Goal: Information Seeking & Learning: Learn about a topic

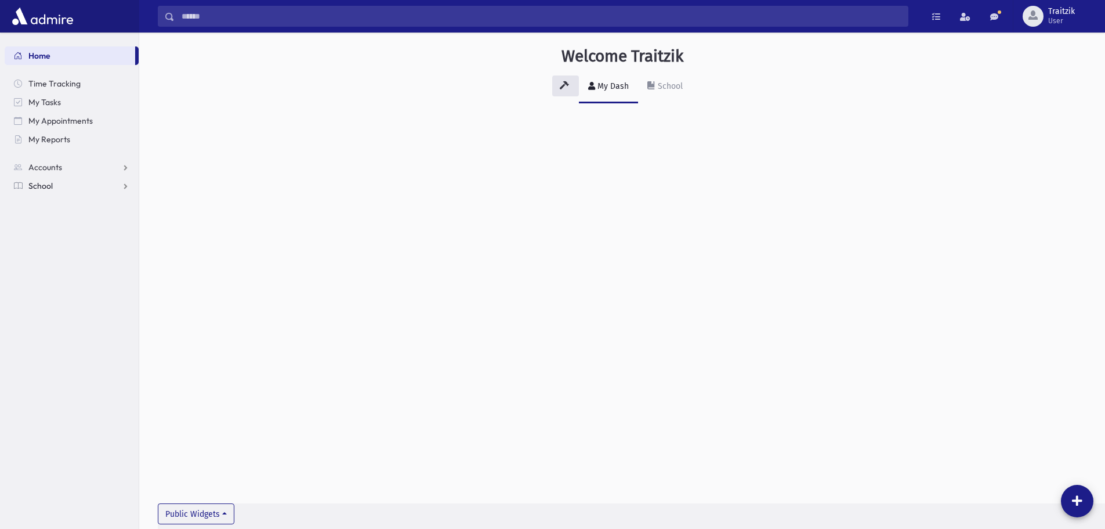
click at [42, 189] on span "School" at bounding box center [40, 185] width 24 height 10
click at [46, 201] on span "Students" at bounding box center [51, 204] width 32 height 10
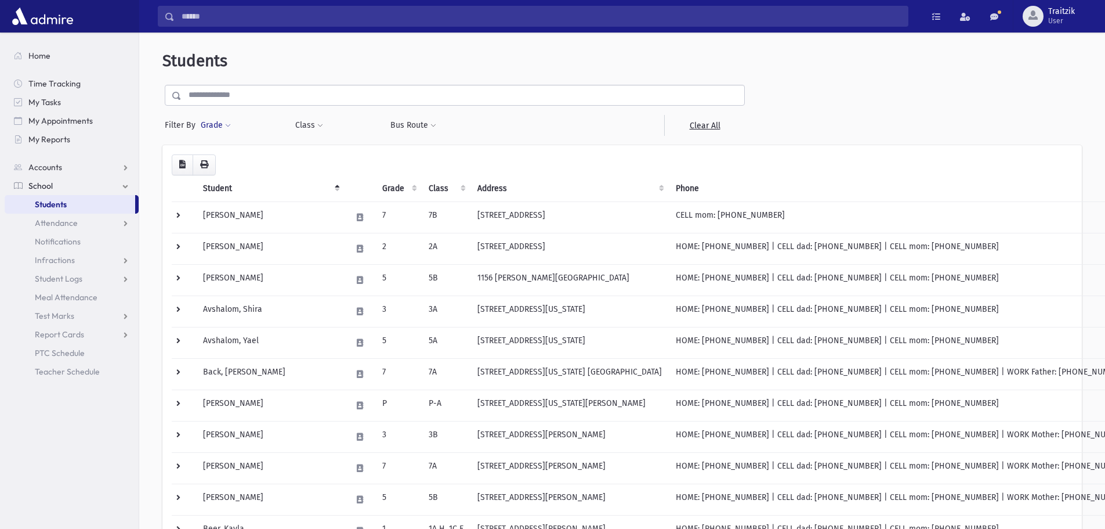
click at [230, 121] on button "Grade" at bounding box center [215, 125] width 31 height 21
click at [234, 155] on ul at bounding box center [268, 157] width 121 height 17
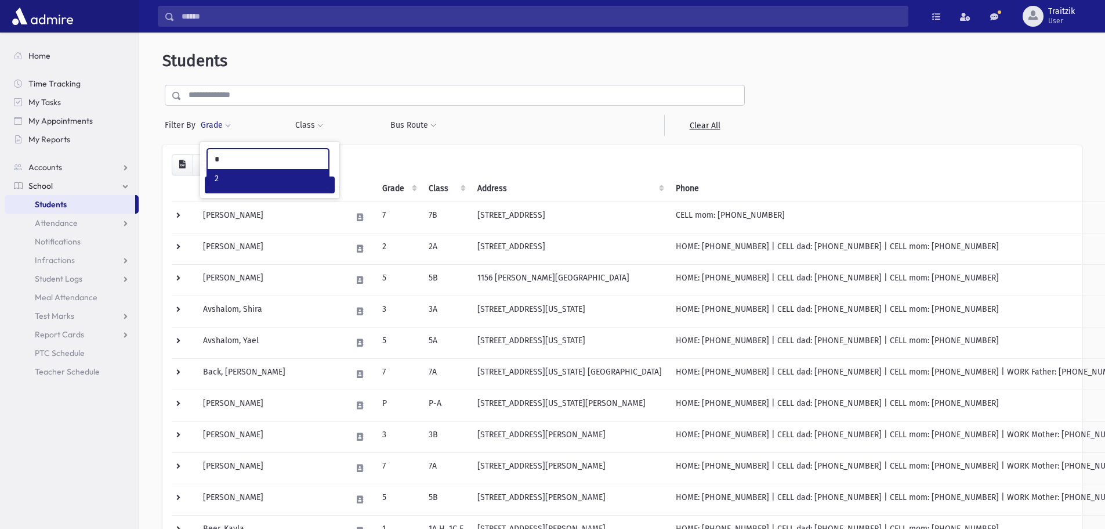
type input "*"
select select "*"
click at [319, 125] on span at bounding box center [320, 125] width 6 height 7
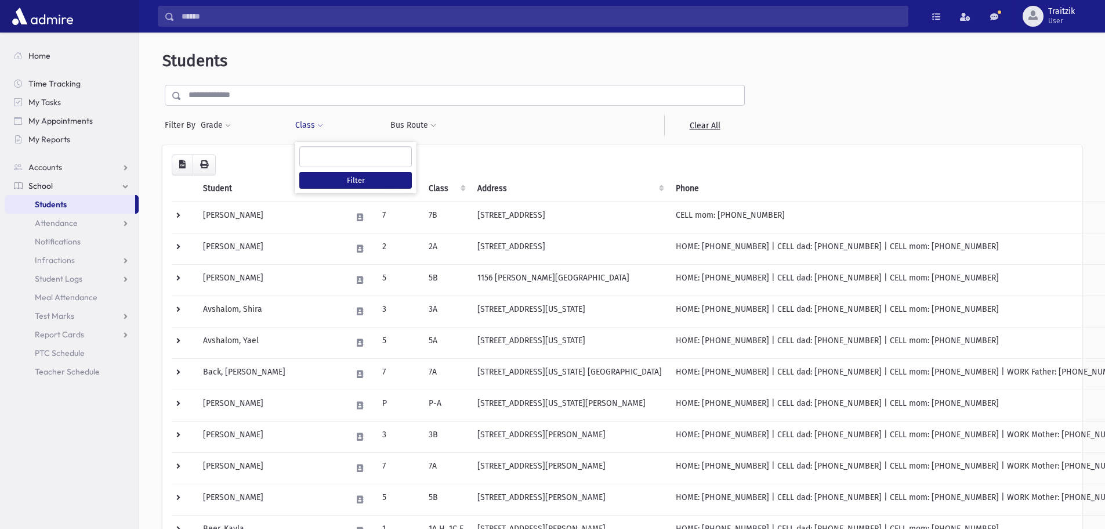
click at [320, 151] on ul at bounding box center [355, 155] width 111 height 17
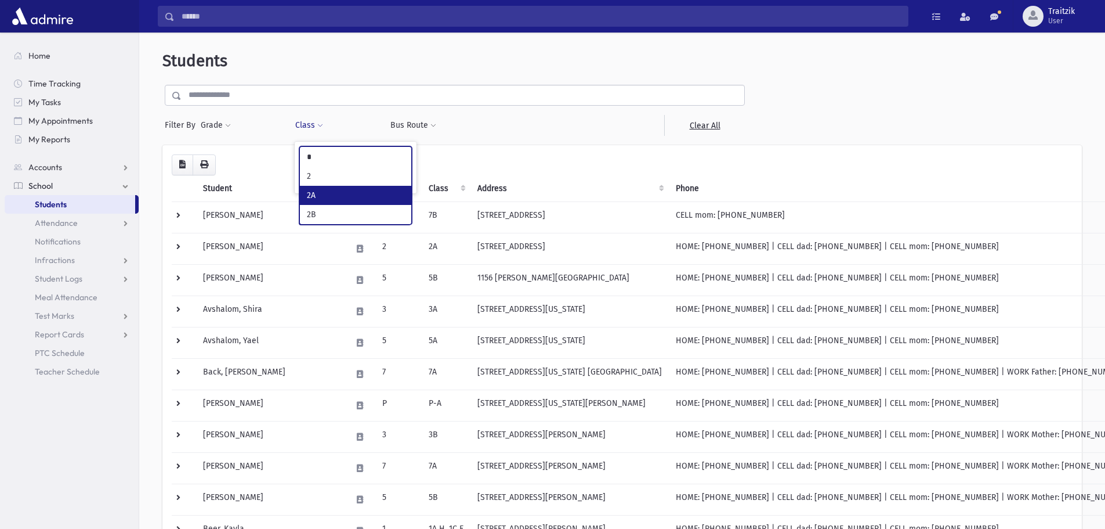
type input "*"
select select "**"
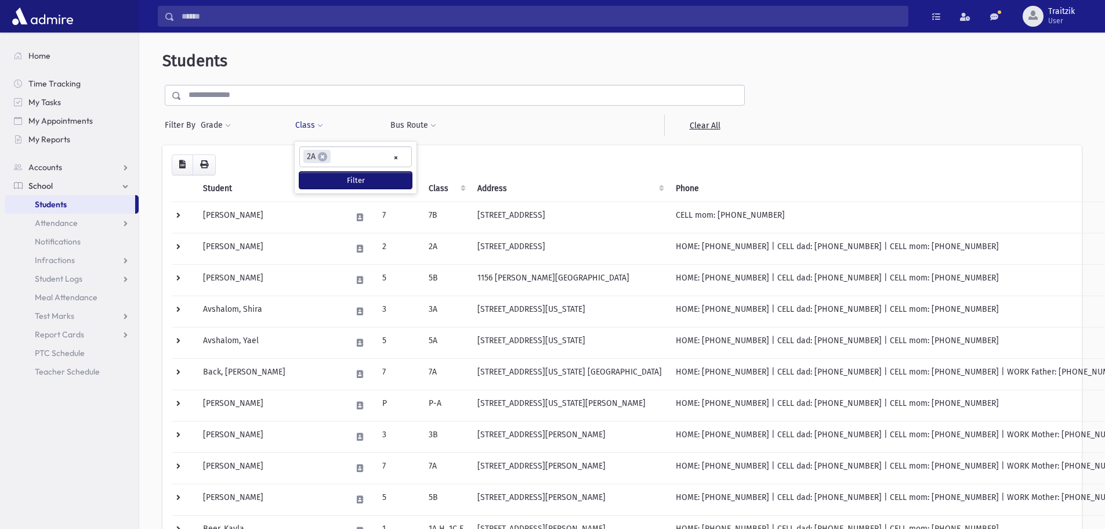
click at [350, 174] on button "Filter" at bounding box center [355, 180] width 113 height 17
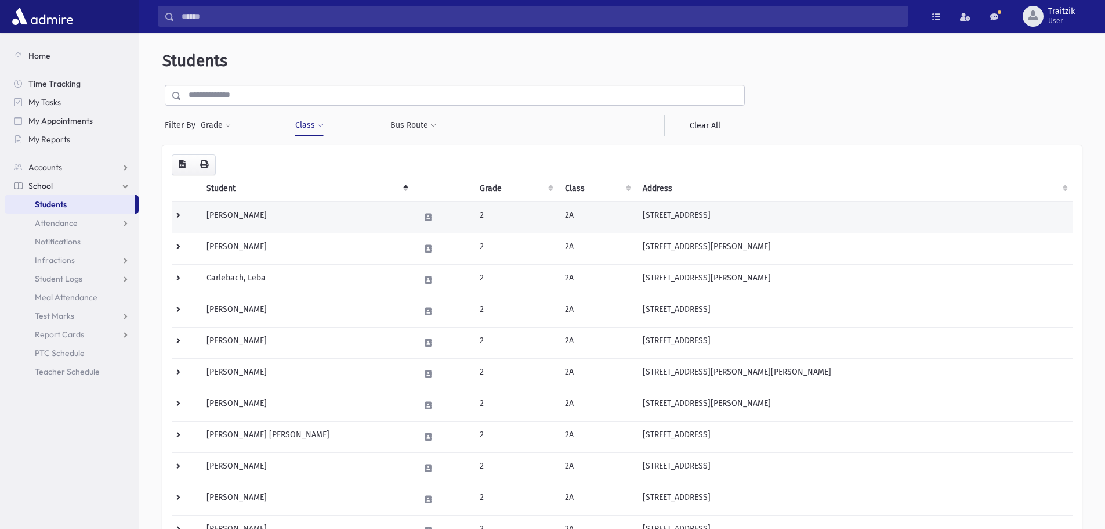
click at [277, 215] on td "[PERSON_NAME]" at bounding box center [307, 216] width 214 height 31
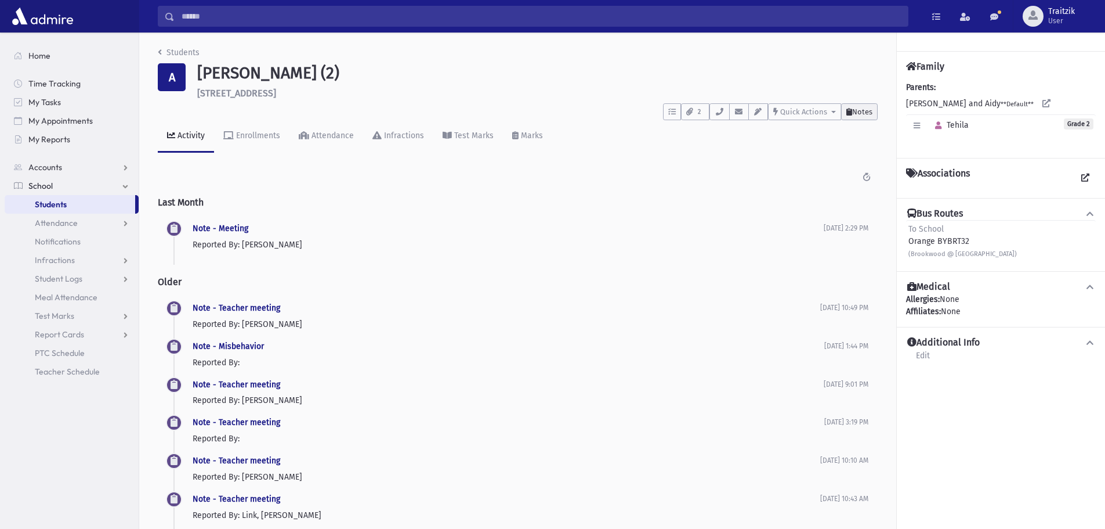
click at [858, 106] on button "Notes" at bounding box center [859, 111] width 37 height 17
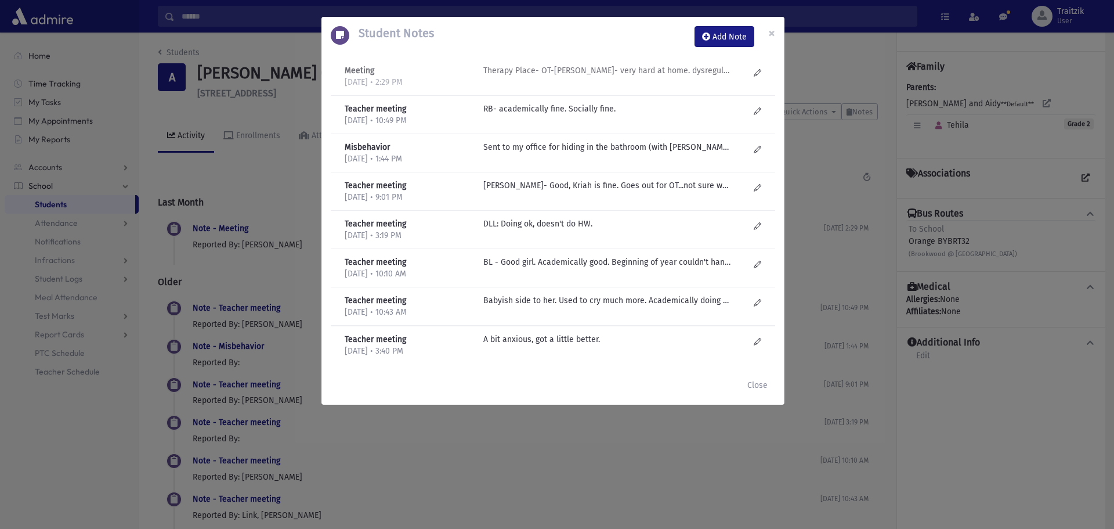
click at [592, 74] on p "Therapy Place- OT-C Kaplinsky- very hard at home. dysregulated. Recommended Sar…" at bounding box center [607, 70] width 248 height 12
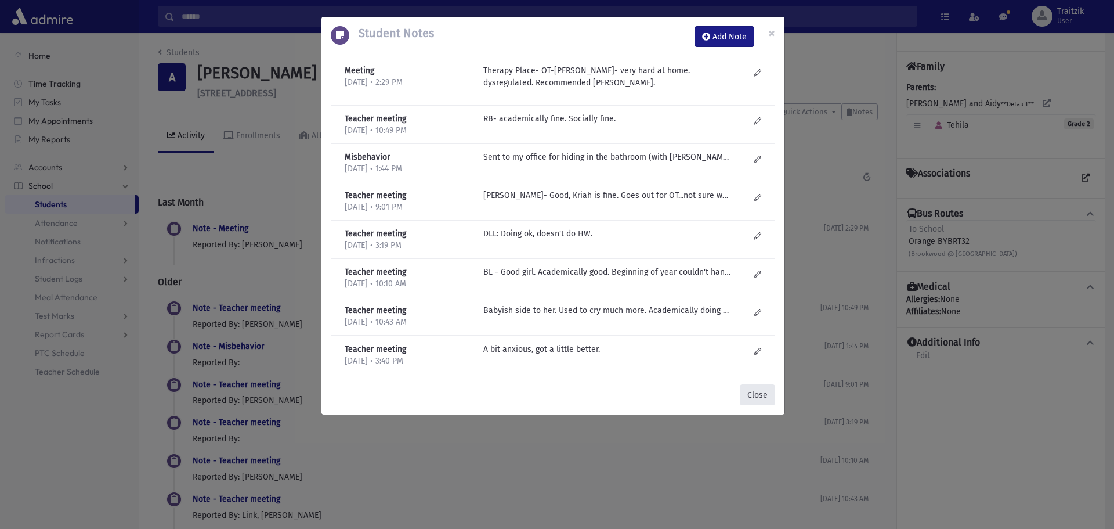
click at [766, 395] on button "Close" at bounding box center [757, 394] width 35 height 21
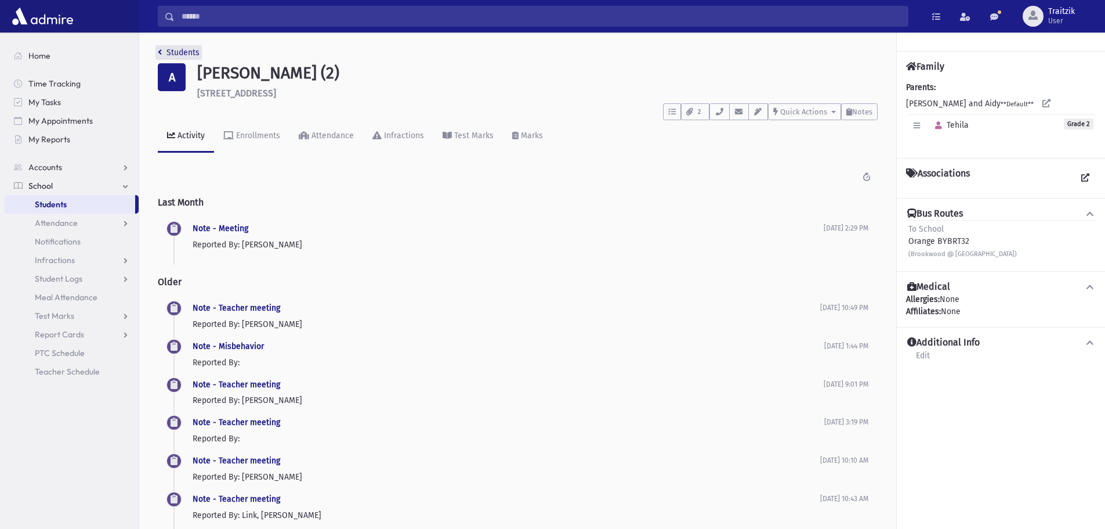
click at [162, 53] on link "Students" at bounding box center [179, 53] width 42 height 10
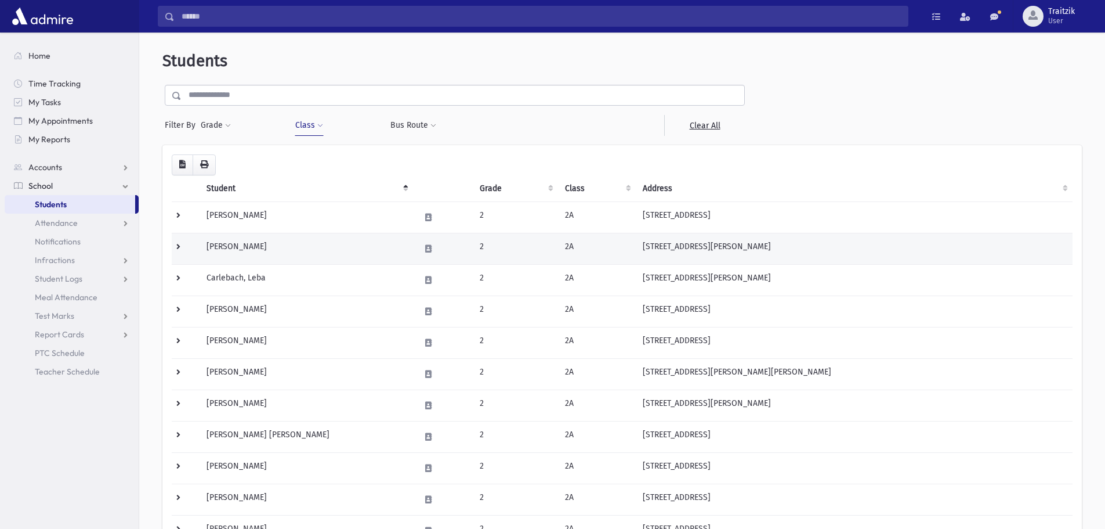
click at [313, 243] on td "Birnbaum, Tamara" at bounding box center [307, 248] width 214 height 31
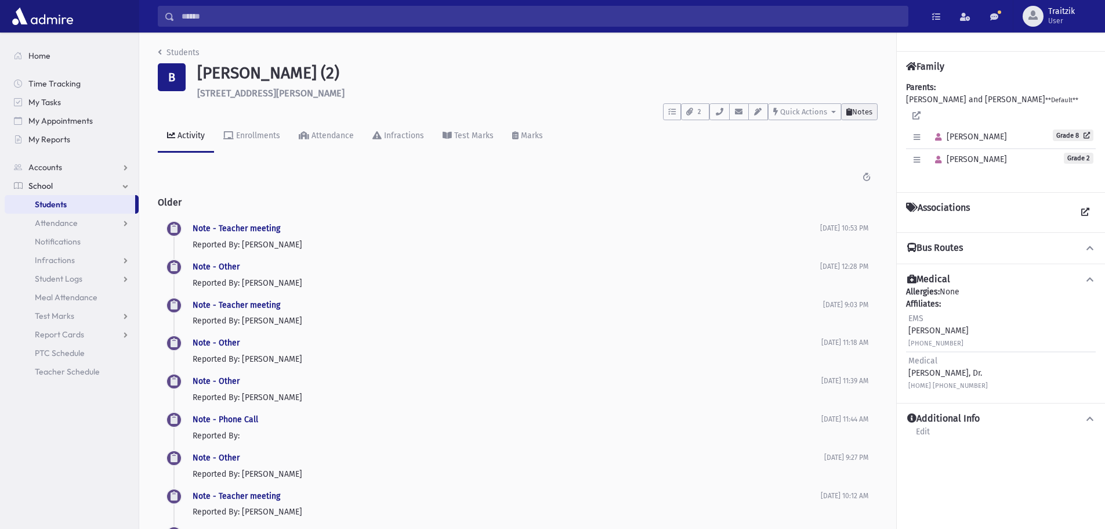
click at [869, 118] on button "Notes" at bounding box center [859, 111] width 37 height 17
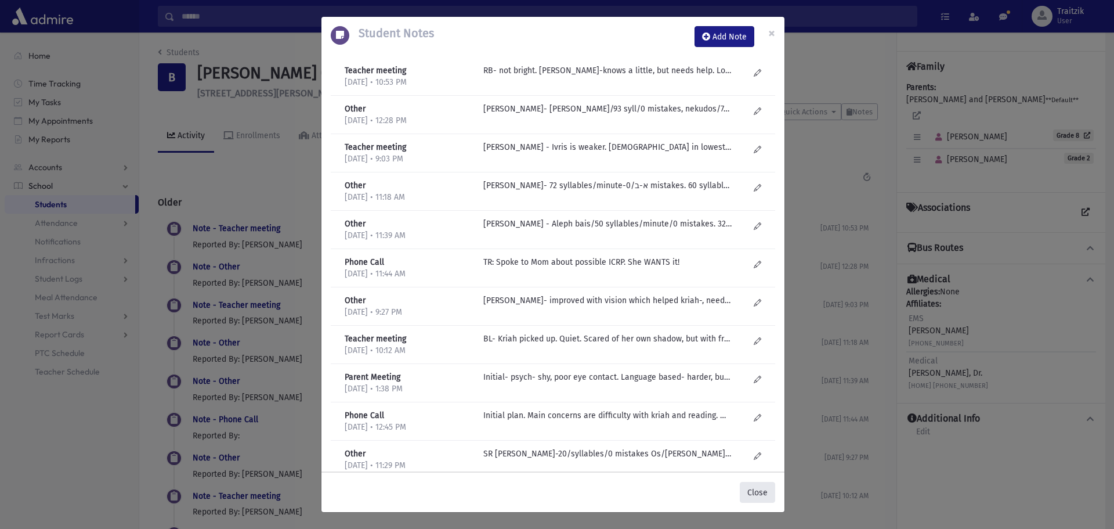
click at [754, 491] on button "Close" at bounding box center [757, 492] width 35 height 21
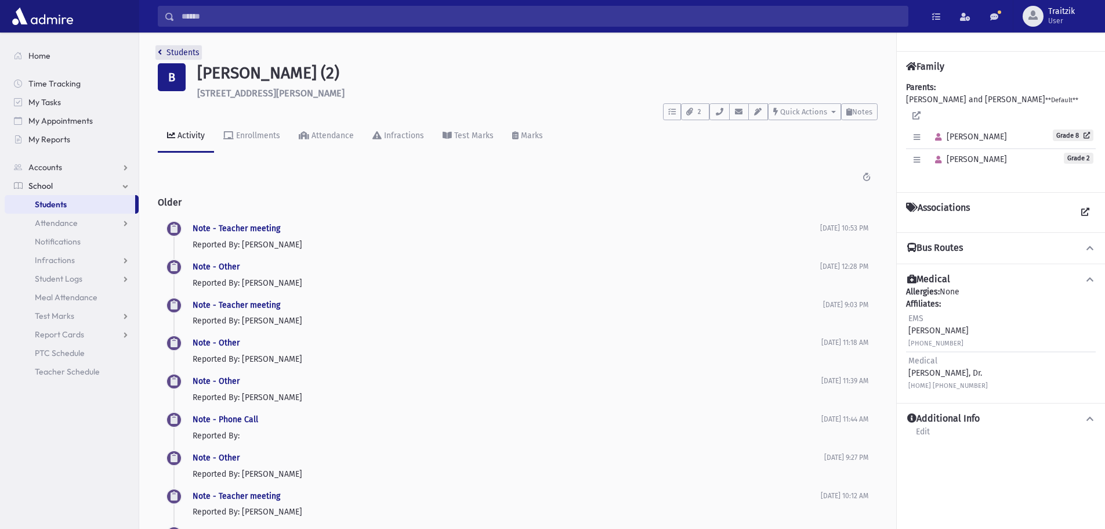
click at [161, 56] on link "Students" at bounding box center [179, 53] width 42 height 10
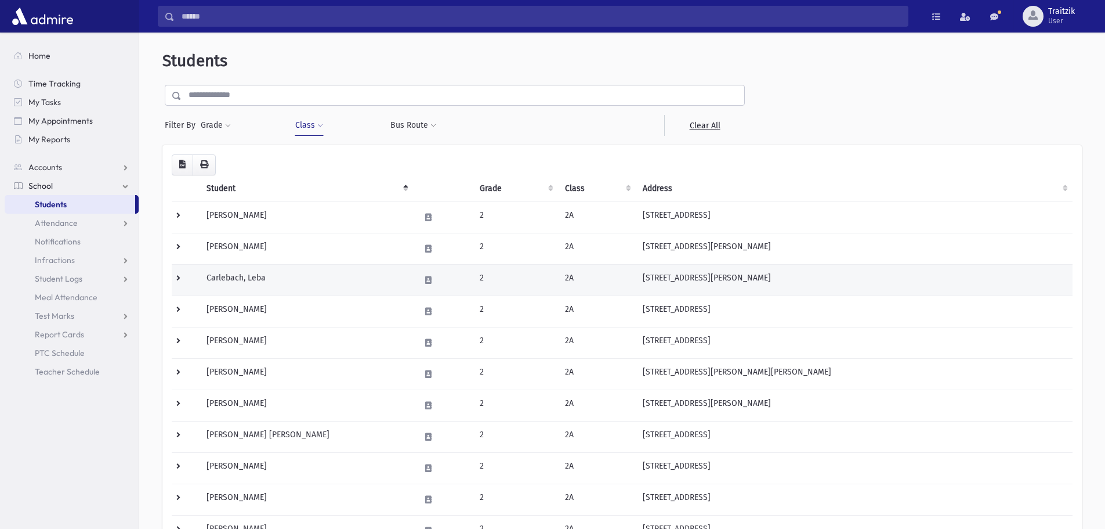
click at [287, 285] on td "Carlebach, Leba" at bounding box center [307, 279] width 214 height 31
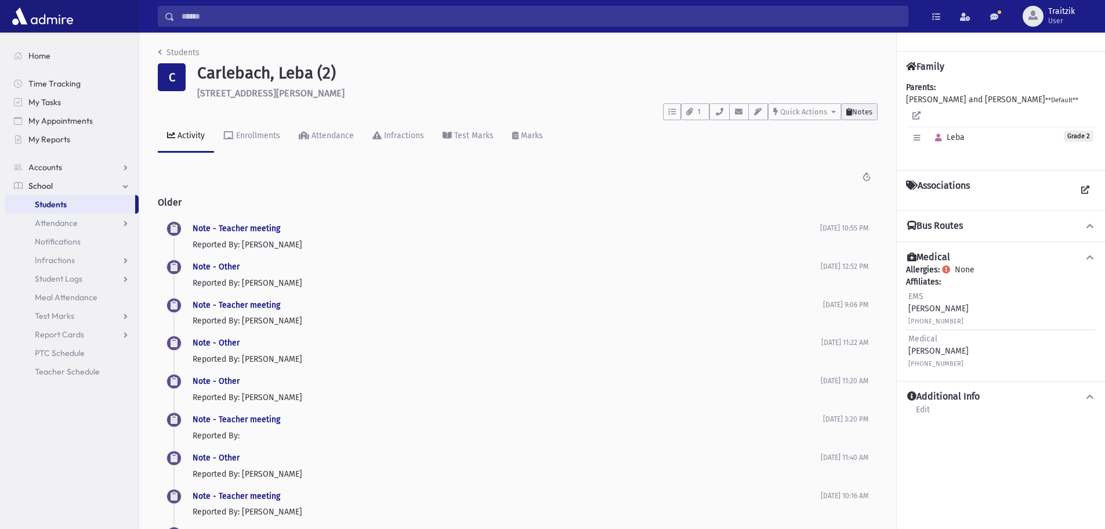
click at [869, 115] on span "Notes" at bounding box center [862, 111] width 20 height 9
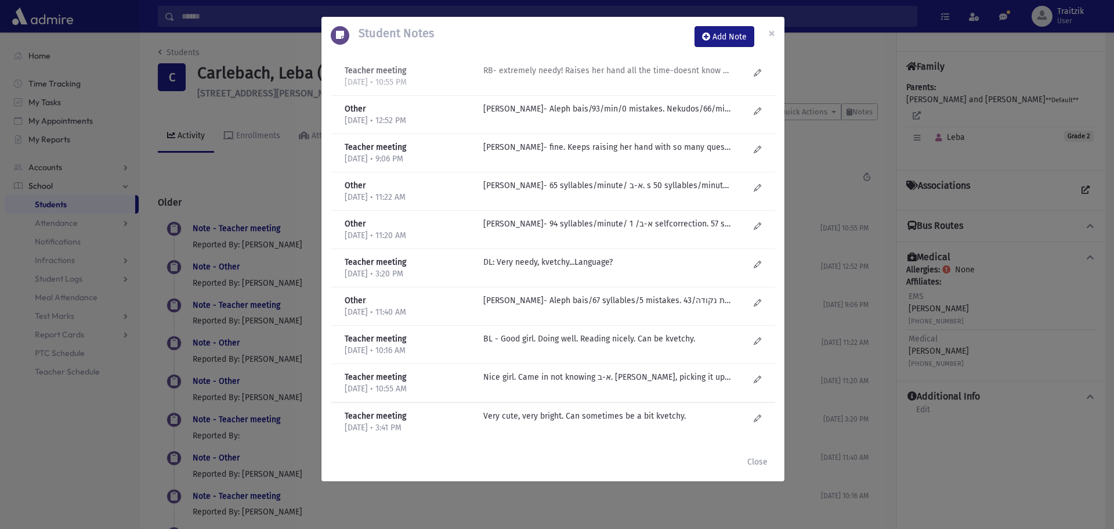
click at [612, 70] on p "RB- extremely needy! Raises her hand all the time-doesnt know answers. Academic…" at bounding box center [607, 70] width 248 height 12
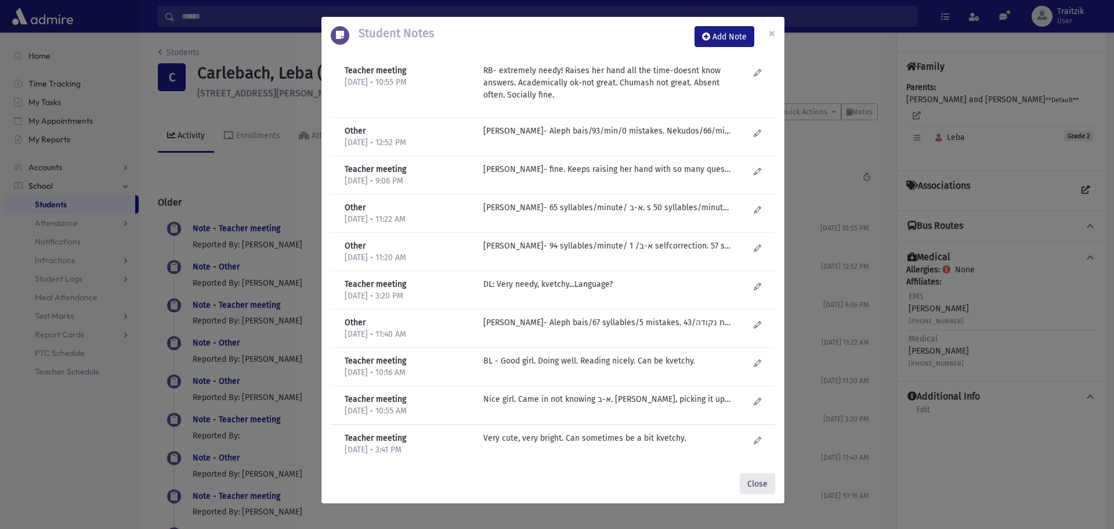
click at [754, 487] on button "Close" at bounding box center [757, 483] width 35 height 21
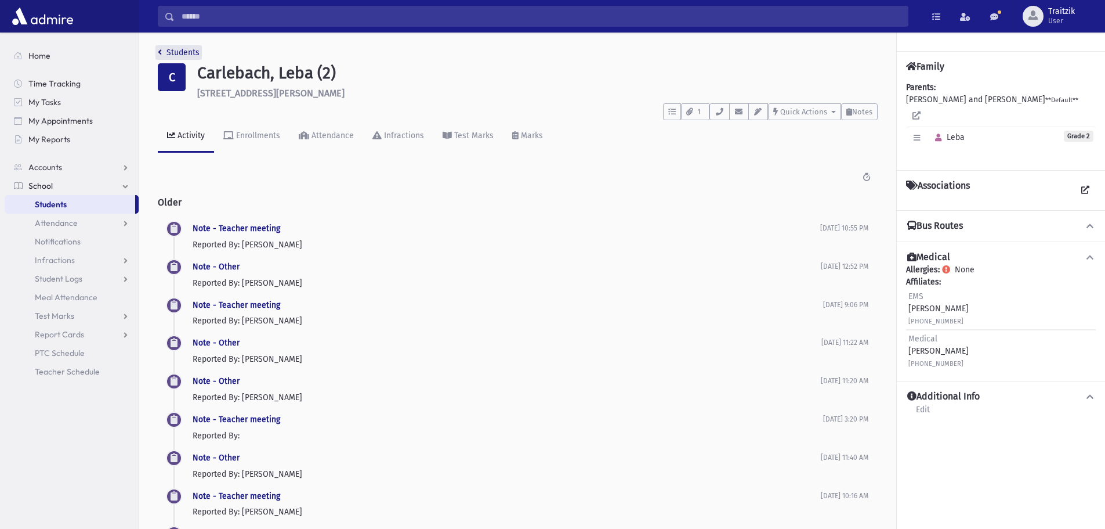
click at [159, 50] on icon "breadcrumb" at bounding box center [160, 52] width 4 height 8
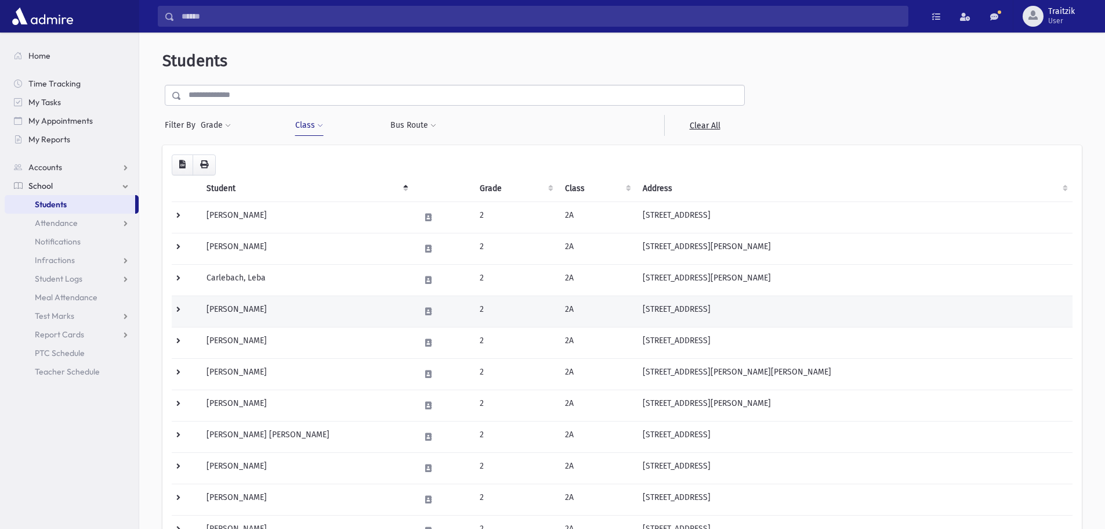
click at [293, 306] on td "Dembitzer, Esther" at bounding box center [307, 310] width 214 height 31
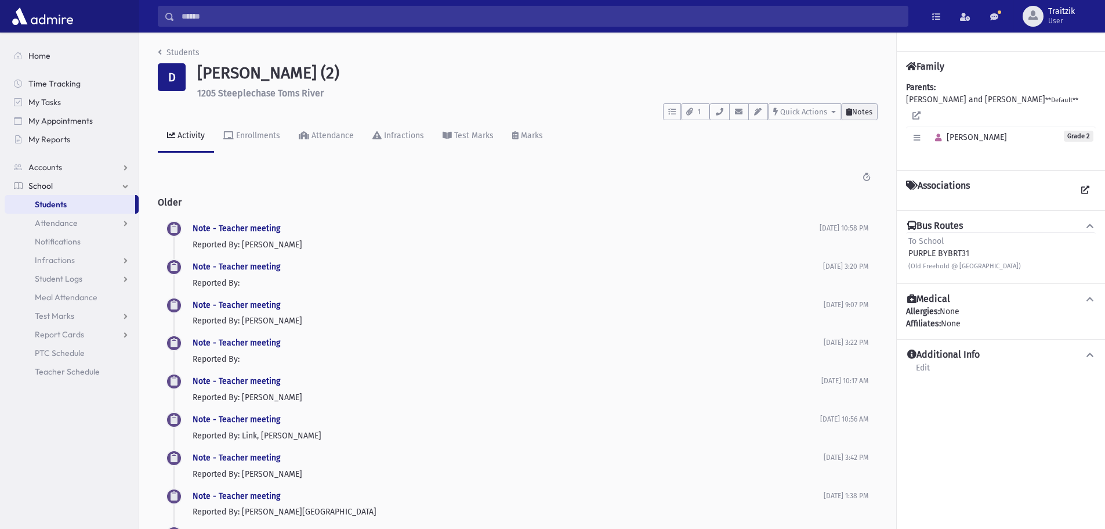
click at [858, 110] on span "Notes" at bounding box center [862, 111] width 20 height 9
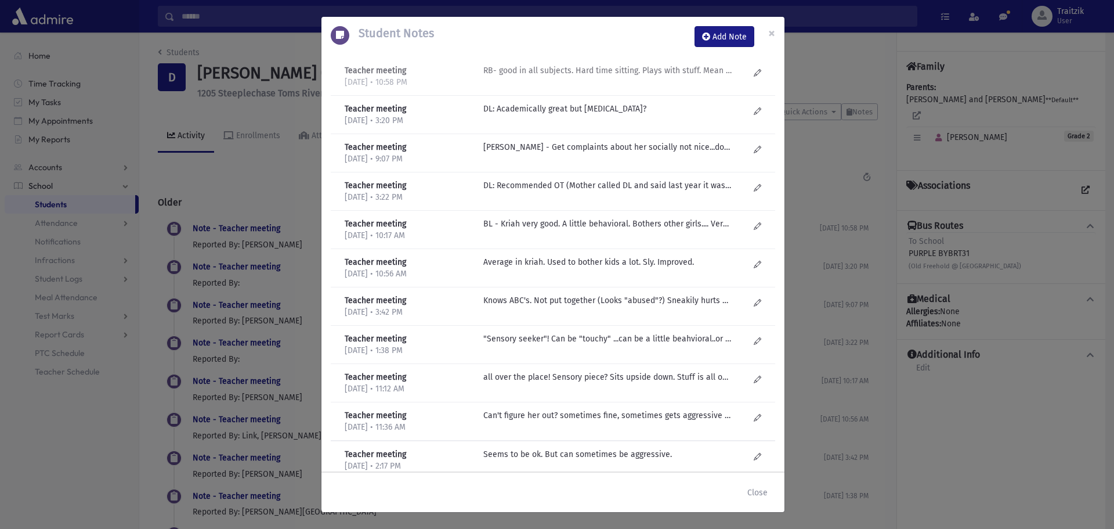
click at [606, 72] on p "RB- good in all subjects. Hard time sitting. Plays with stuff. Mean to others. …" at bounding box center [607, 70] width 248 height 12
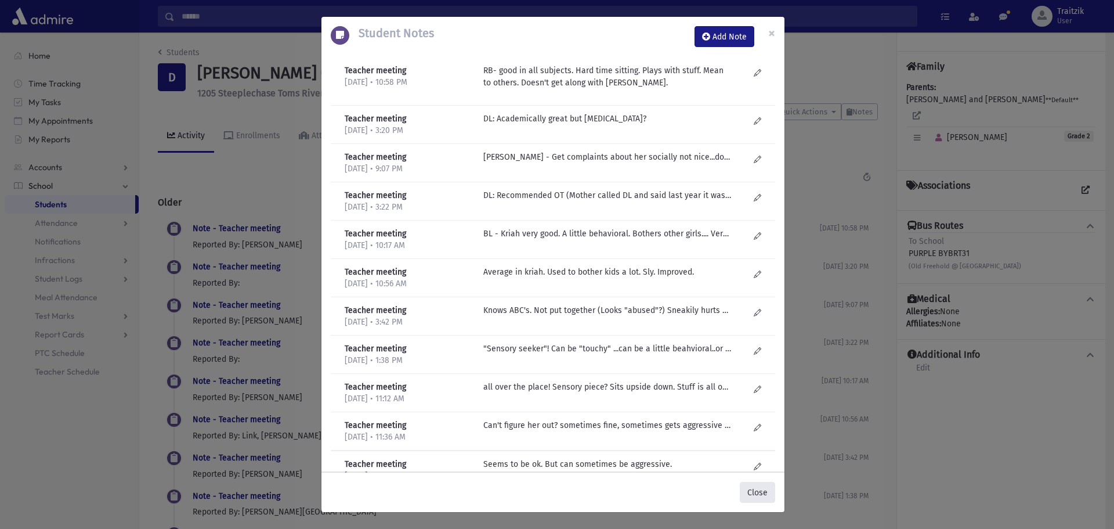
click at [758, 491] on button "Close" at bounding box center [757, 492] width 35 height 21
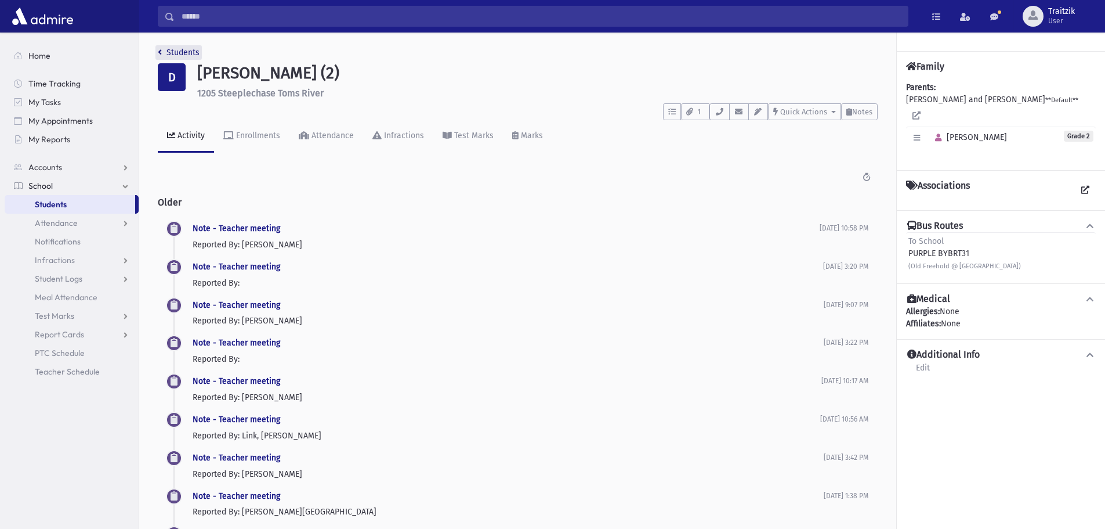
click at [162, 48] on link "Students" at bounding box center [179, 53] width 42 height 10
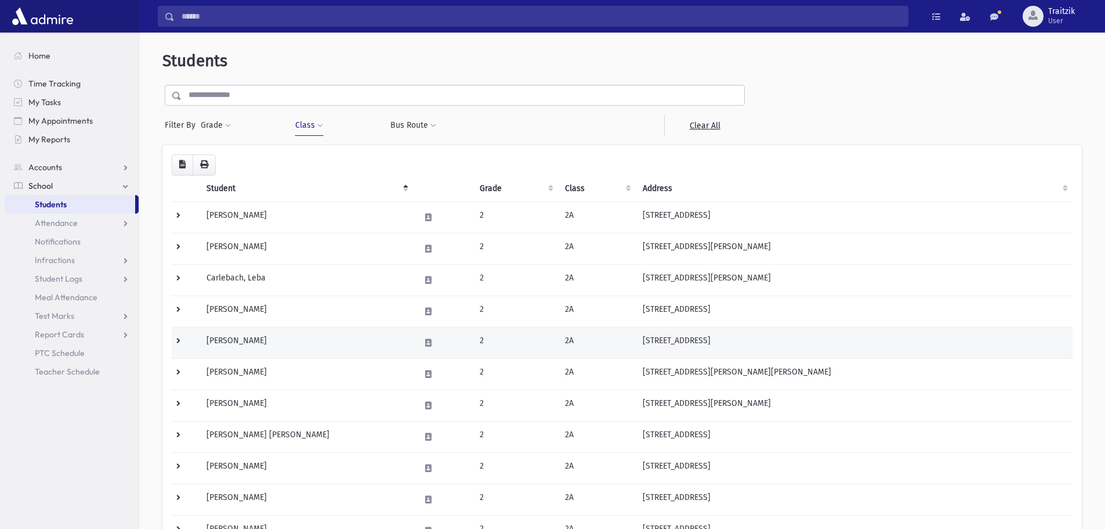
click at [330, 342] on td "Fischer, Sheva" at bounding box center [307, 342] width 214 height 31
click at [330, 342] on td "[PERSON_NAME]" at bounding box center [307, 342] width 214 height 31
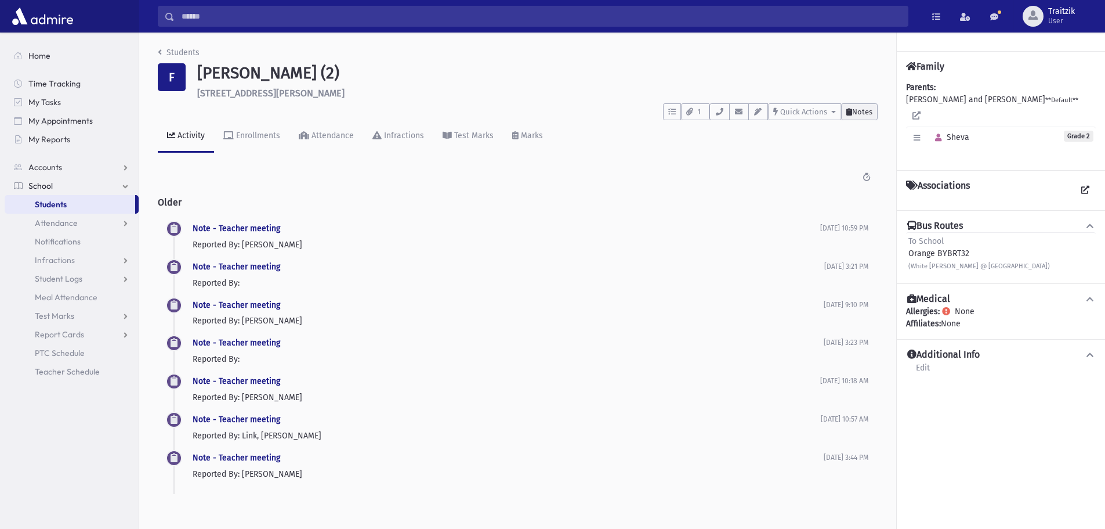
click at [868, 111] on span "Notes" at bounding box center [862, 111] width 20 height 9
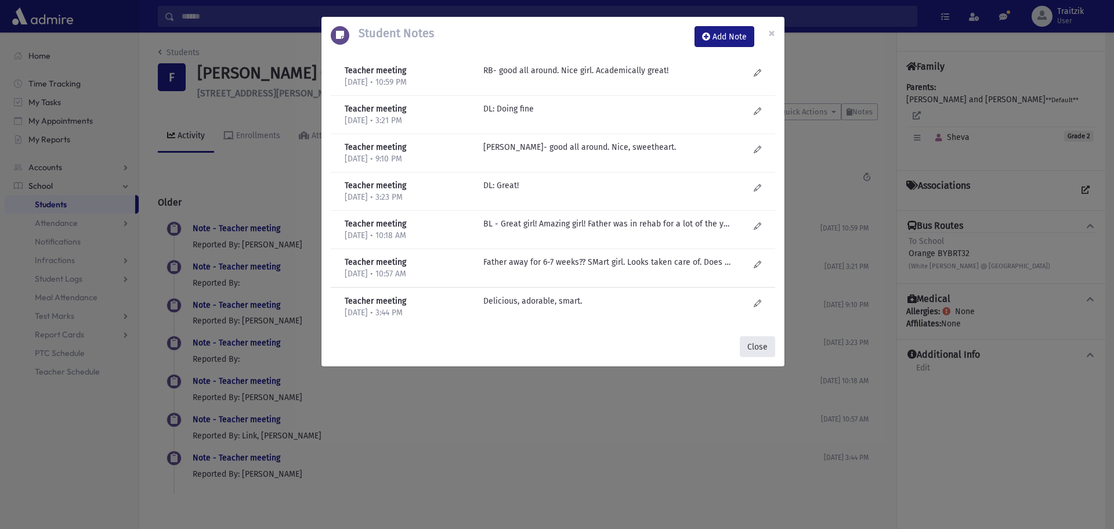
click at [765, 349] on button "Close" at bounding box center [757, 346] width 35 height 21
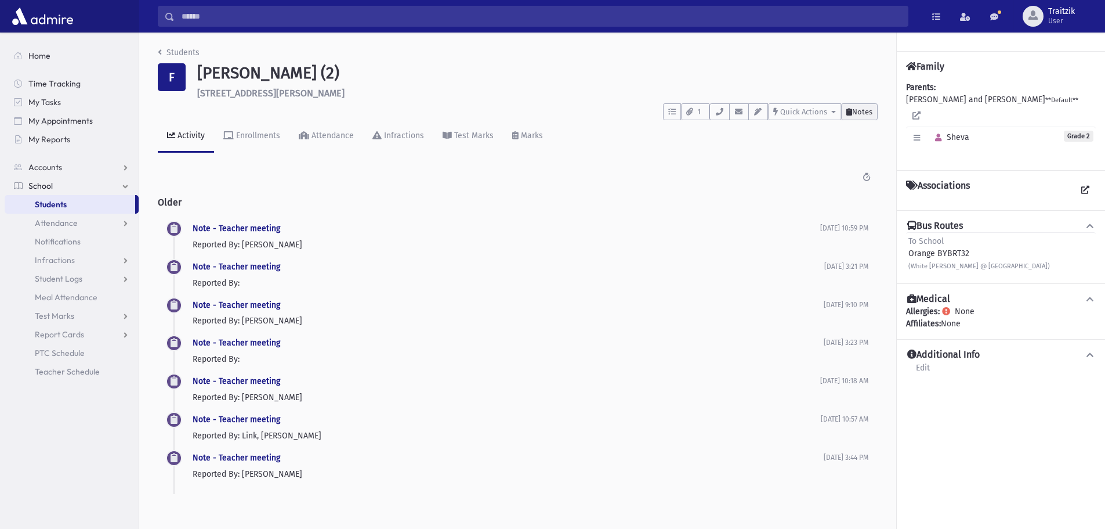
click at [866, 113] on span "Notes" at bounding box center [862, 111] width 20 height 9
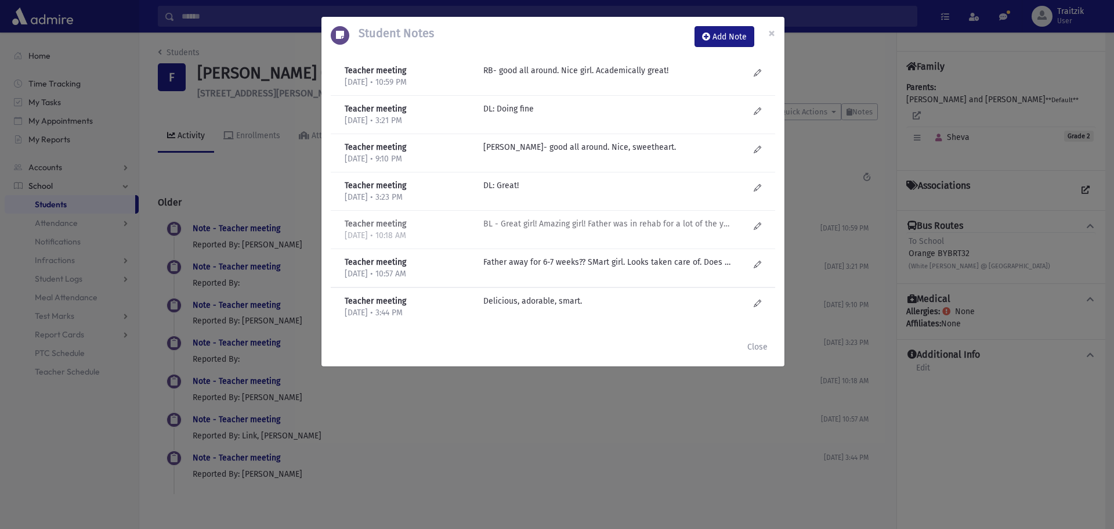
click at [641, 77] on p "BL - Great girl! Amazing girl! Father was in rehab for a lot of the year....but…" at bounding box center [607, 70] width 248 height 12
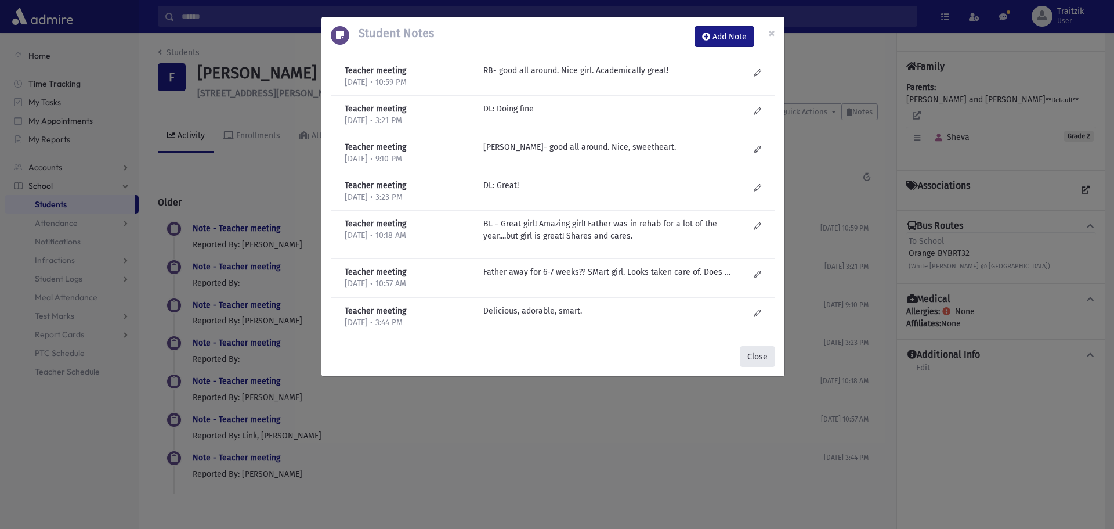
click at [764, 358] on button "Close" at bounding box center [757, 356] width 35 height 21
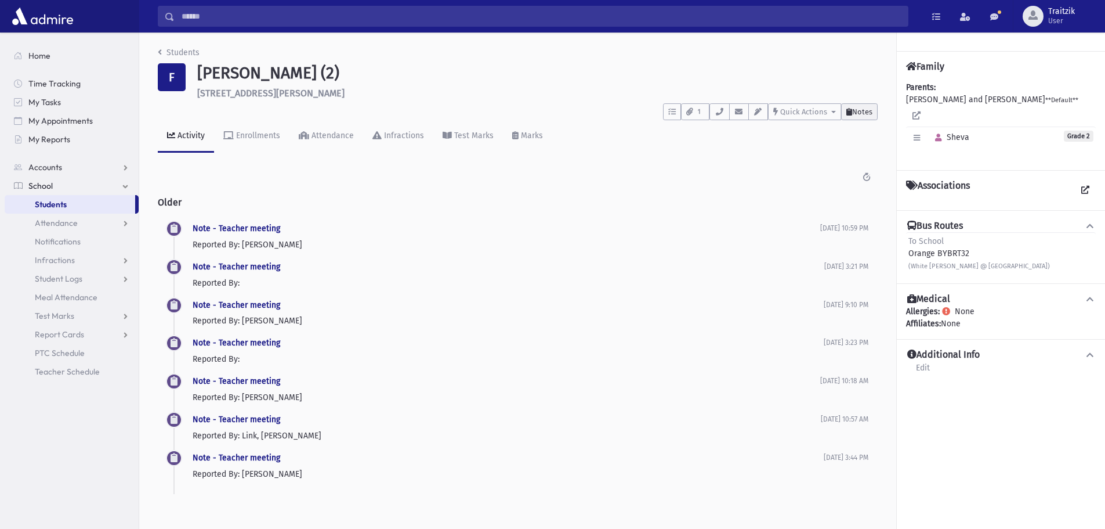
click at [854, 112] on span "Notes" at bounding box center [862, 111] width 20 height 9
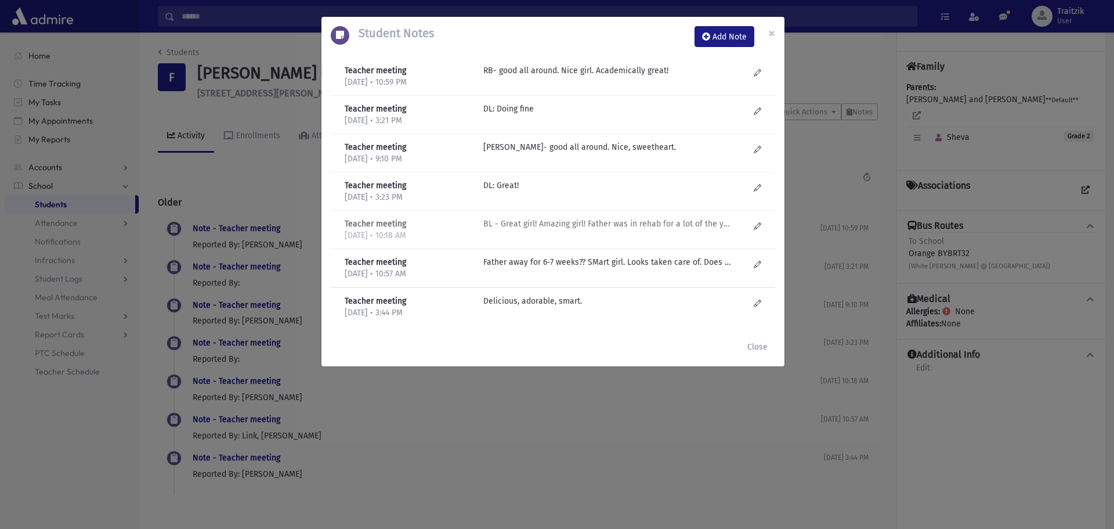
click at [637, 230] on div "BL - Great girl! Amazing girl! Father was in rehab for a lot of the year....but…" at bounding box center [616, 230] width 277 height 24
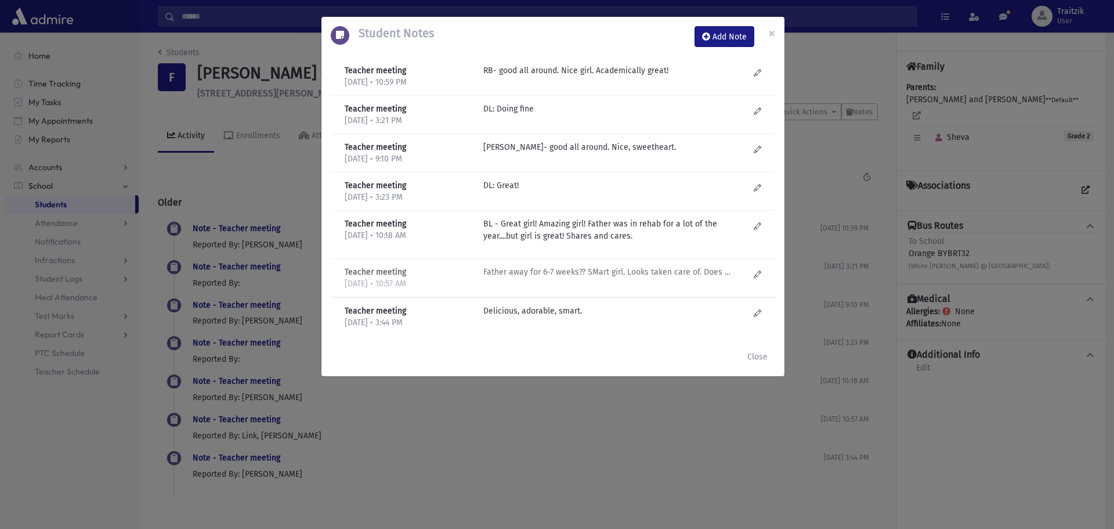
click at [617, 77] on p "Father away for 6-7 weeks?? SMart girl. Looks taken care of. Does homework. Lis…" at bounding box center [607, 70] width 248 height 12
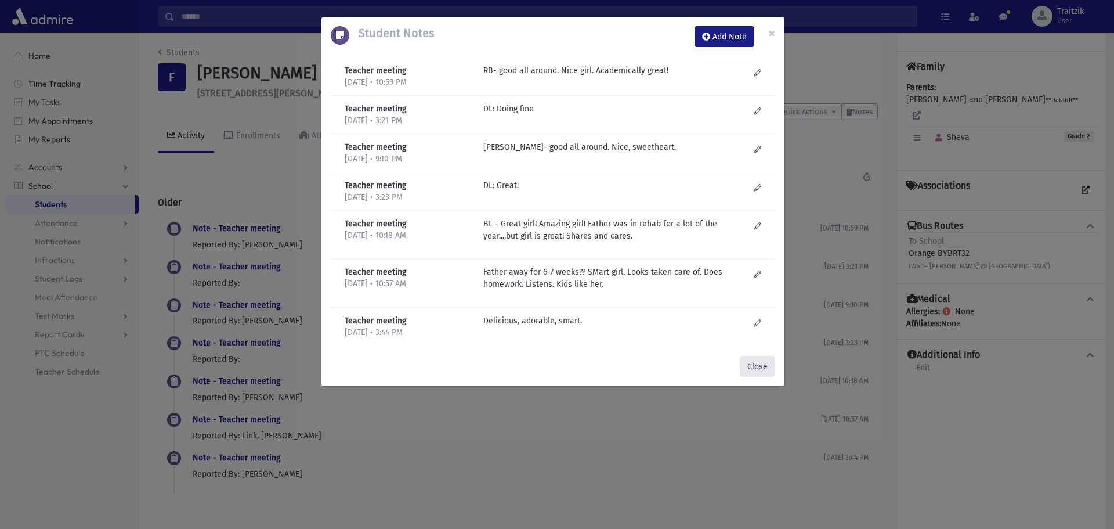
click at [753, 374] on button "Close" at bounding box center [757, 366] width 35 height 21
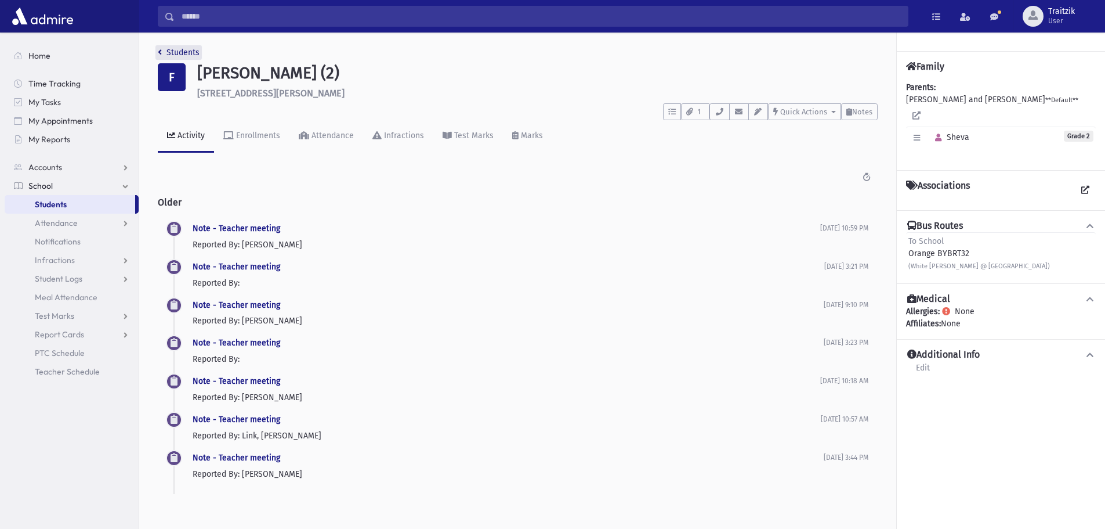
click at [164, 50] on link "Students" at bounding box center [179, 53] width 42 height 10
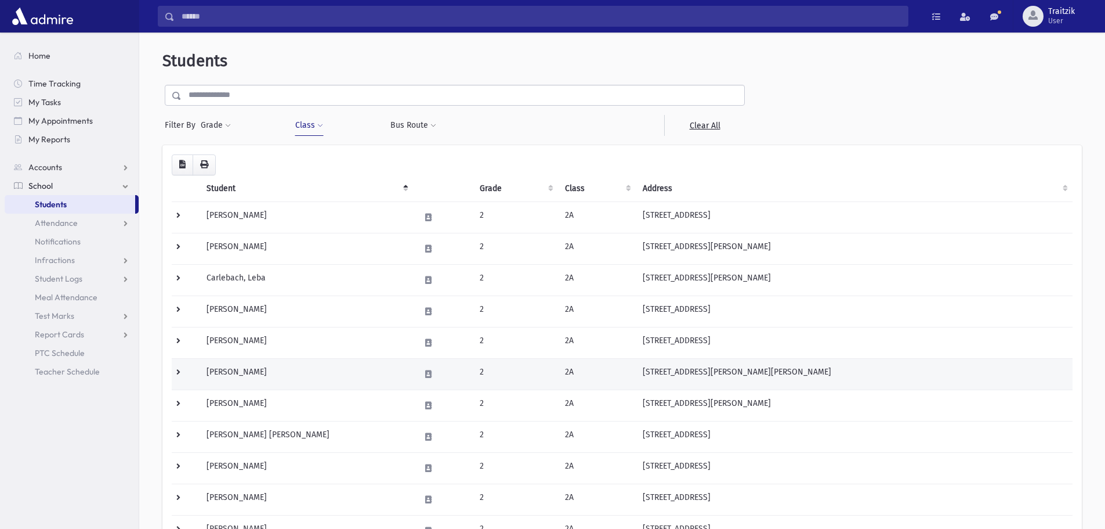
click at [289, 370] on td "[PERSON_NAME]" at bounding box center [307, 373] width 214 height 31
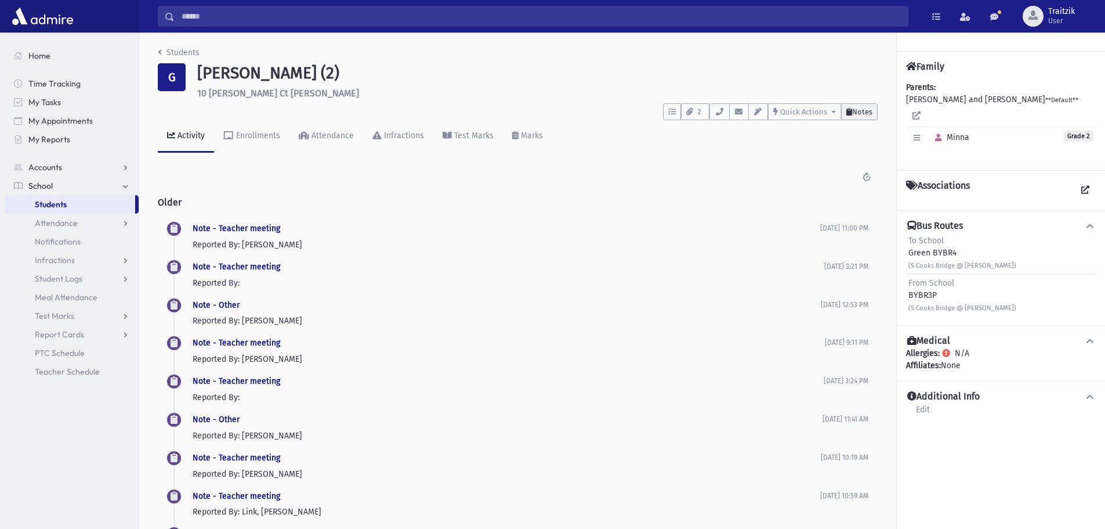
click at [855, 111] on span "Notes" at bounding box center [862, 111] width 20 height 9
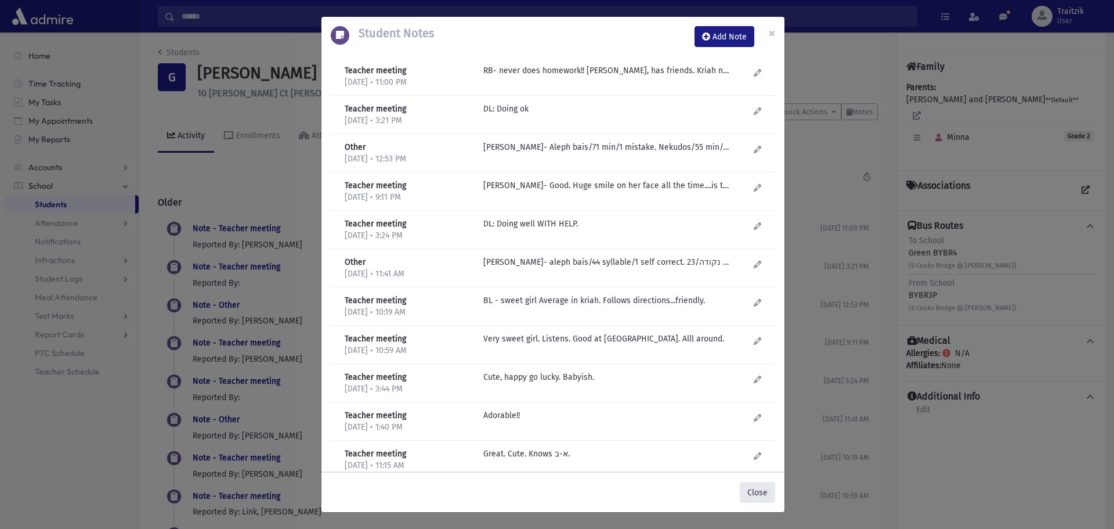
click at [759, 489] on button "Close" at bounding box center [757, 492] width 35 height 21
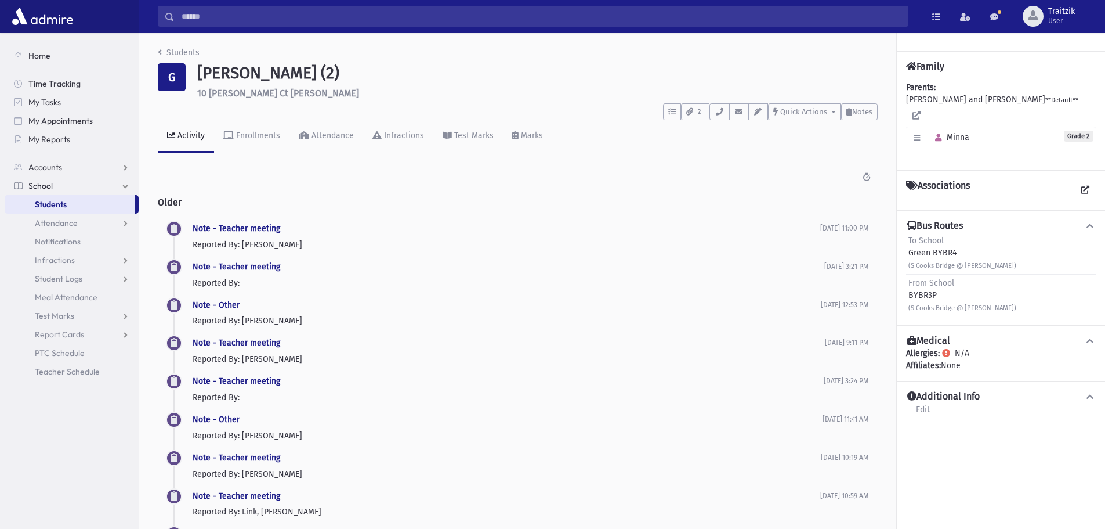
click at [157, 48] on div "Students G Glassman, Minna (2) 10 Christine Lynn Ct Jackson **** To Do's No ope…" at bounding box center [517, 389] width 757 height 715
click at [858, 117] on button "Notes" at bounding box center [859, 111] width 37 height 17
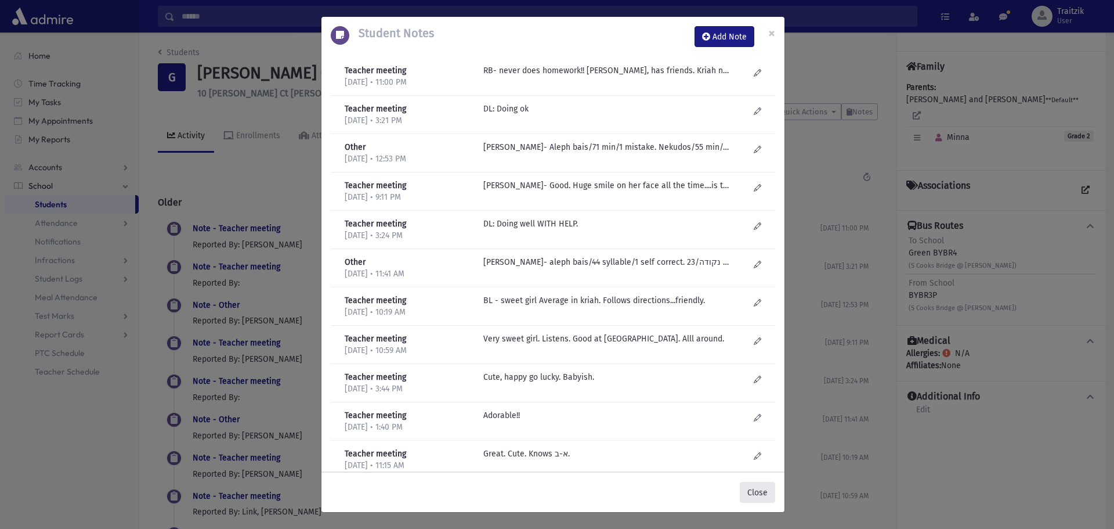
click at [755, 490] on button "Close" at bounding box center [757, 492] width 35 height 21
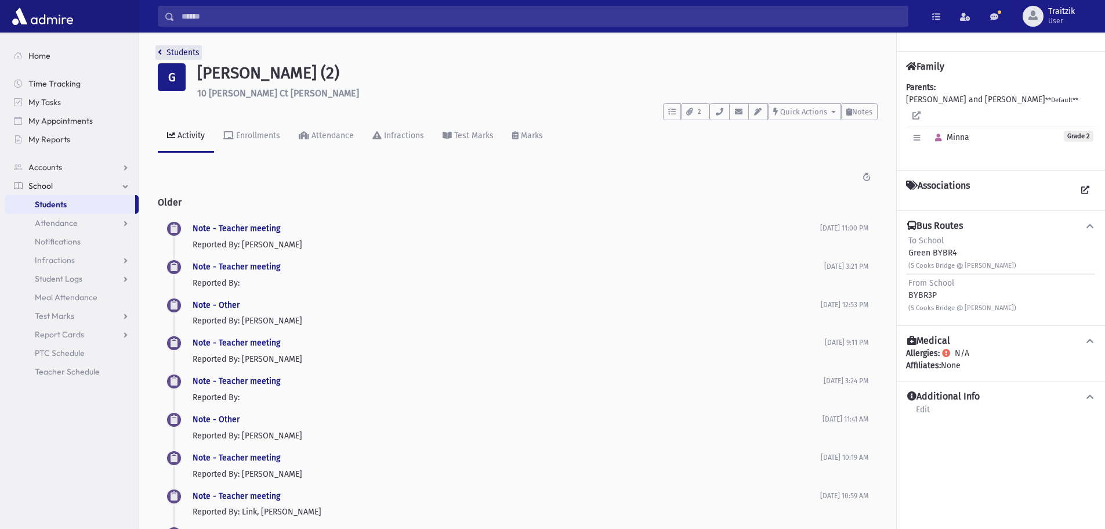
click at [158, 52] on icon "breadcrumb" at bounding box center [160, 52] width 4 height 8
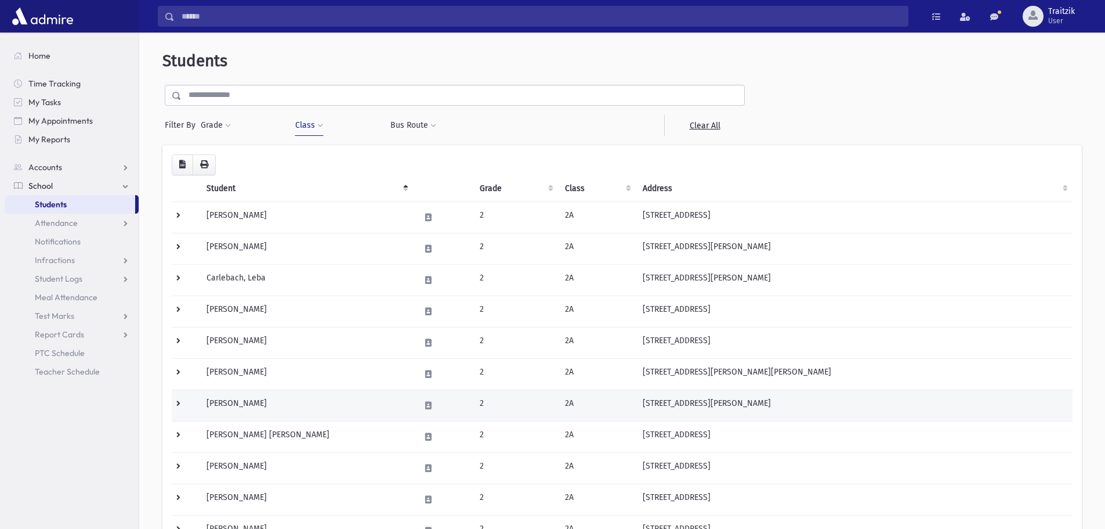
click at [323, 404] on td "Goldberg, Aliza" at bounding box center [307, 404] width 214 height 31
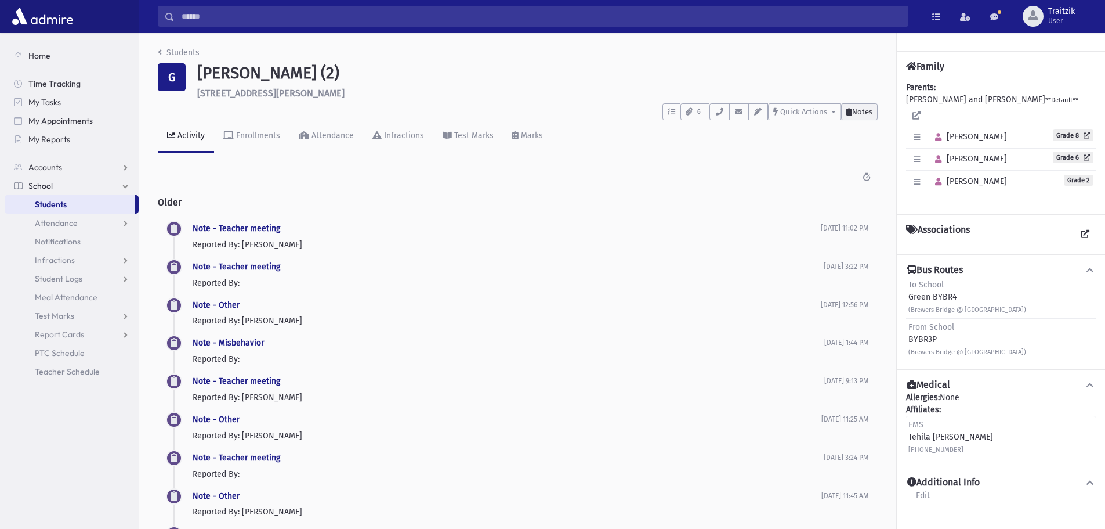
click at [862, 114] on span "Notes" at bounding box center [862, 111] width 20 height 9
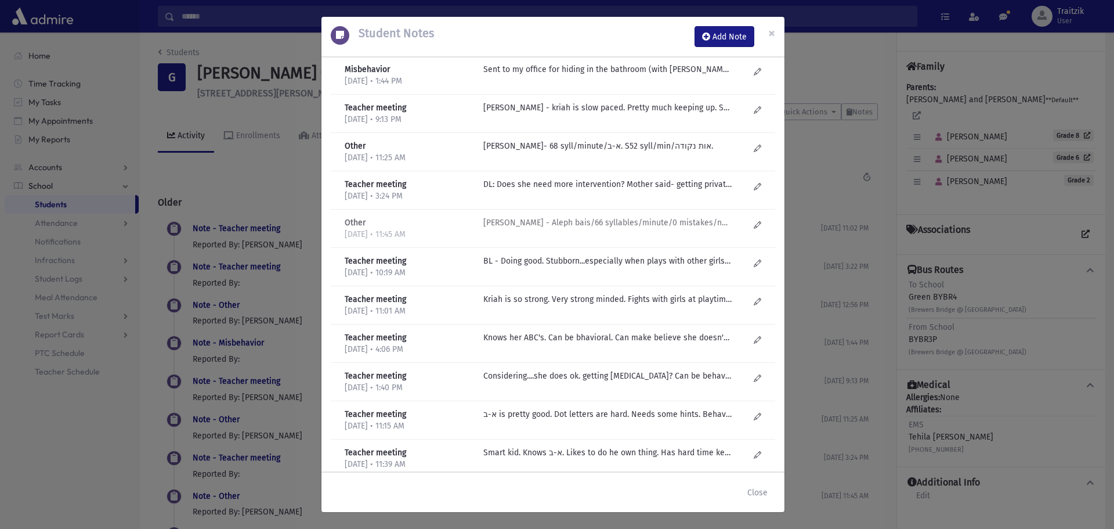
scroll to position [161, 0]
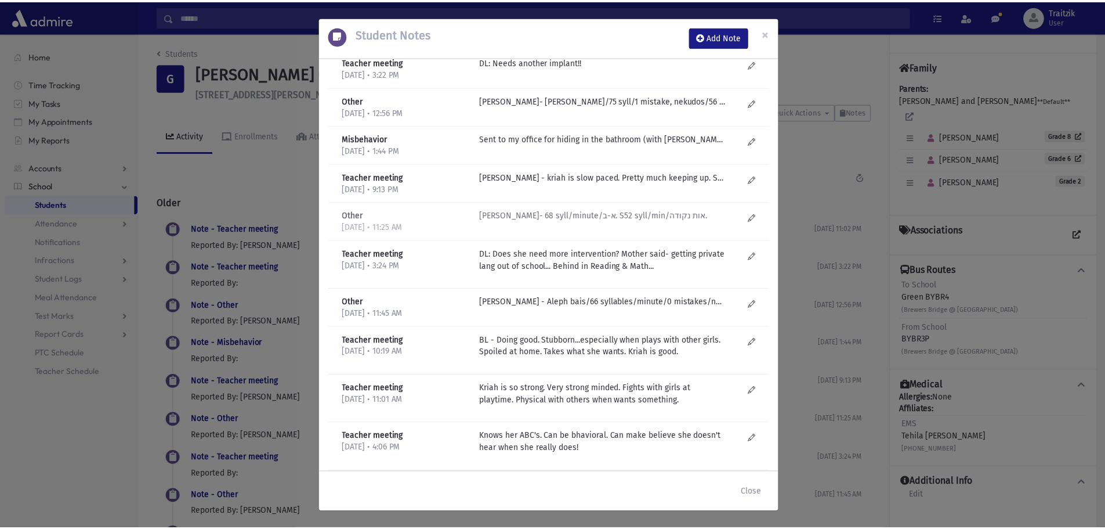
scroll to position [45, 0]
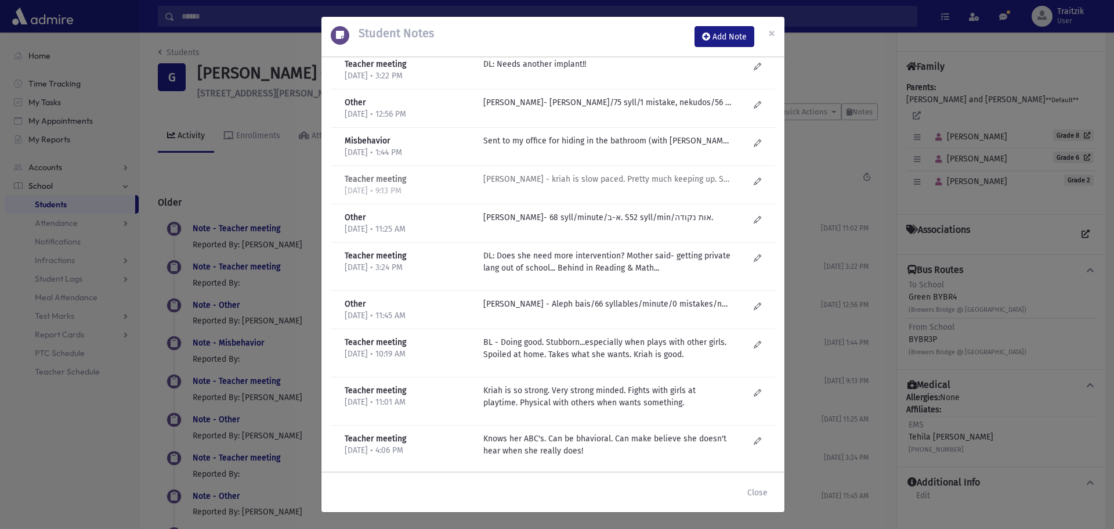
click at [599, 32] on p "R Bachrach - kriah is slow paced. Pretty much keeping up. Socially good." at bounding box center [607, 26] width 248 height 12
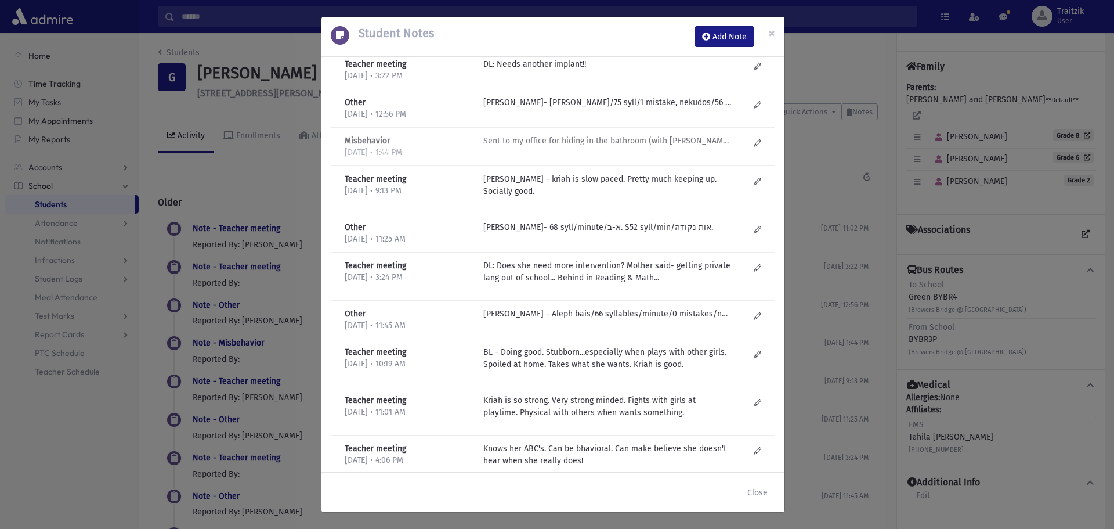
click at [571, 32] on p "Sent to my office for hiding in the bathroom (with Nava & Tehila)." at bounding box center [607, 26] width 248 height 12
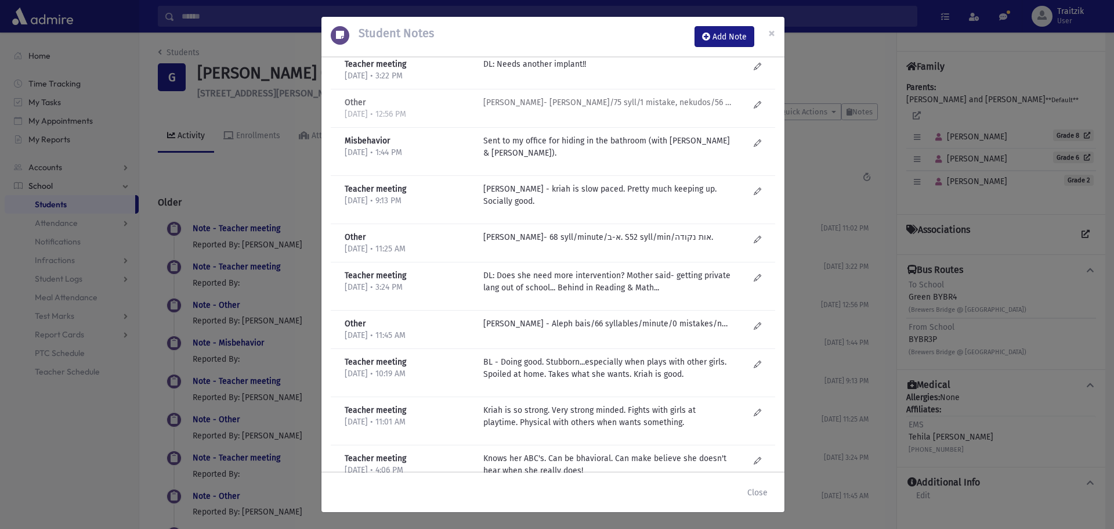
click at [572, 32] on p "TL Godfrey- aleph bais/75 syll/1 mistake, nekudos/56 syll/1 mistake, Text-46 sy…" at bounding box center [607, 26] width 248 height 12
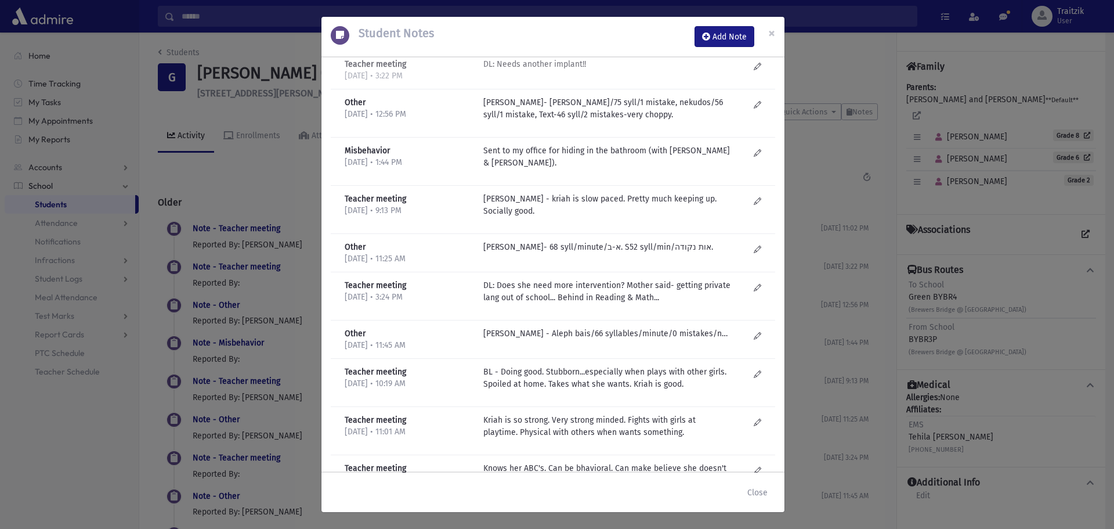
click at [538, 32] on p "DL: Needs another implant!!" at bounding box center [607, 26] width 248 height 12
click at [751, 491] on button "Close" at bounding box center [757, 492] width 35 height 21
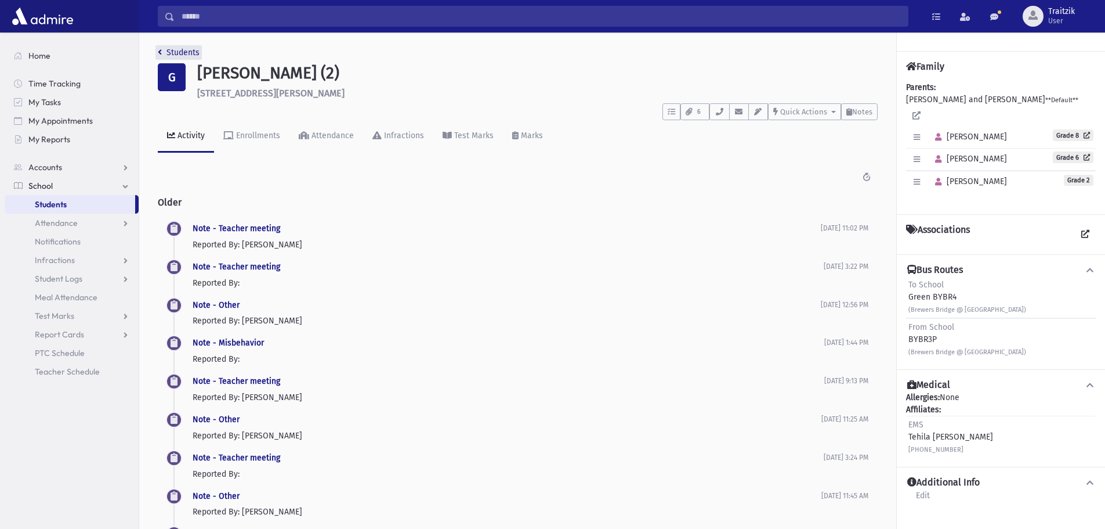
click at [164, 54] on link "Students" at bounding box center [179, 53] width 42 height 10
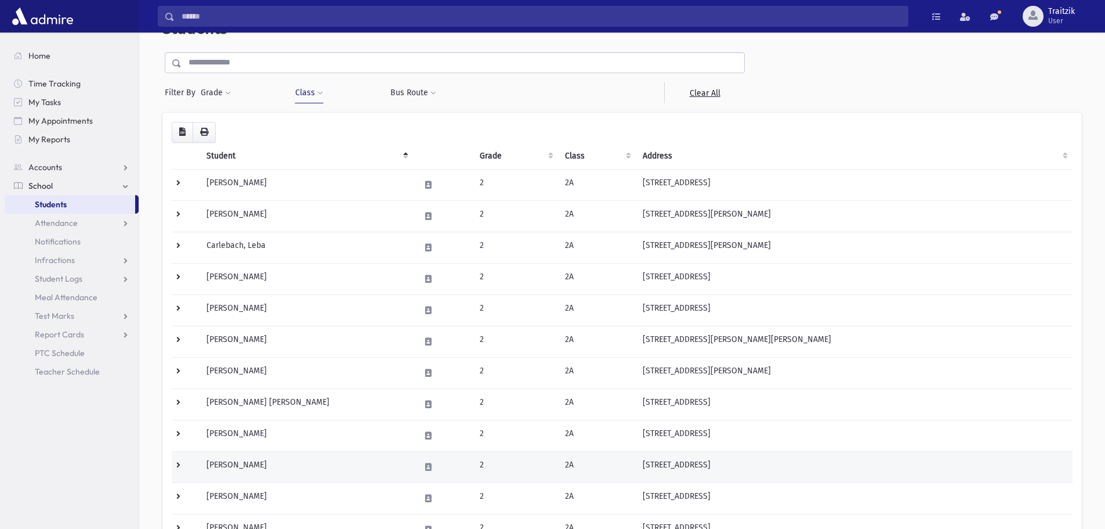
scroll to position [58, 0]
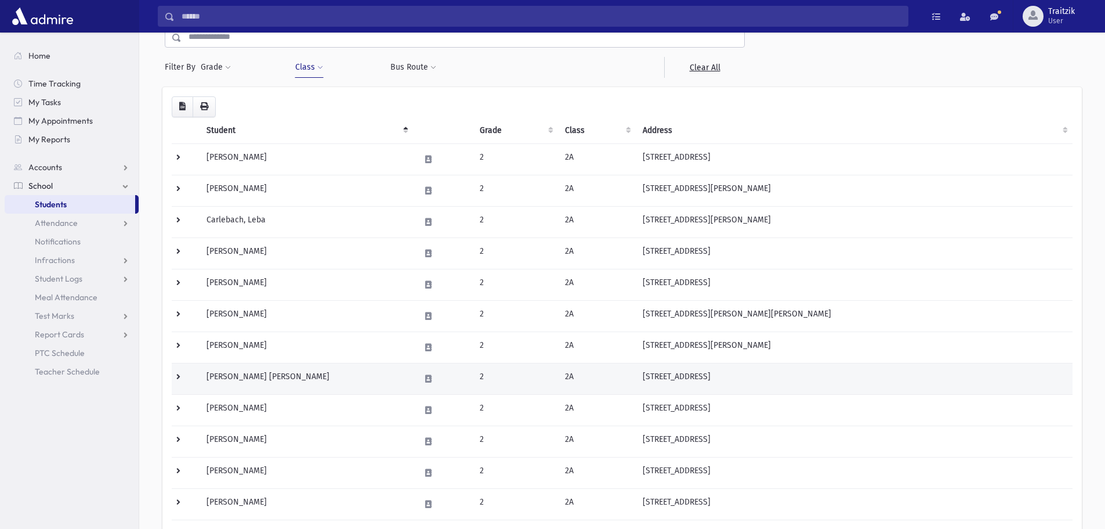
click at [318, 372] on td "[PERSON_NAME] [PERSON_NAME]" at bounding box center [307, 378] width 214 height 31
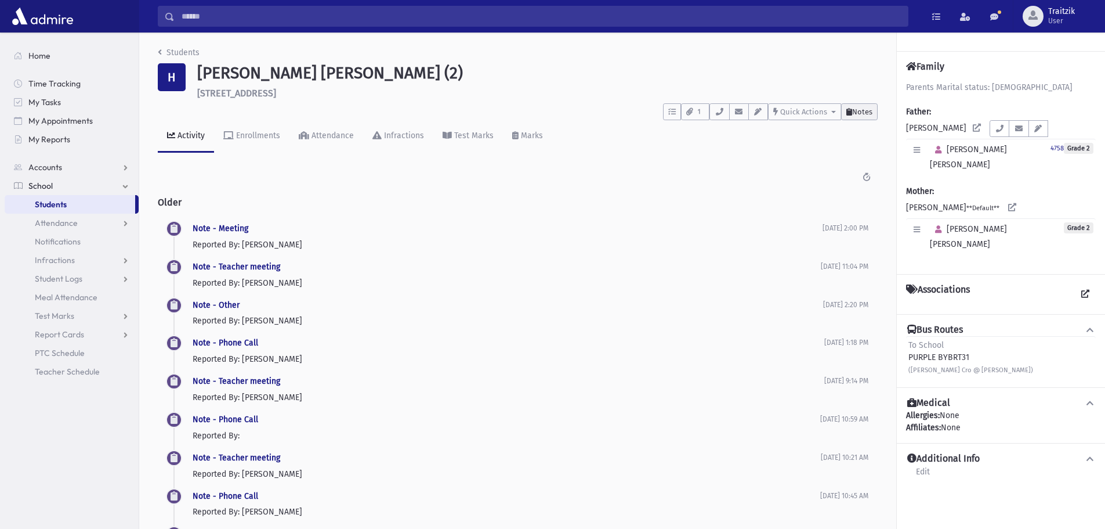
click at [863, 117] on button "Notes" at bounding box center [859, 111] width 37 height 17
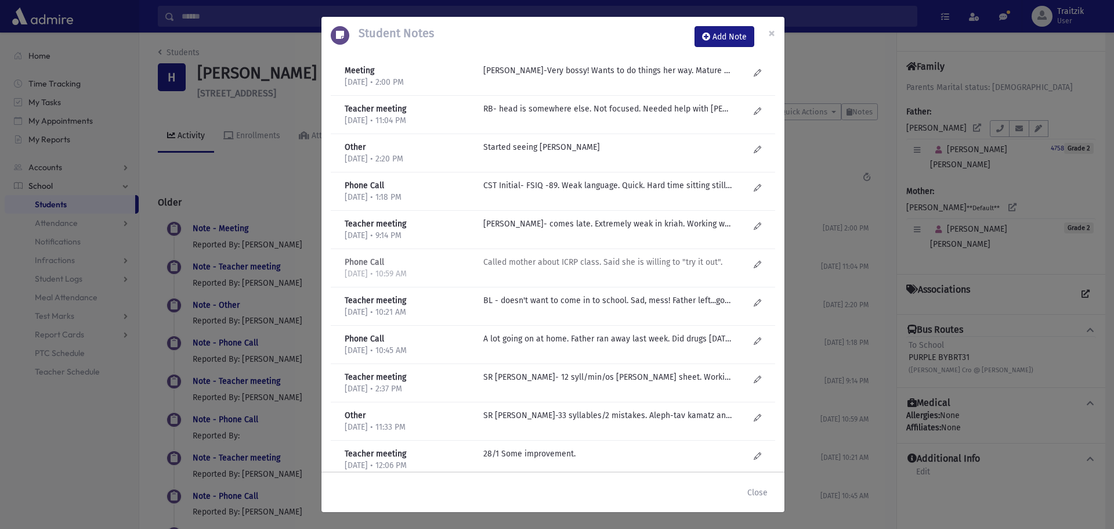
click at [581, 77] on p "Called mother about ICRP class. Said she is willing to "try it out"." at bounding box center [607, 70] width 248 height 12
click at [599, 77] on p "RB- head is somewhere else. Not focused. Needed help with Chumash. Always late-…" at bounding box center [607, 70] width 248 height 12
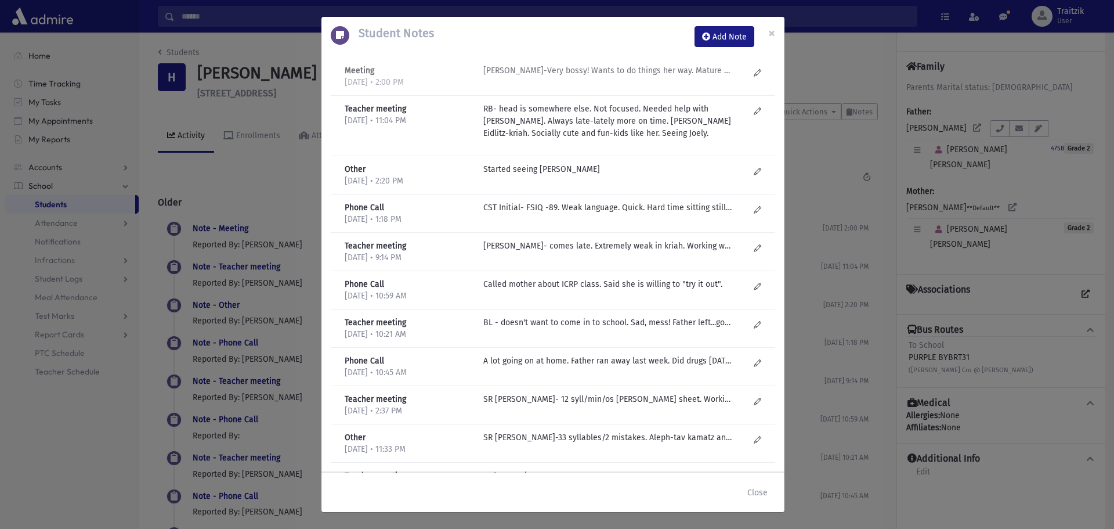
click at [607, 68] on p "J Golub-Very bossy! Wants to do things her way. Mature way of expression." at bounding box center [607, 70] width 248 height 12
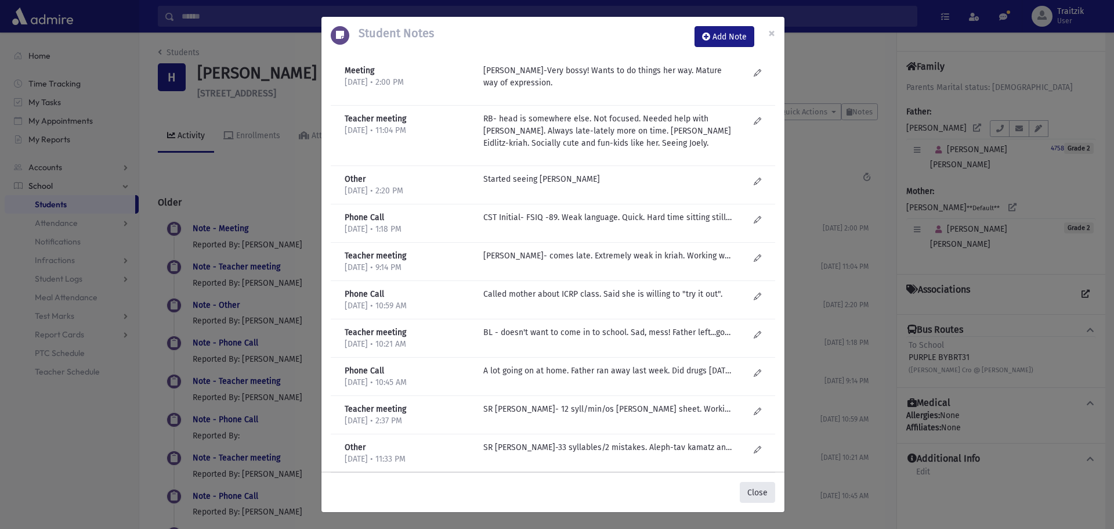
click at [758, 494] on button "Close" at bounding box center [757, 492] width 35 height 21
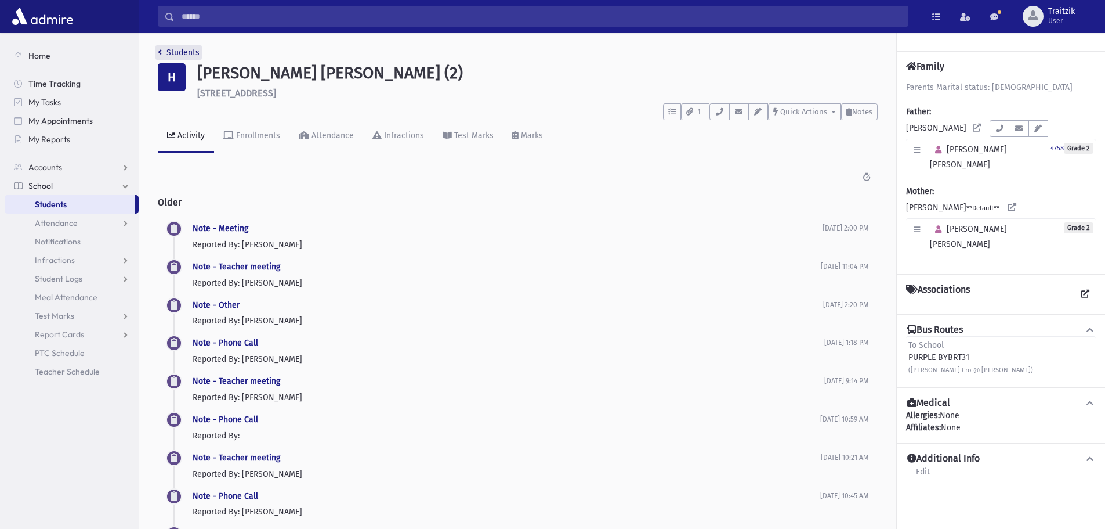
click at [160, 55] on icon "breadcrumb" at bounding box center [160, 52] width 4 height 8
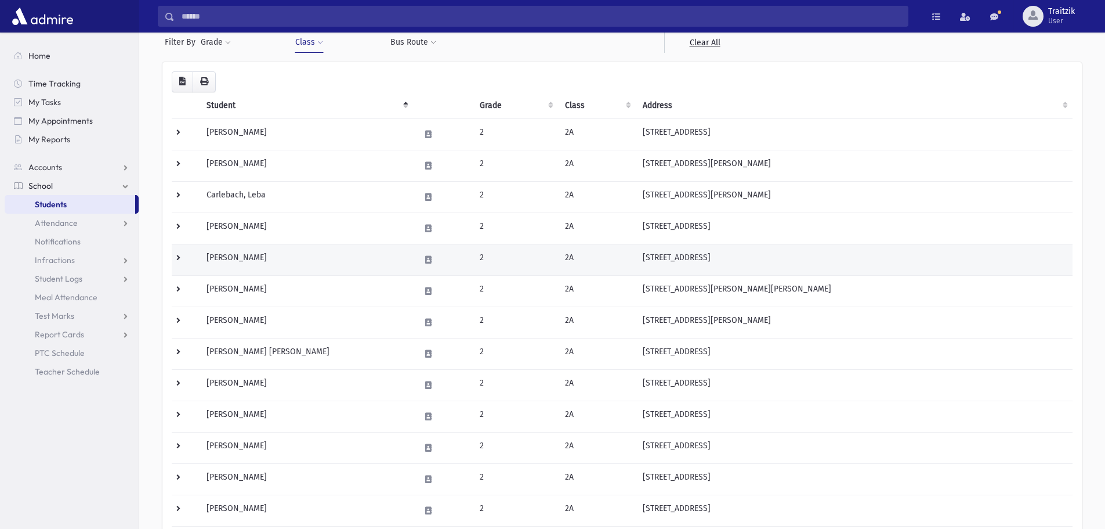
scroll to position [116, 0]
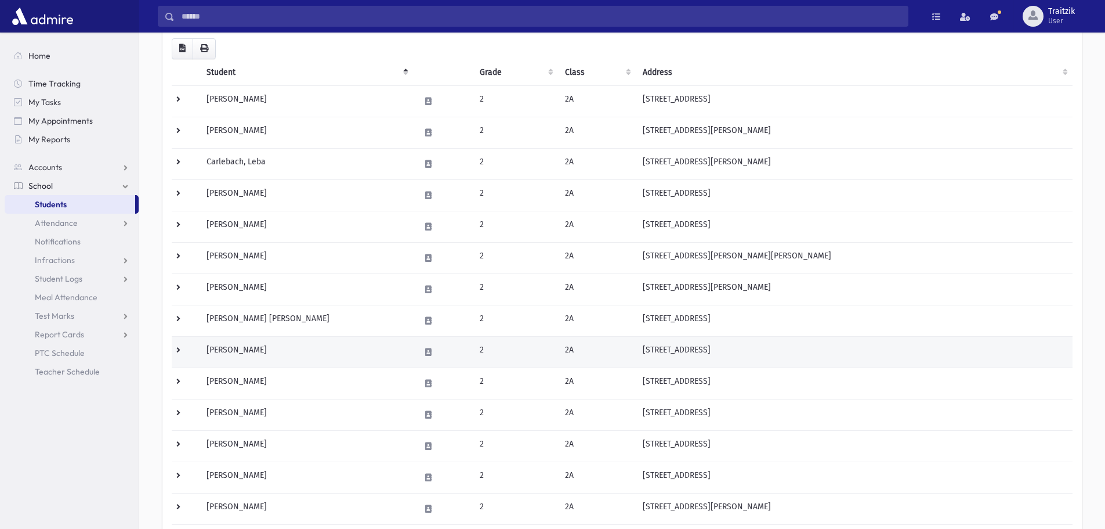
click at [256, 350] on td "[PERSON_NAME]" at bounding box center [307, 351] width 214 height 31
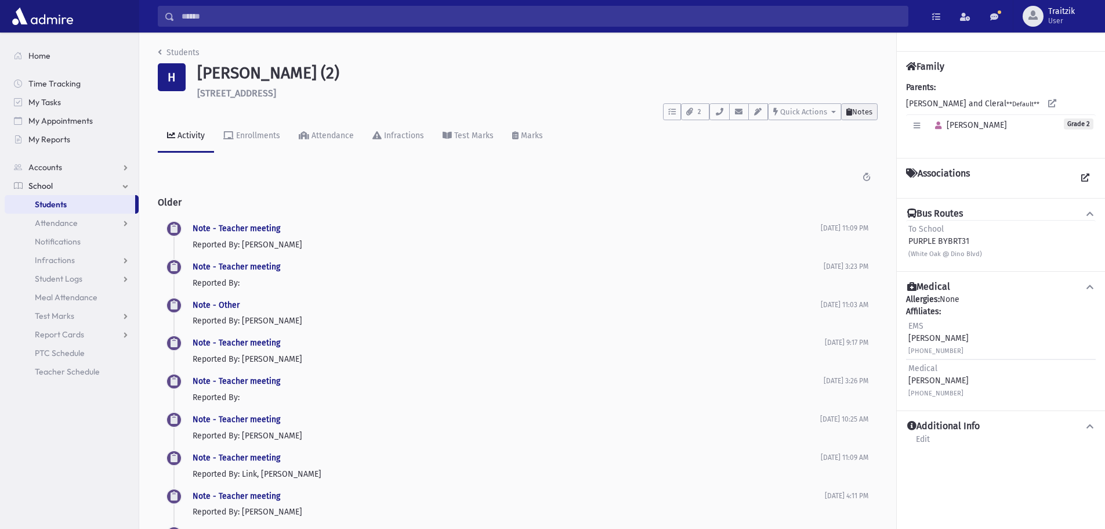
click at [870, 114] on span "Notes" at bounding box center [862, 111] width 20 height 9
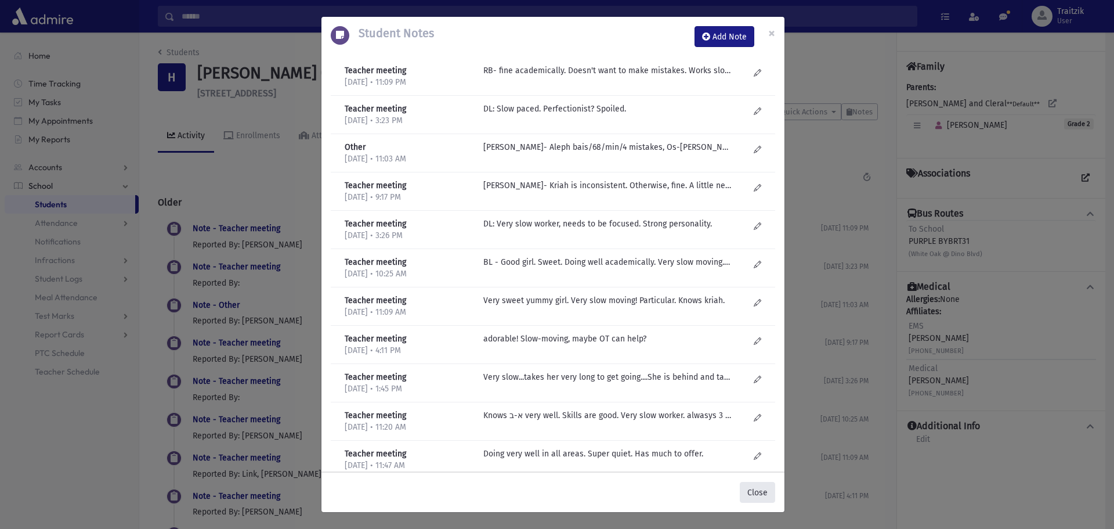
click at [750, 492] on button "Close" at bounding box center [757, 492] width 35 height 21
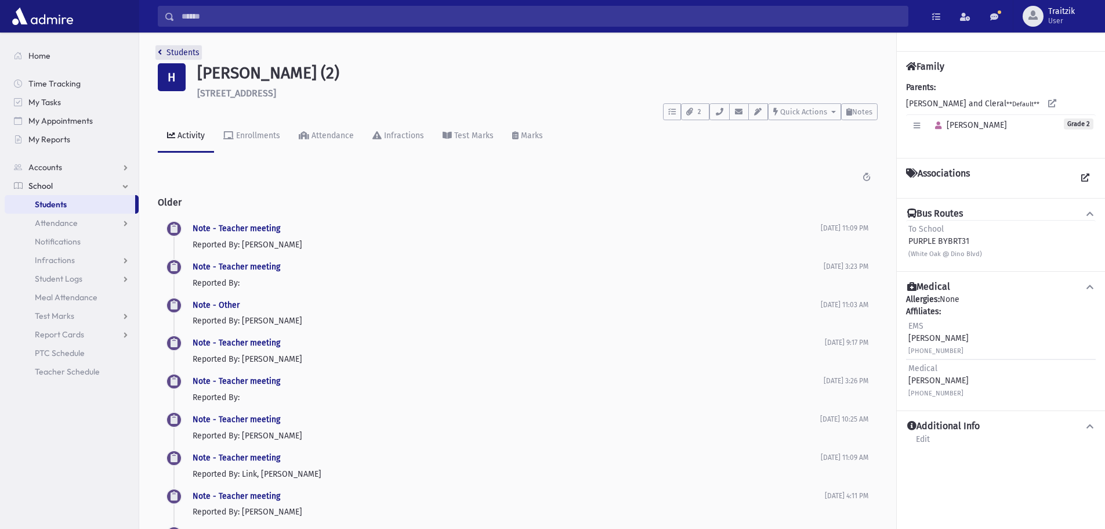
click at [164, 55] on link "Students" at bounding box center [179, 53] width 42 height 10
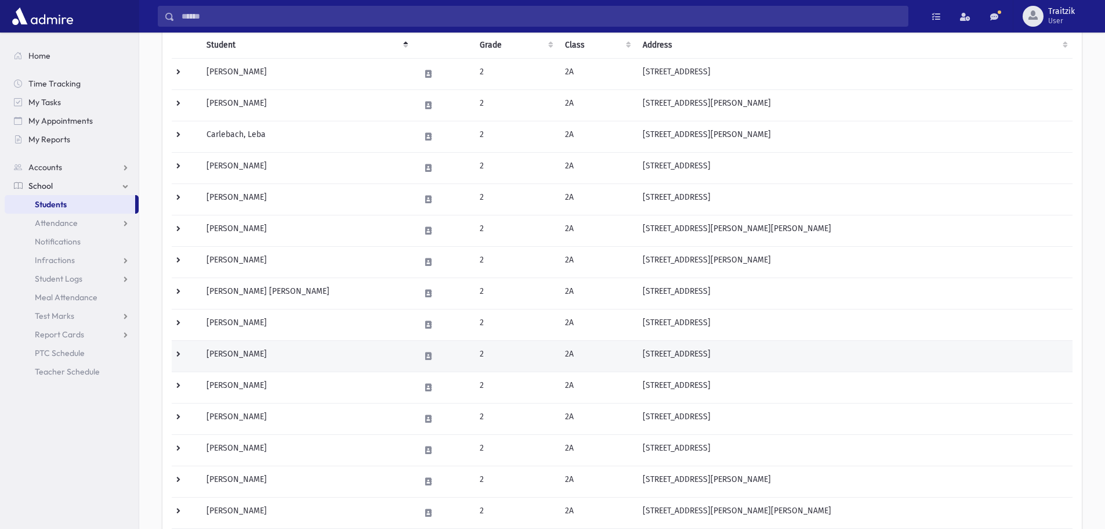
scroll to position [174, 0]
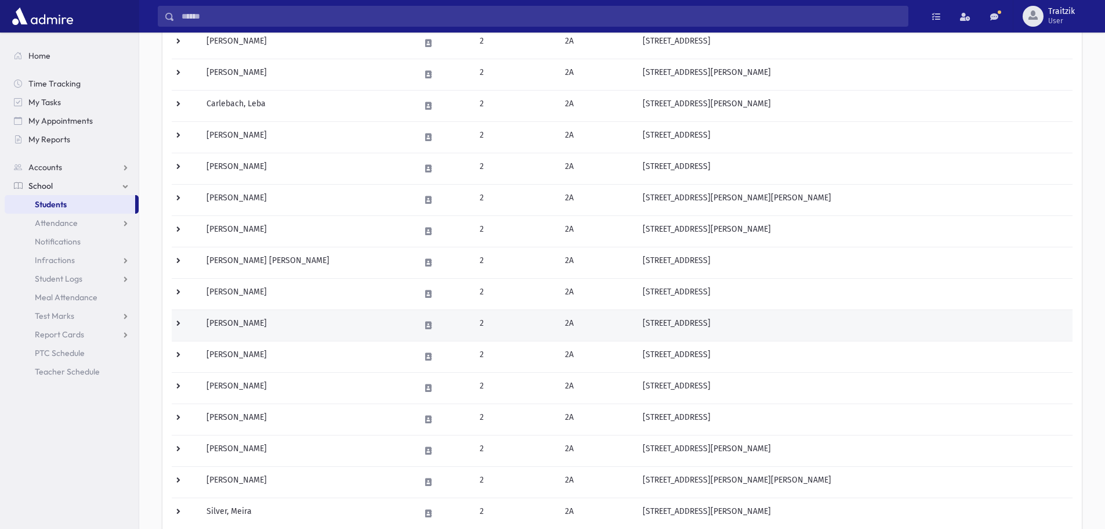
click at [296, 333] on td "[PERSON_NAME]" at bounding box center [307, 324] width 214 height 31
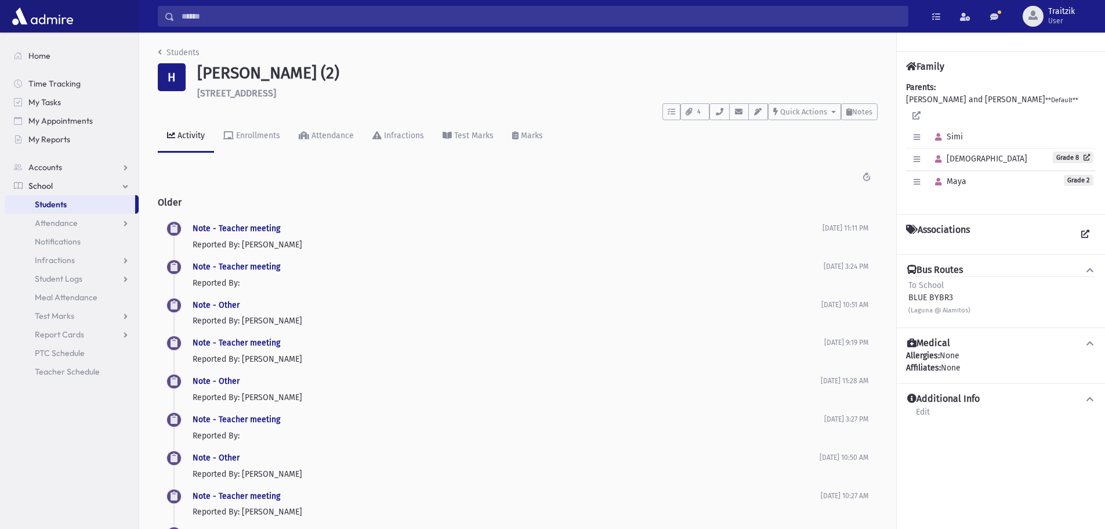
click at [858, 101] on div "To Do's No open tasks Show List 4 Documents UploadForm_Holzberg_Maya-25-26" at bounding box center [518, 109] width 720 height 21
click at [859, 113] on span "Notes" at bounding box center [862, 111] width 20 height 9
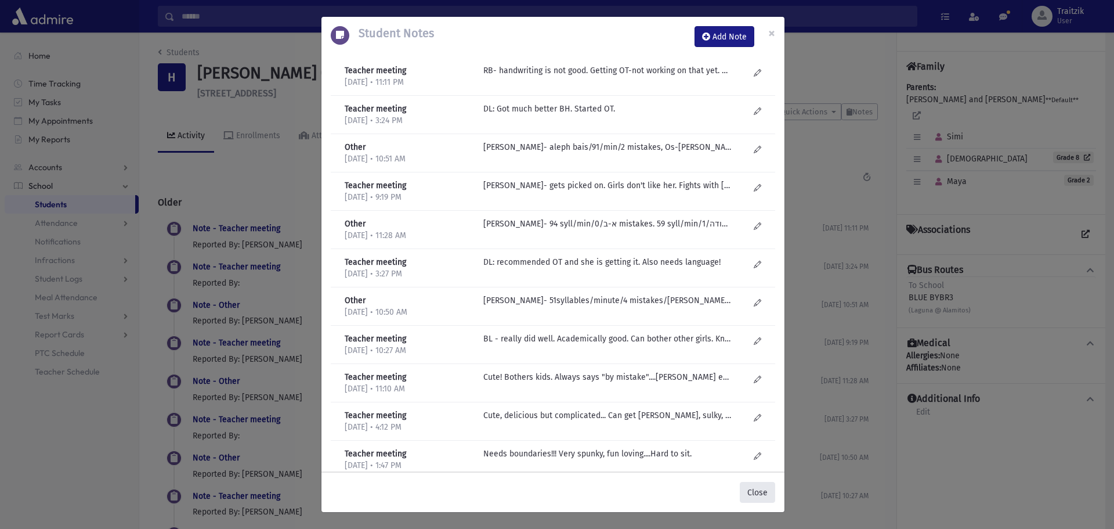
click at [757, 488] on button "Close" at bounding box center [757, 492] width 35 height 21
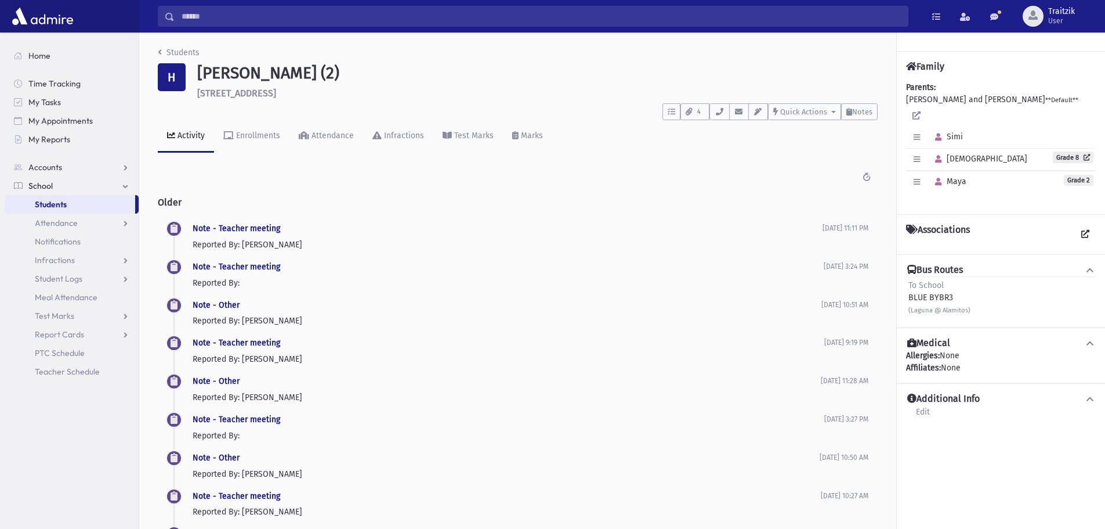
click at [164, 57] on li "Students" at bounding box center [179, 52] width 42 height 12
click at [162, 51] on link "Students" at bounding box center [179, 53] width 42 height 10
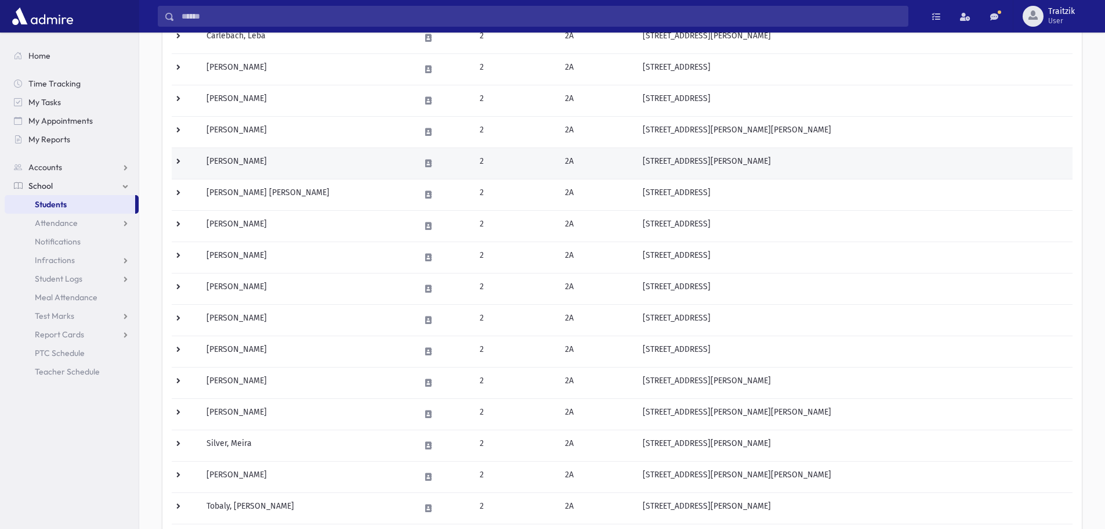
scroll to position [290, 0]
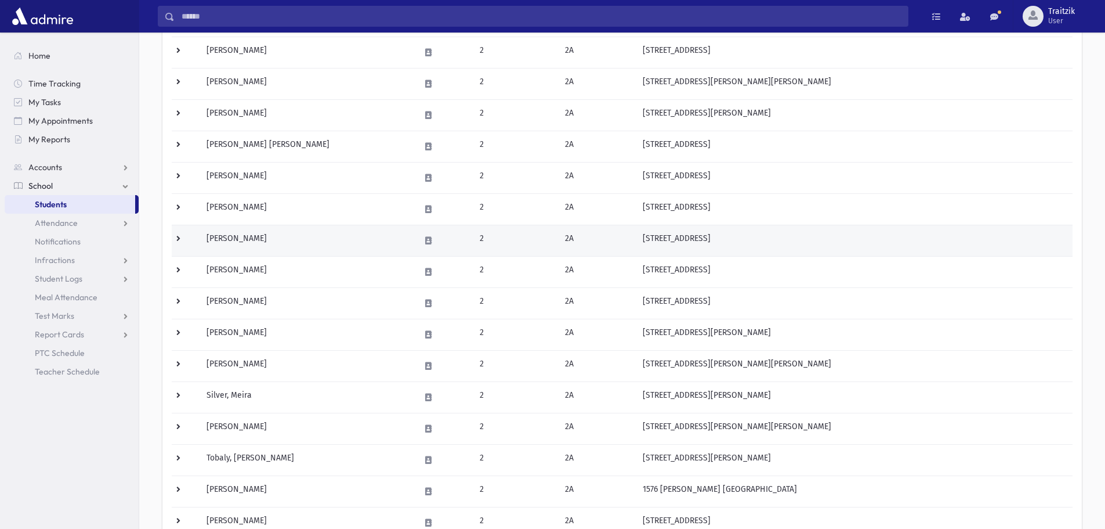
click at [296, 248] on td "[PERSON_NAME]" at bounding box center [307, 240] width 214 height 31
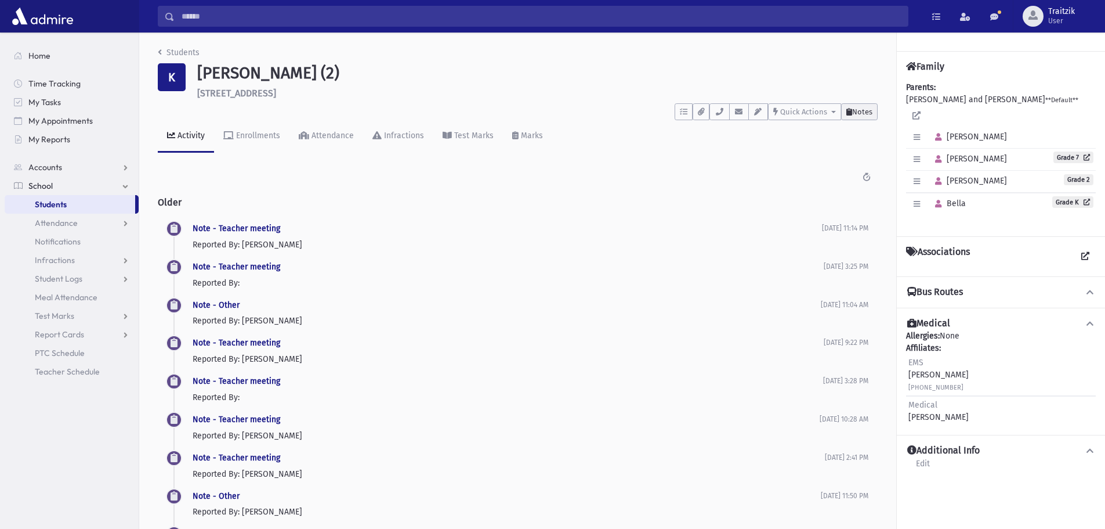
click at [849, 112] on icon at bounding box center [850, 112] width 6 height 8
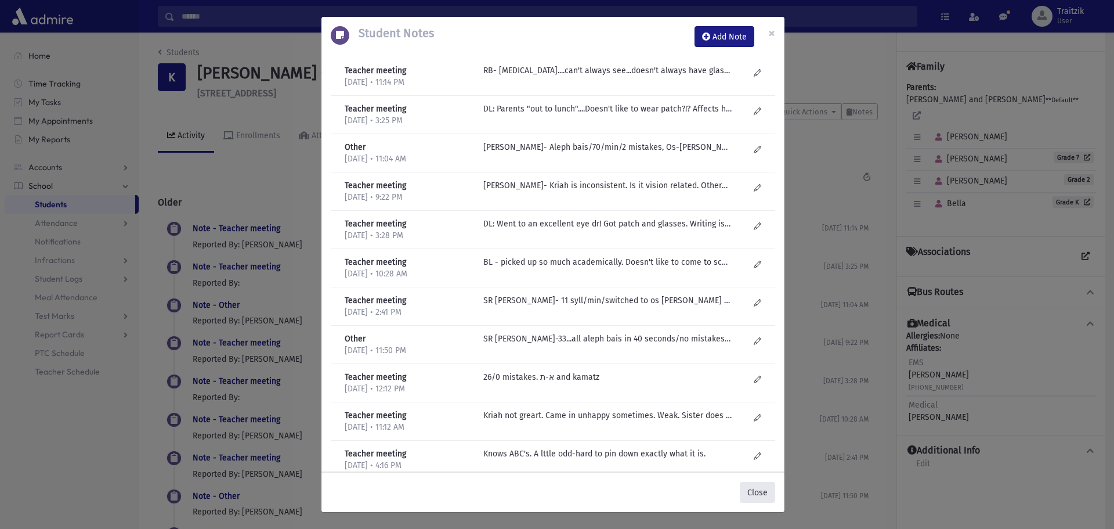
click at [752, 498] on button "Close" at bounding box center [757, 492] width 35 height 21
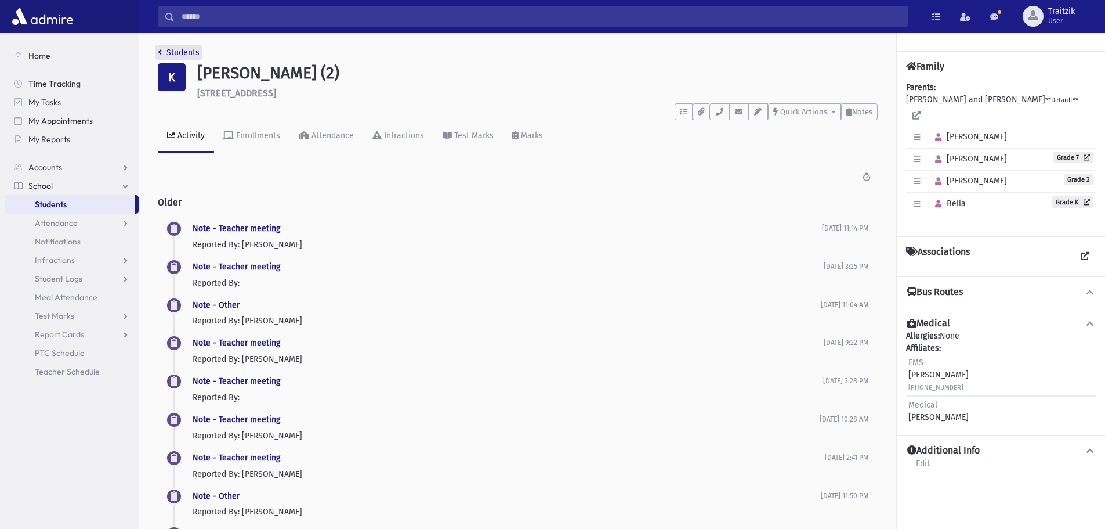
click at [160, 50] on icon "breadcrumb" at bounding box center [160, 52] width 4 height 8
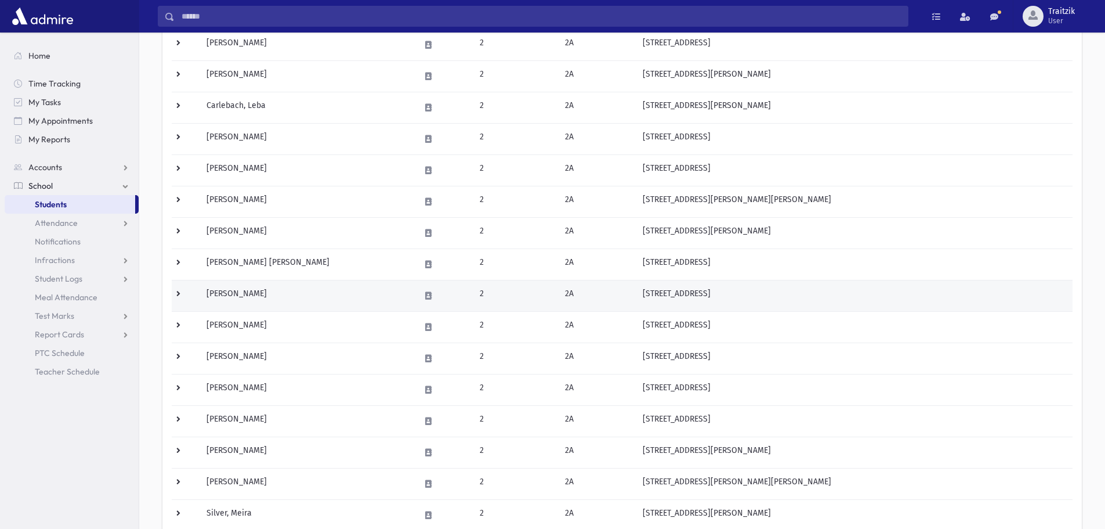
scroll to position [174, 0]
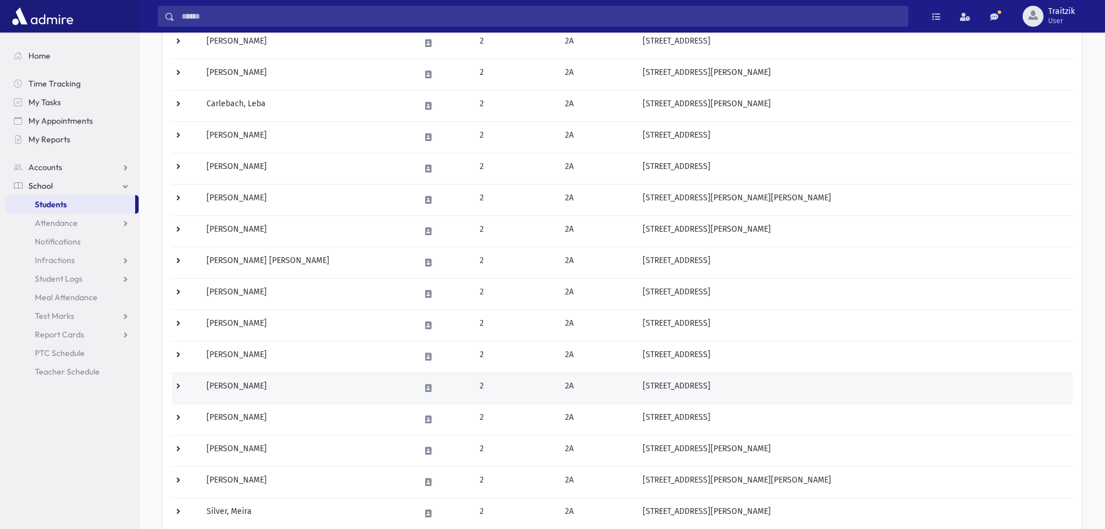
click at [324, 386] on td "[PERSON_NAME]" at bounding box center [307, 387] width 214 height 31
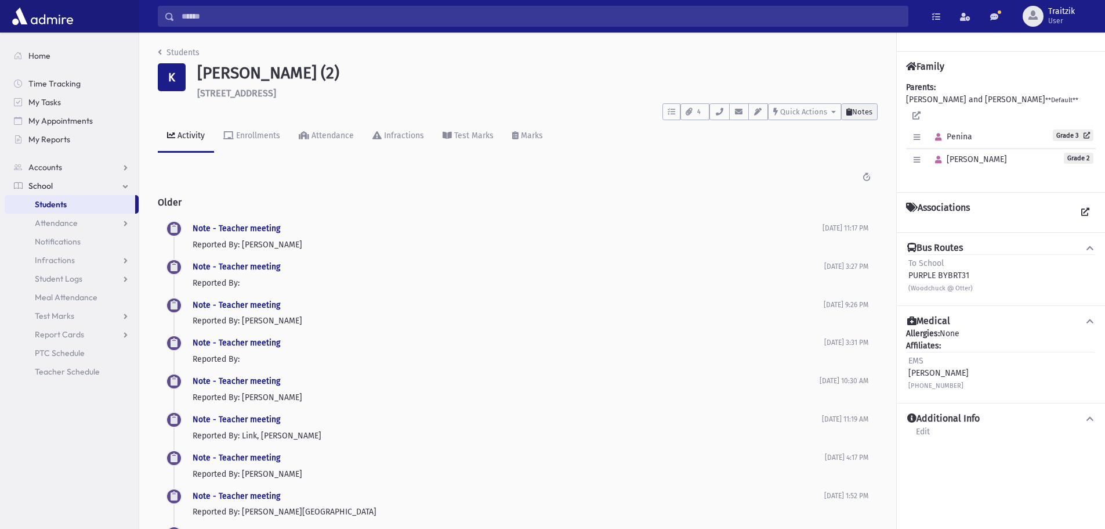
click at [859, 116] on button "Notes" at bounding box center [859, 111] width 37 height 17
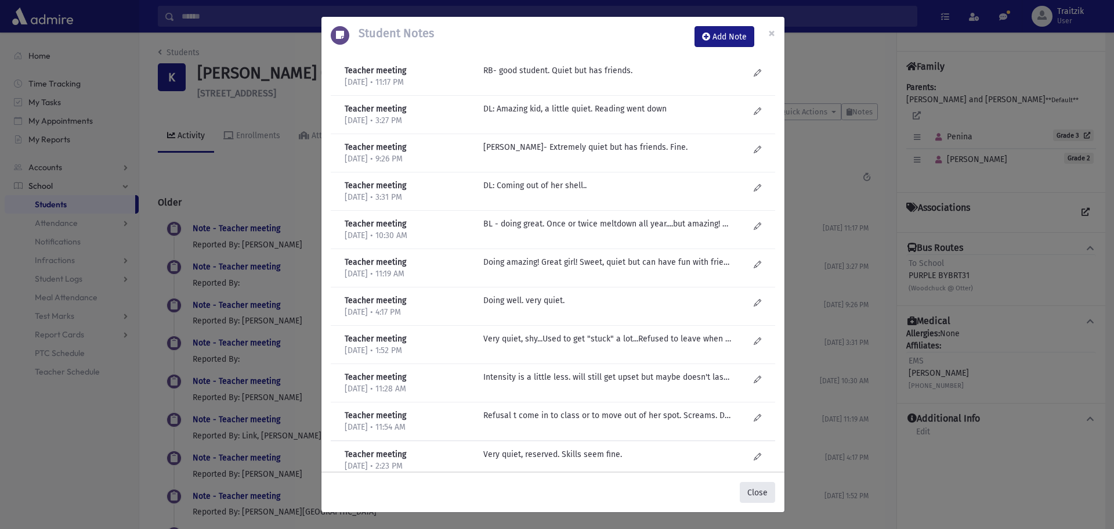
click at [764, 490] on button "Close" at bounding box center [757, 492] width 35 height 21
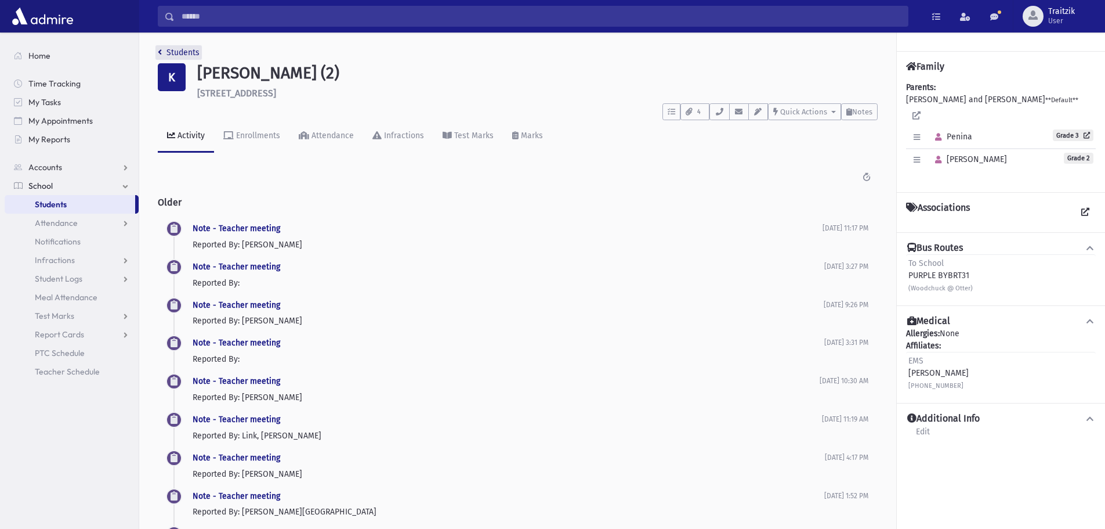
click at [162, 55] on link "Students" at bounding box center [179, 53] width 42 height 10
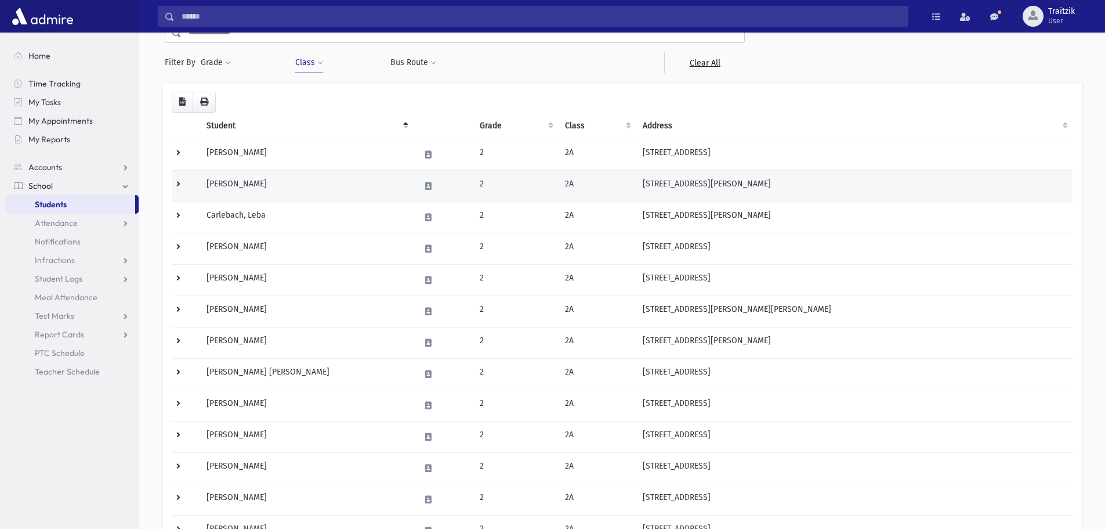
scroll to position [263, 0]
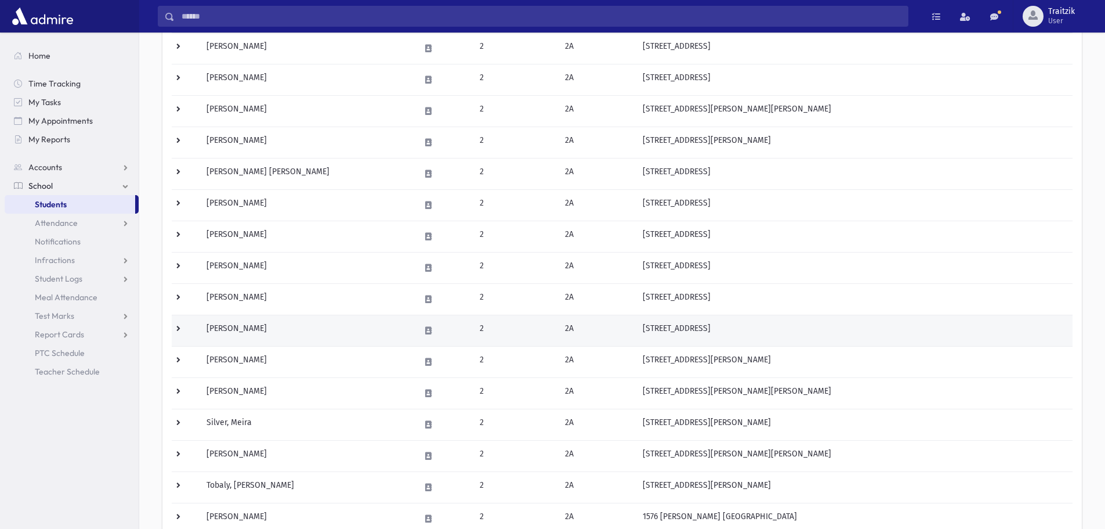
click at [302, 331] on td "[PERSON_NAME]" at bounding box center [307, 329] width 214 height 31
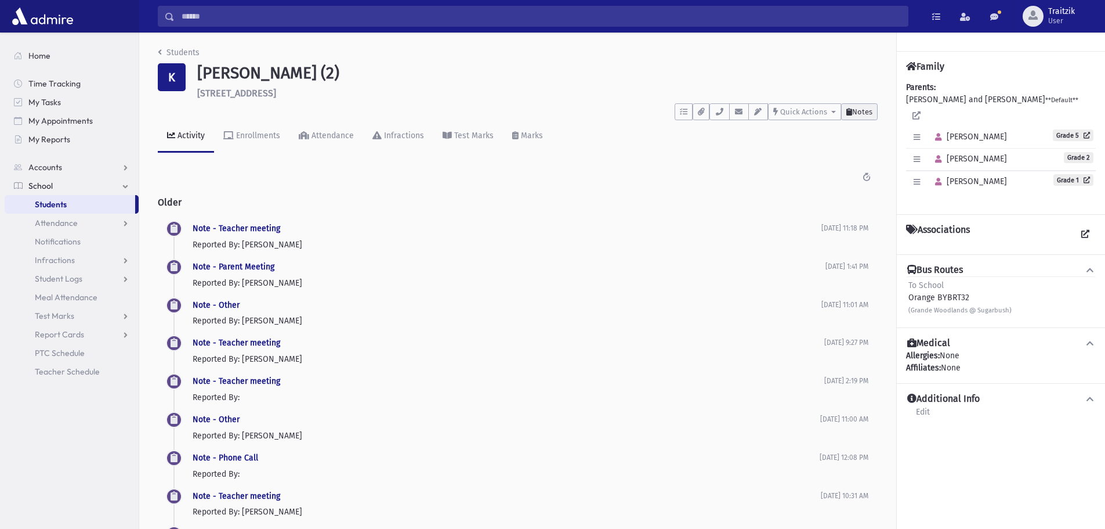
click at [862, 108] on span "Notes" at bounding box center [862, 111] width 20 height 9
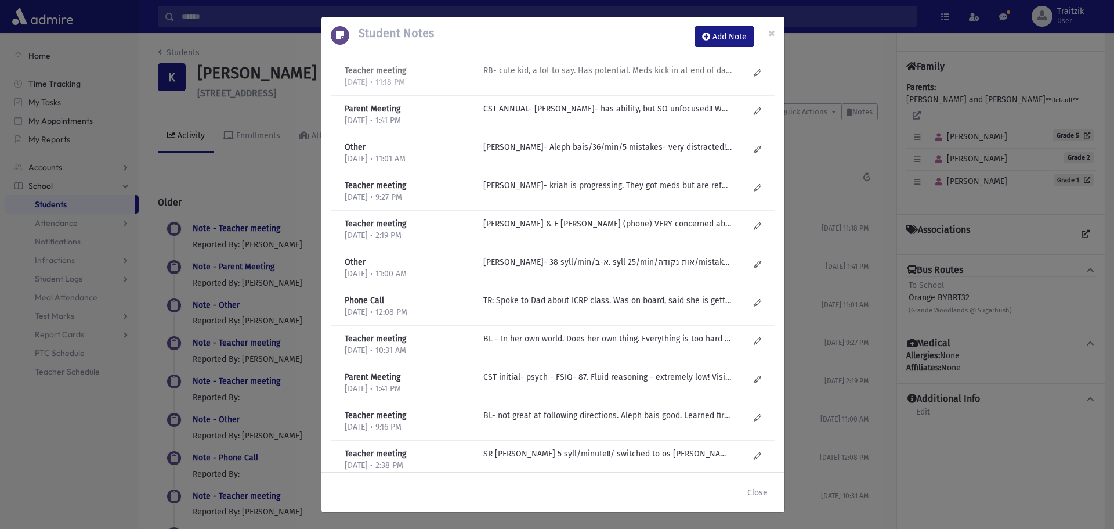
click at [672, 75] on p "RB- cute kid, a lot to say. Has potential. Meds kick in at end of day and then …" at bounding box center [607, 70] width 248 height 12
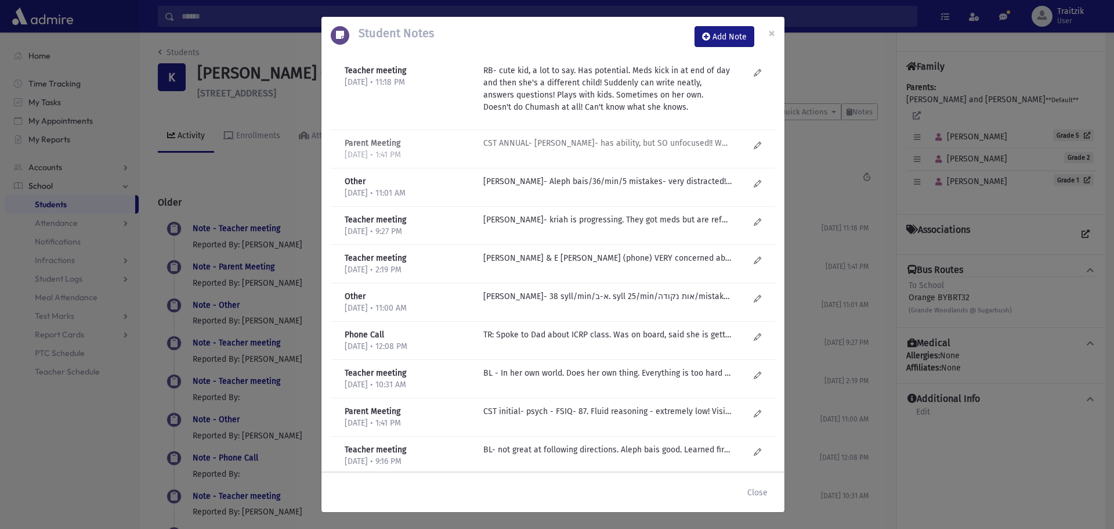
click at [646, 139] on p "CST ANNUAL- C Goldberg- has ability, but SO unfocused!! Wants to learn,but so d…" at bounding box center [607, 143] width 248 height 12
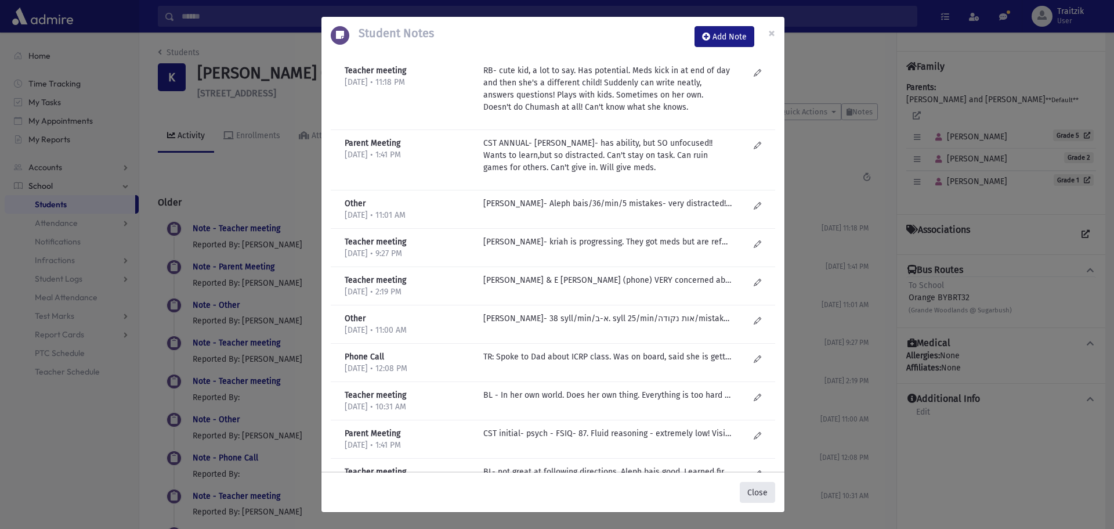
click at [757, 493] on button "Close" at bounding box center [757, 492] width 35 height 21
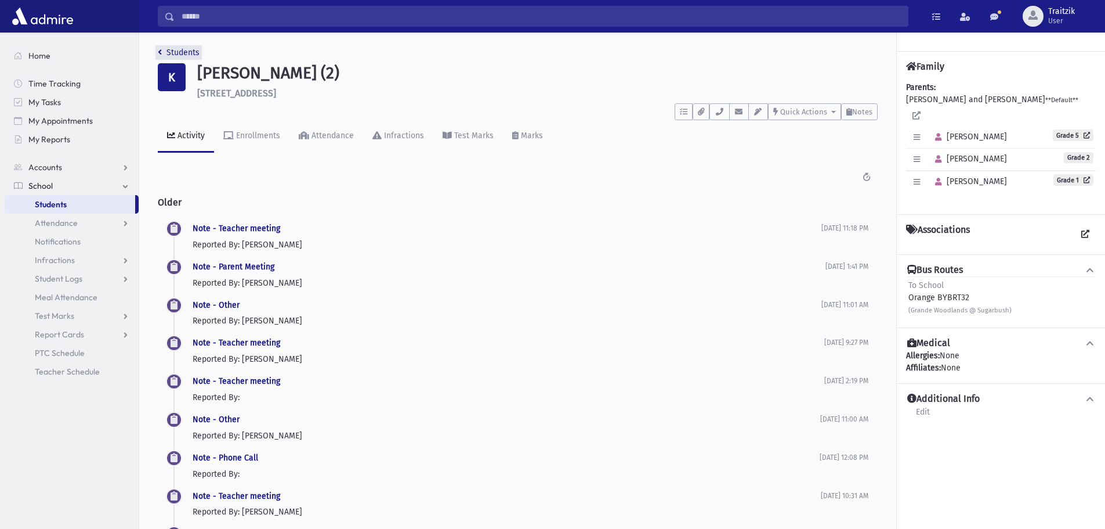
click at [164, 50] on link "Students" at bounding box center [179, 53] width 42 height 10
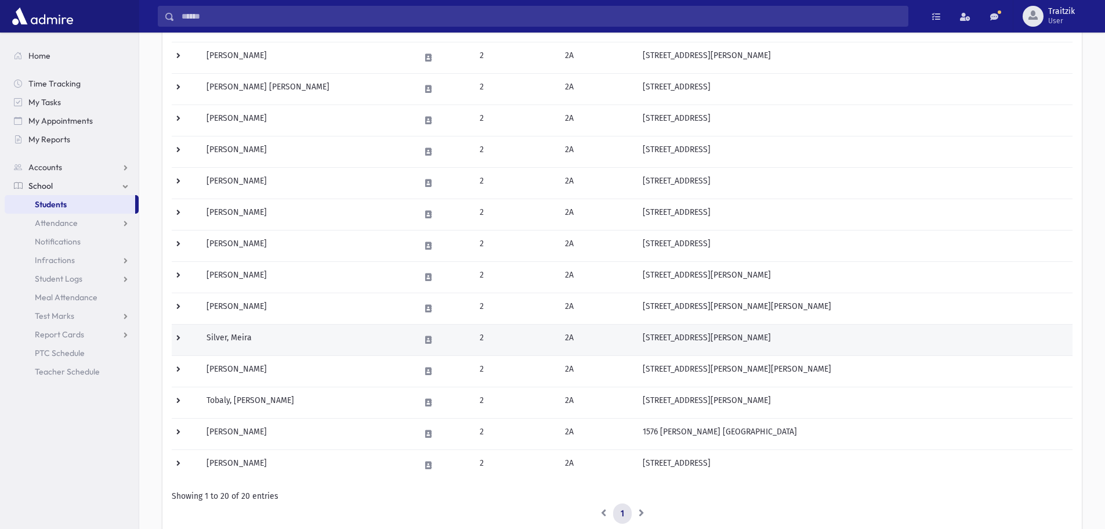
scroll to position [348, 0]
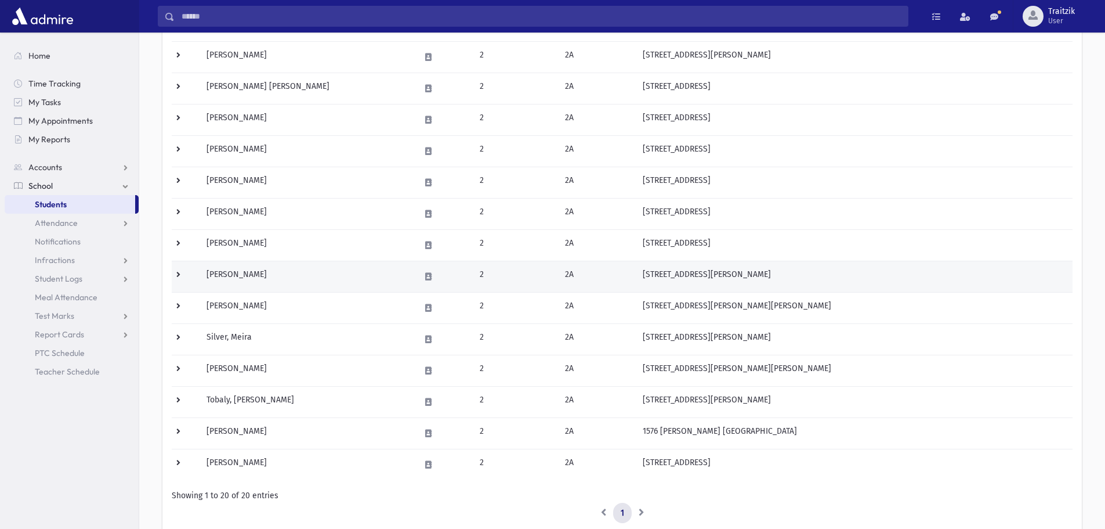
click at [263, 271] on td "Lefkowitz, Binah" at bounding box center [307, 276] width 214 height 31
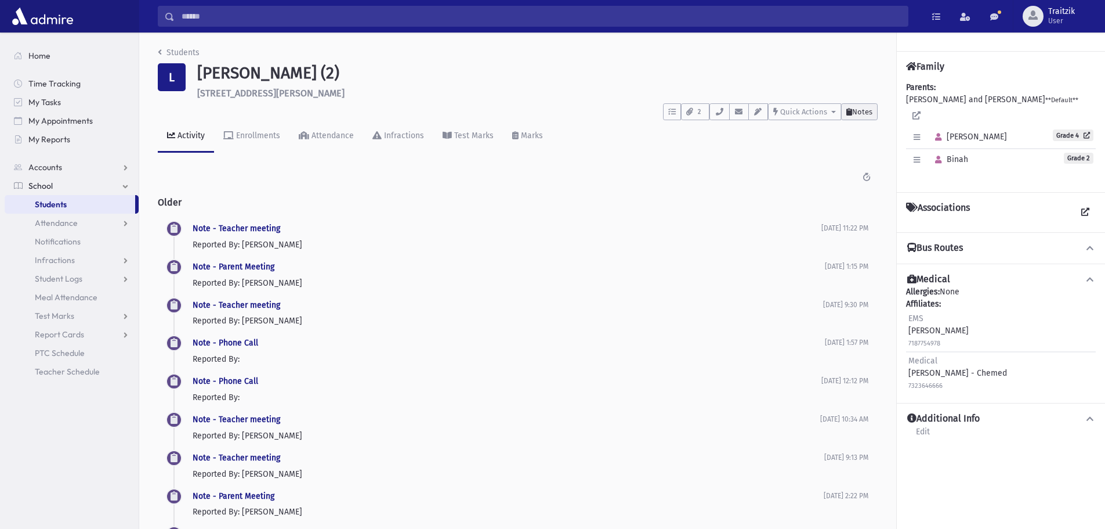
click at [856, 112] on span "Notes" at bounding box center [862, 111] width 20 height 9
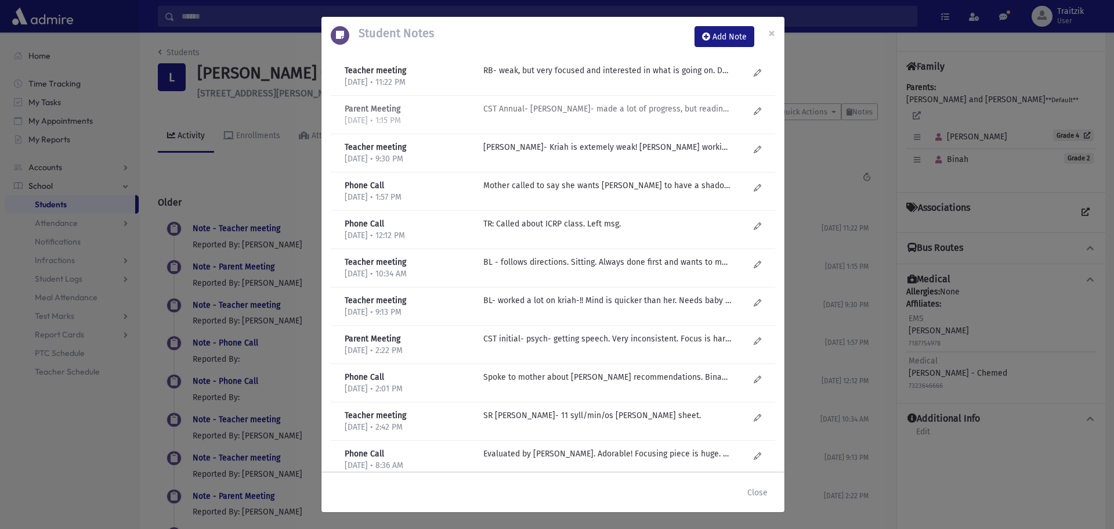
click at [650, 77] on p "CST Annual- C Goldberg- made a lot of progress, but reading is SO hard for her!…" at bounding box center [607, 70] width 248 height 12
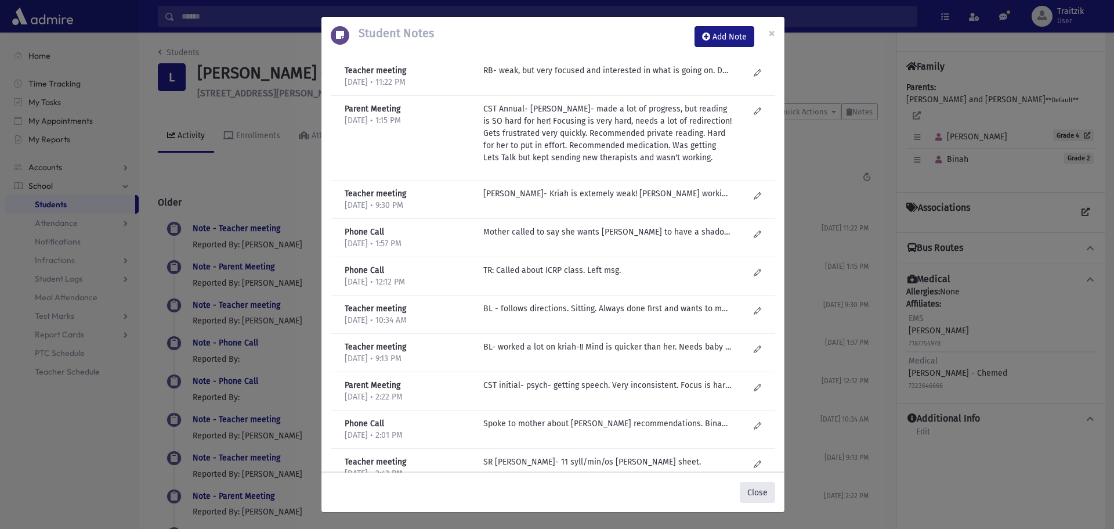
click at [761, 491] on button "Close" at bounding box center [757, 492] width 35 height 21
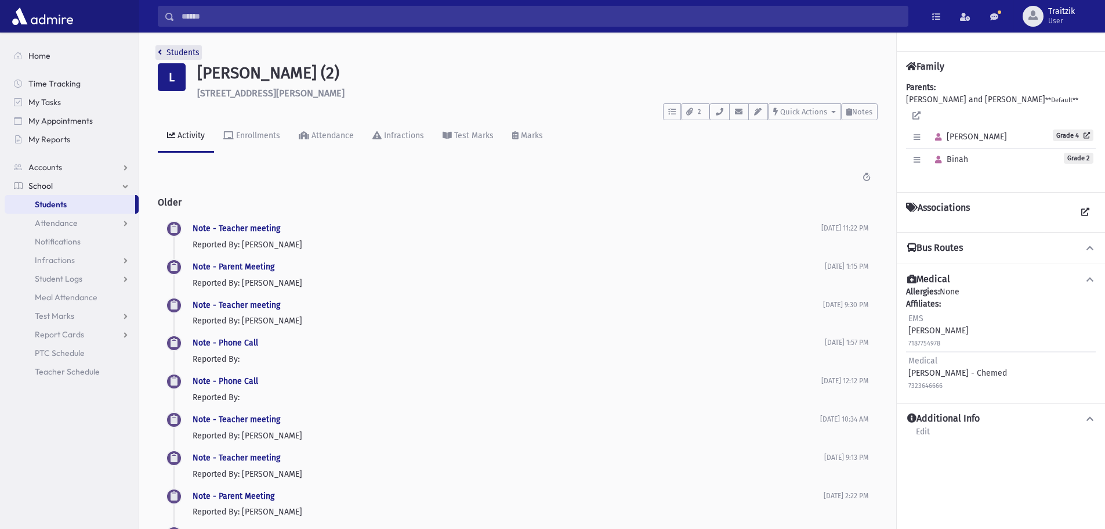
click at [160, 56] on link "Students" at bounding box center [179, 53] width 42 height 10
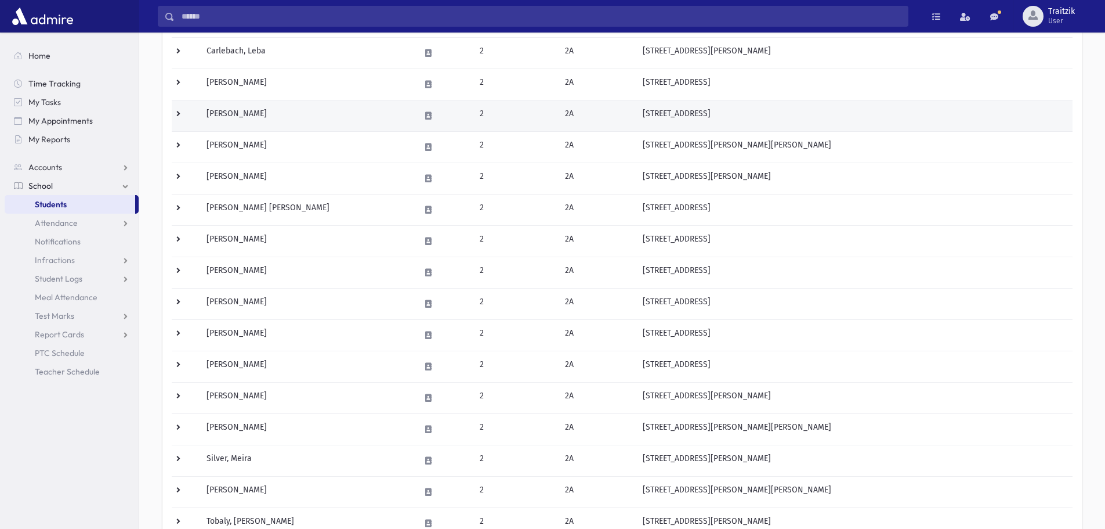
scroll to position [232, 0]
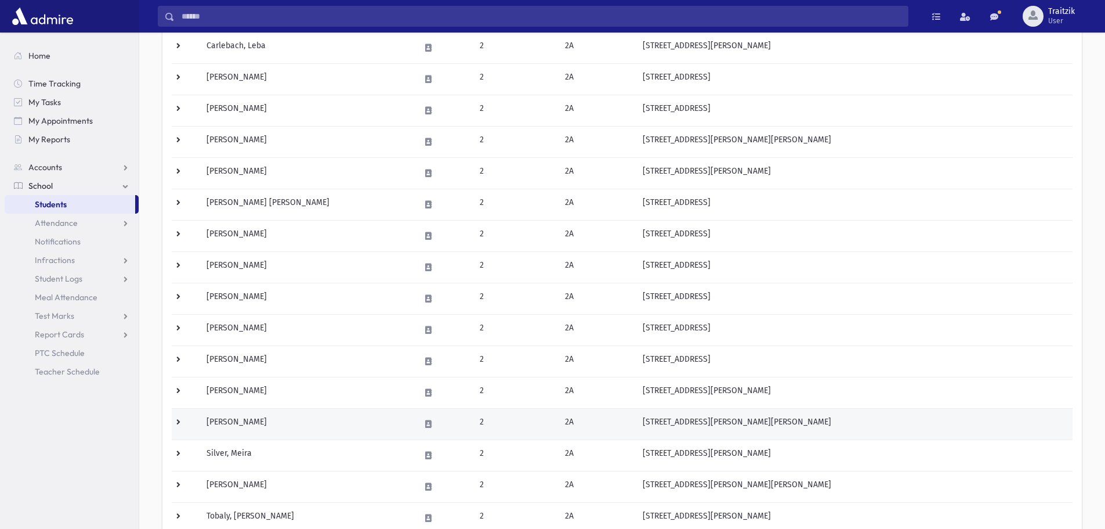
click at [289, 419] on td "[PERSON_NAME]" at bounding box center [307, 423] width 214 height 31
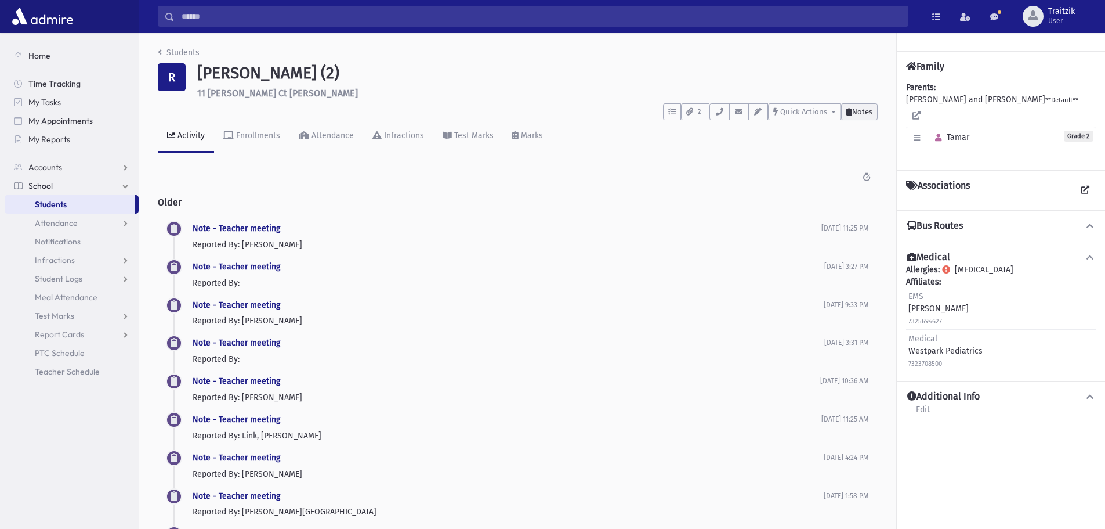
click at [866, 106] on button "Notes" at bounding box center [859, 111] width 37 height 17
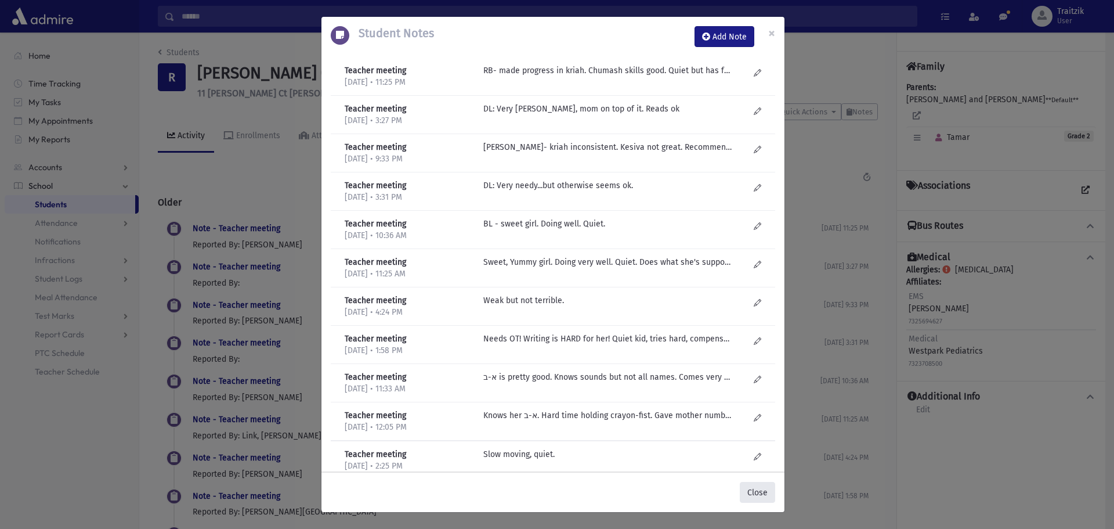
click at [764, 494] on button "Close" at bounding box center [757, 492] width 35 height 21
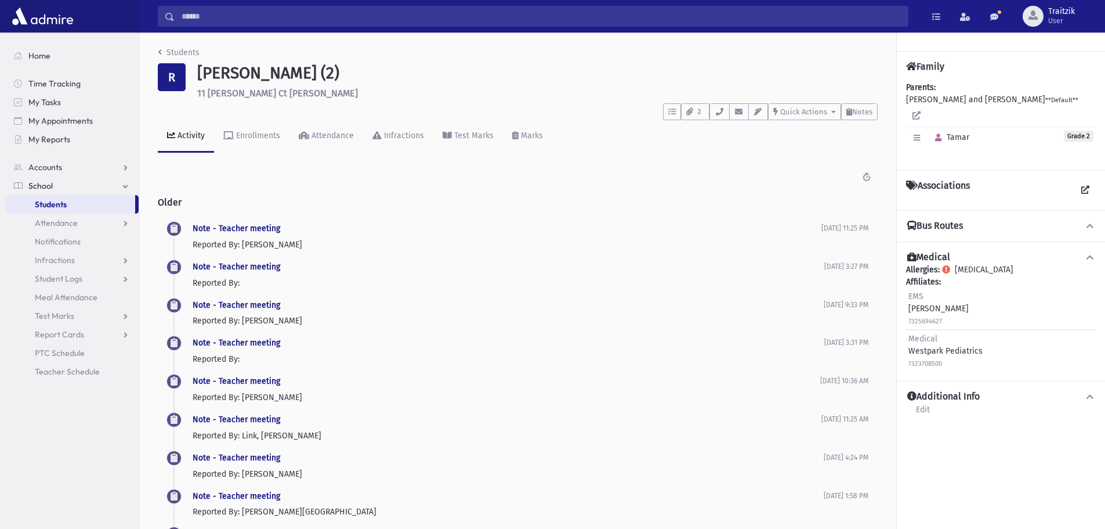
click at [157, 52] on div "Students R Ritterman, Tamar (2) 11 Kevin Ct Jackson **** To Do's No open tasks …" at bounding box center [517, 351] width 757 height 639
click at [160, 48] on icon "breadcrumb" at bounding box center [160, 52] width 4 height 8
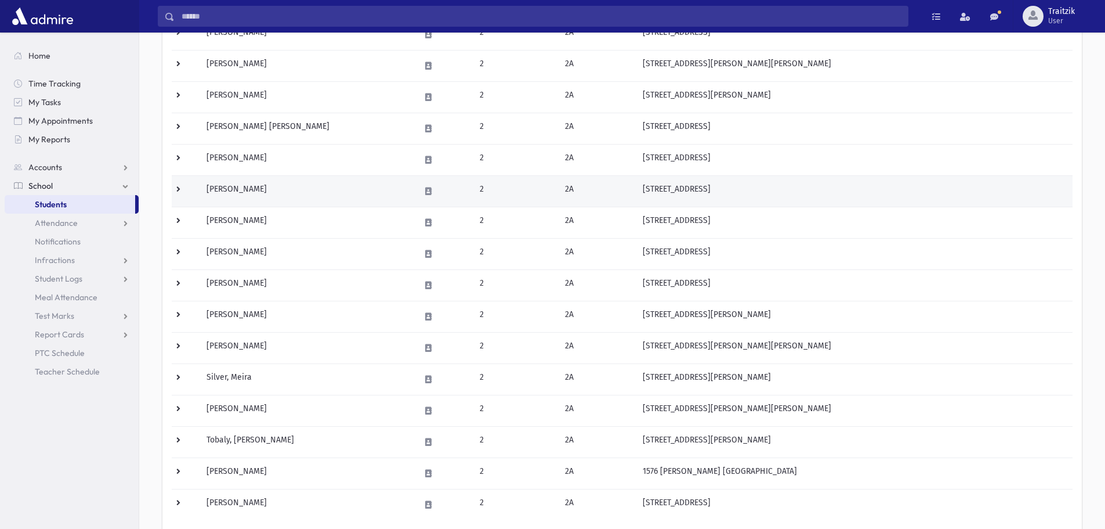
scroll to position [348, 0]
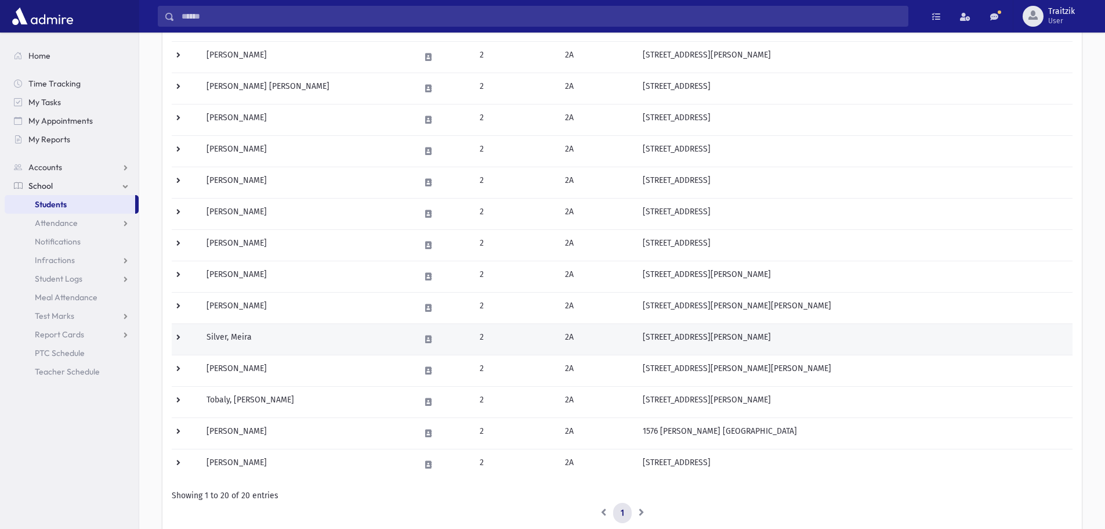
click at [288, 339] on td "Silver, Meira" at bounding box center [307, 338] width 214 height 31
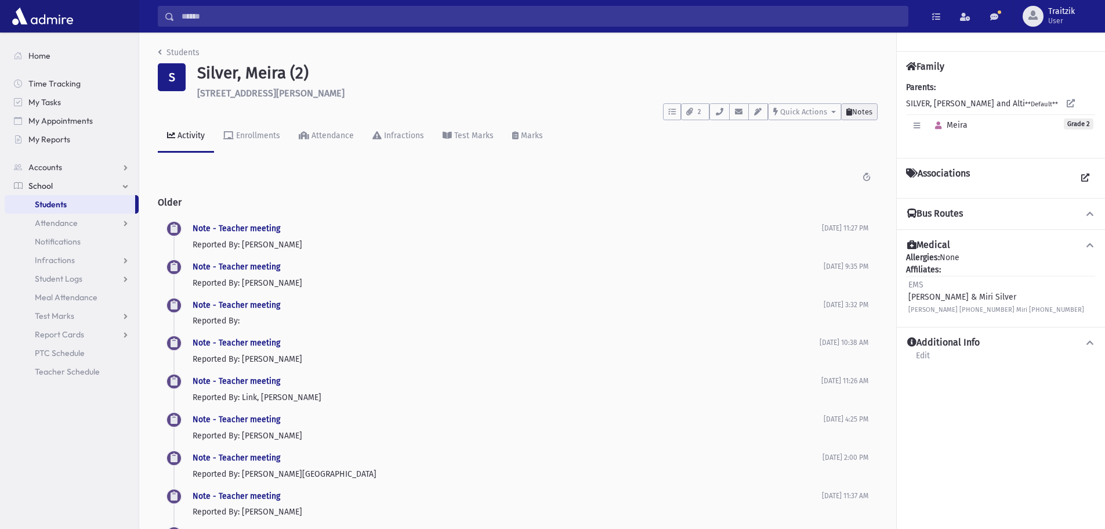
click at [858, 114] on span "Notes" at bounding box center [862, 111] width 20 height 9
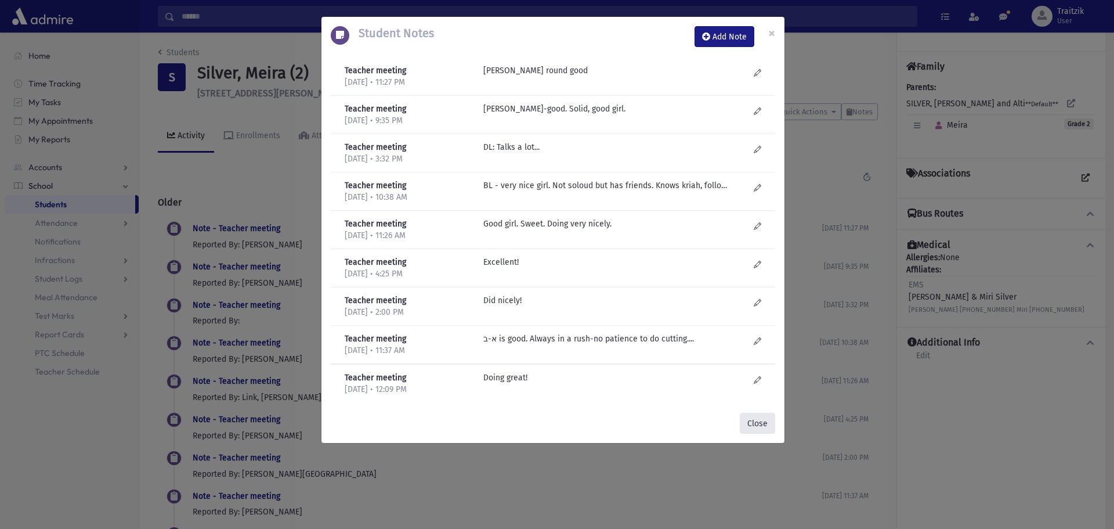
click at [773, 417] on button "Close" at bounding box center [757, 423] width 35 height 21
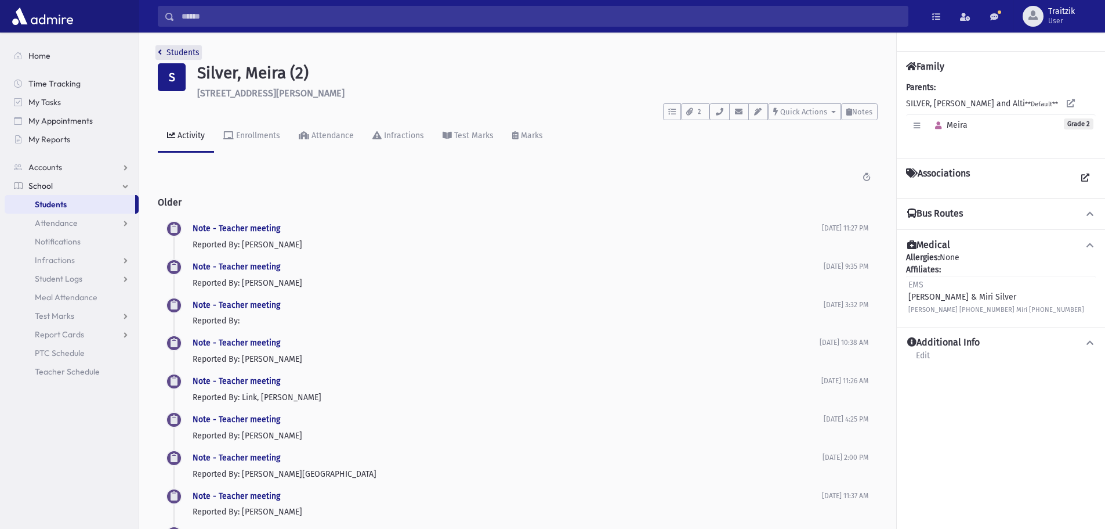
click at [164, 55] on link "Students" at bounding box center [179, 53] width 42 height 10
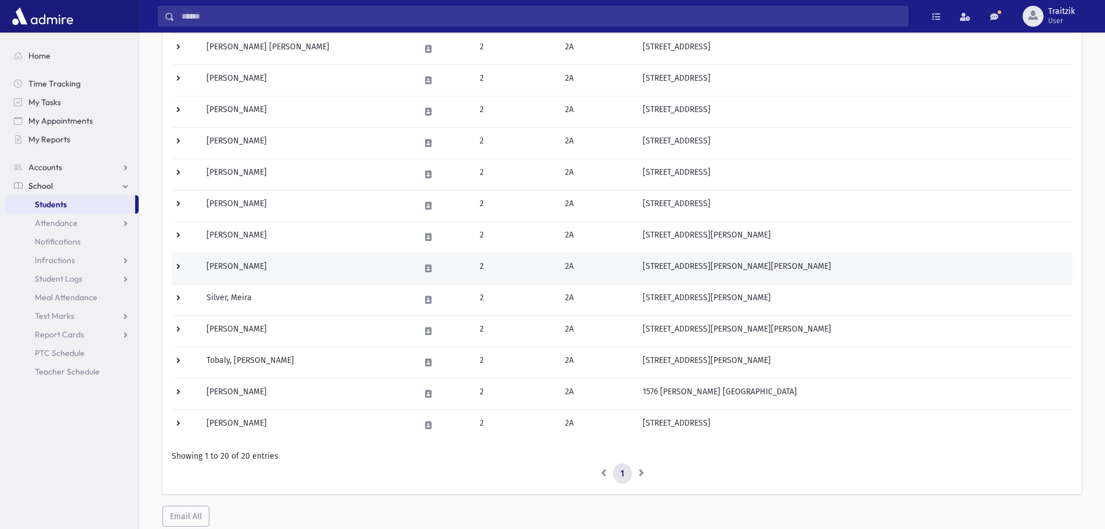
scroll to position [425, 0]
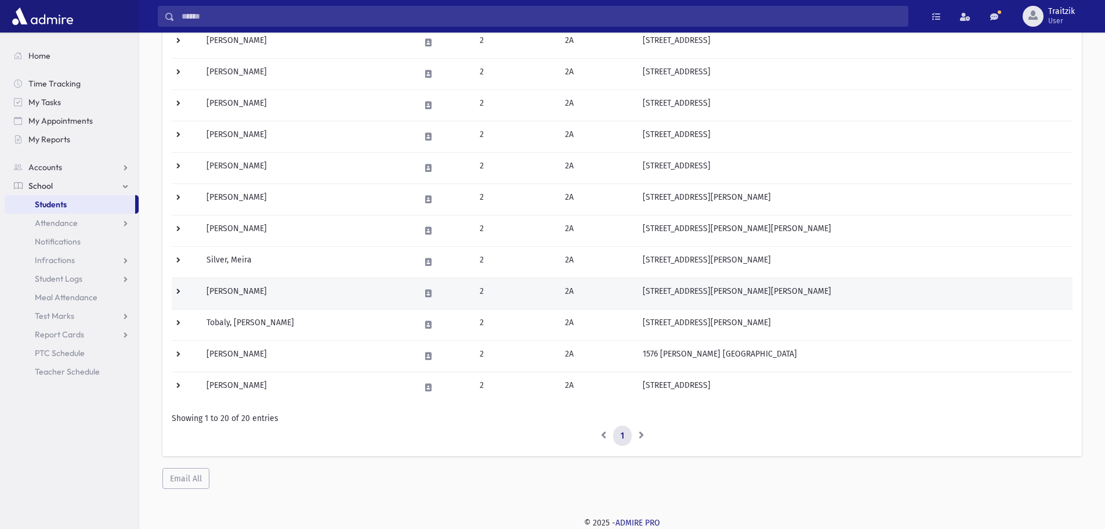
click at [320, 286] on td "Spritzer, Chana" at bounding box center [307, 292] width 214 height 31
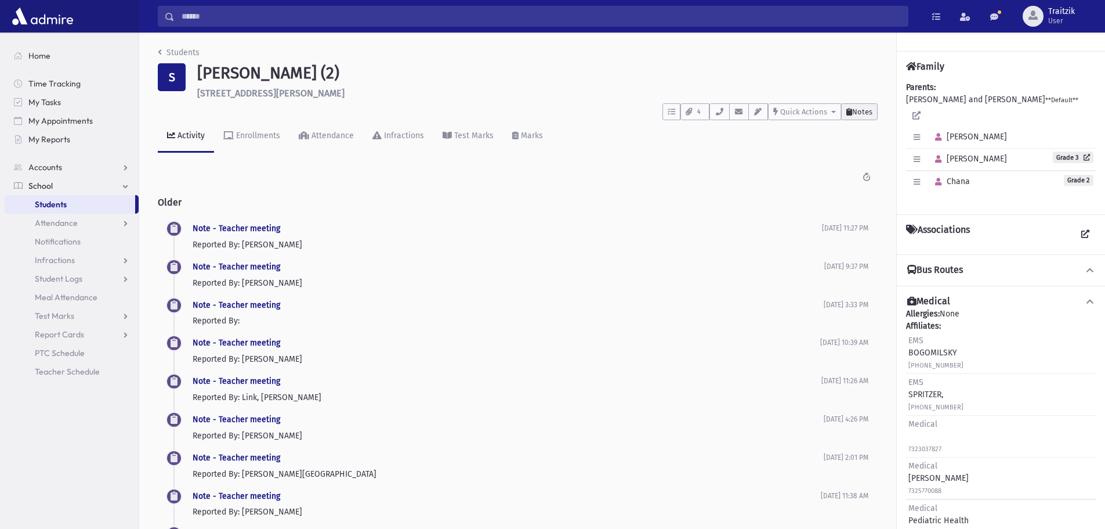
click at [869, 116] on button "Notes" at bounding box center [859, 111] width 37 height 17
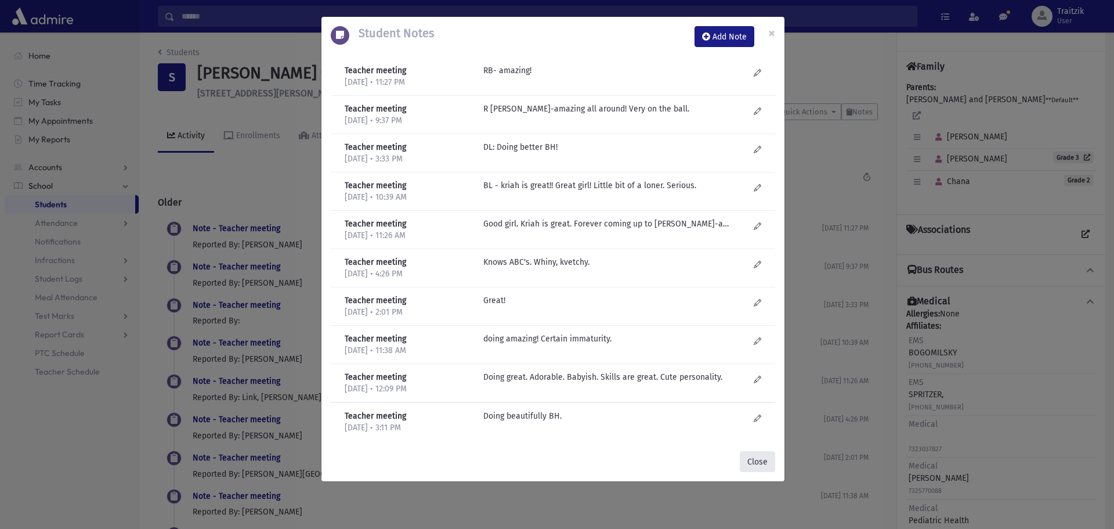
click at [757, 455] on button "Close" at bounding box center [757, 461] width 35 height 21
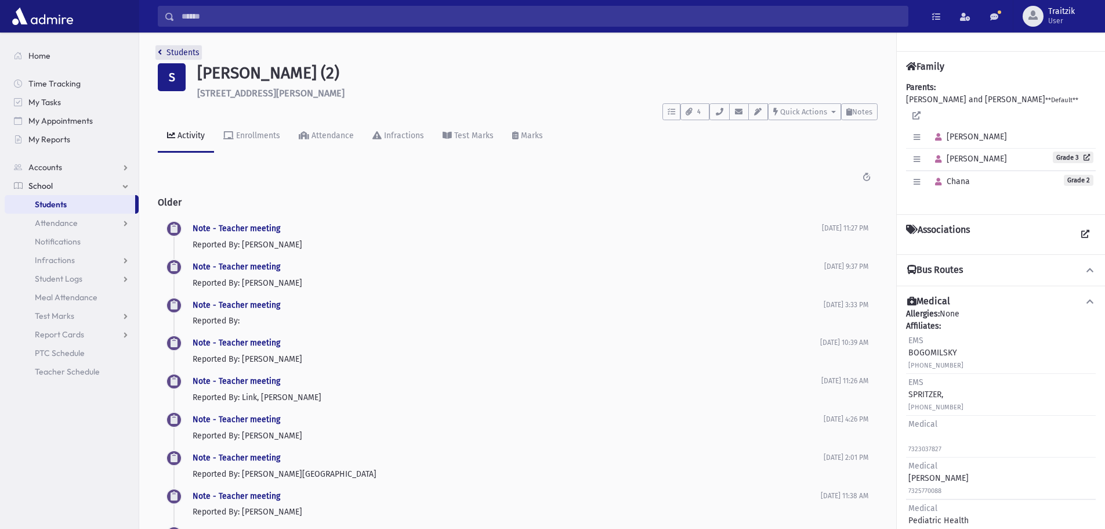
click at [163, 56] on link "Students" at bounding box center [179, 53] width 42 height 10
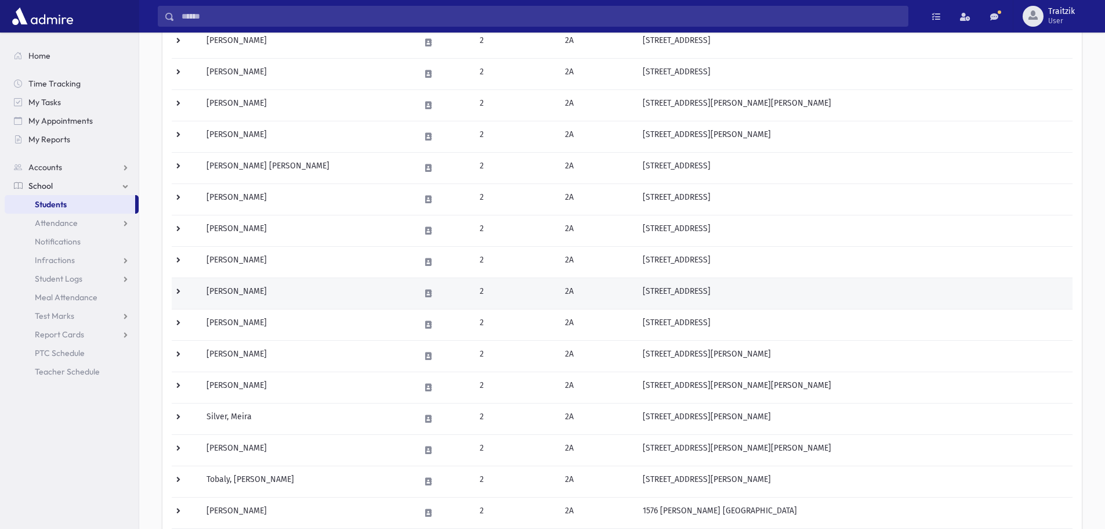
scroll to position [348, 0]
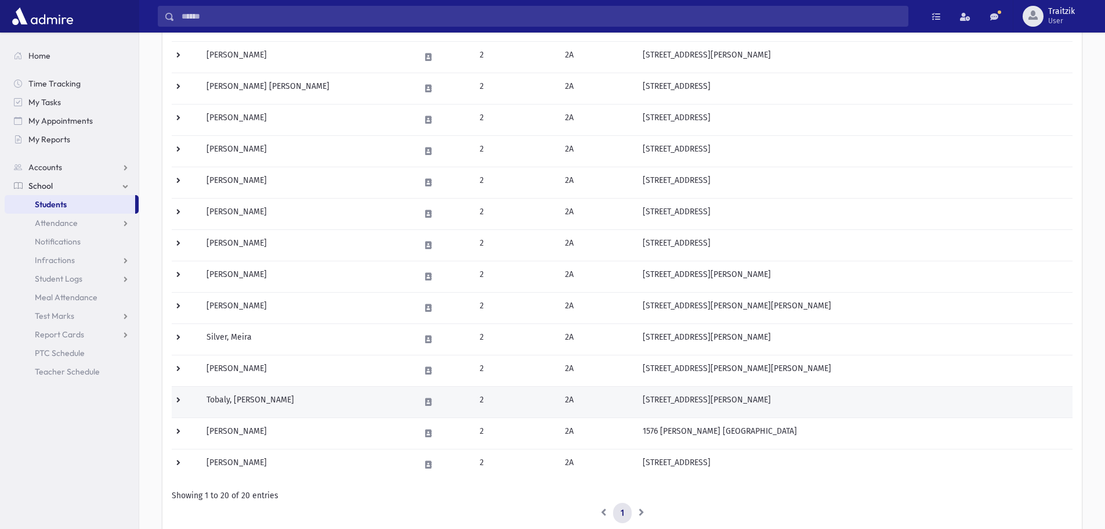
click at [379, 403] on td "Tobaly, Yasmine" at bounding box center [307, 401] width 214 height 31
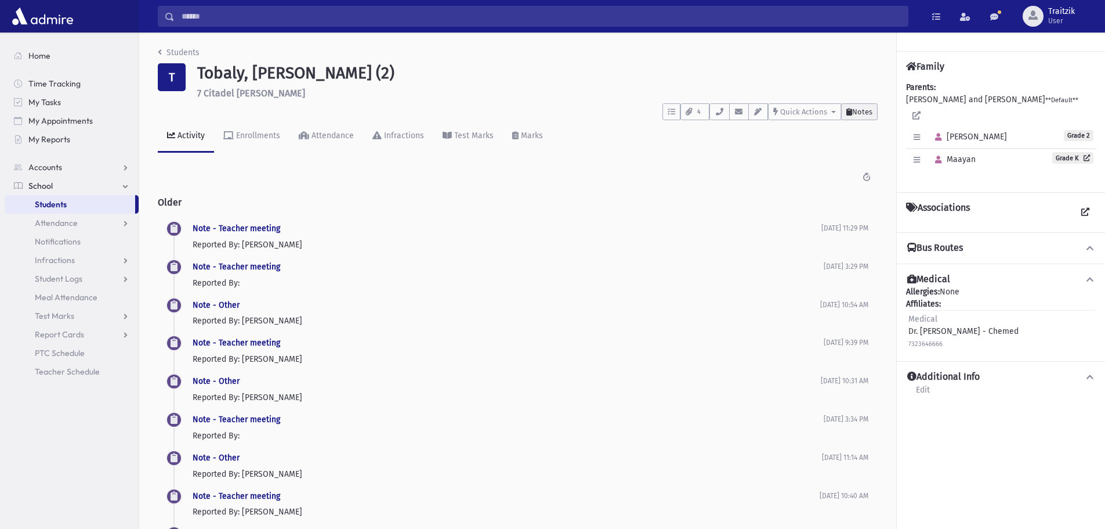
click at [855, 112] on span "Notes" at bounding box center [862, 111] width 20 height 9
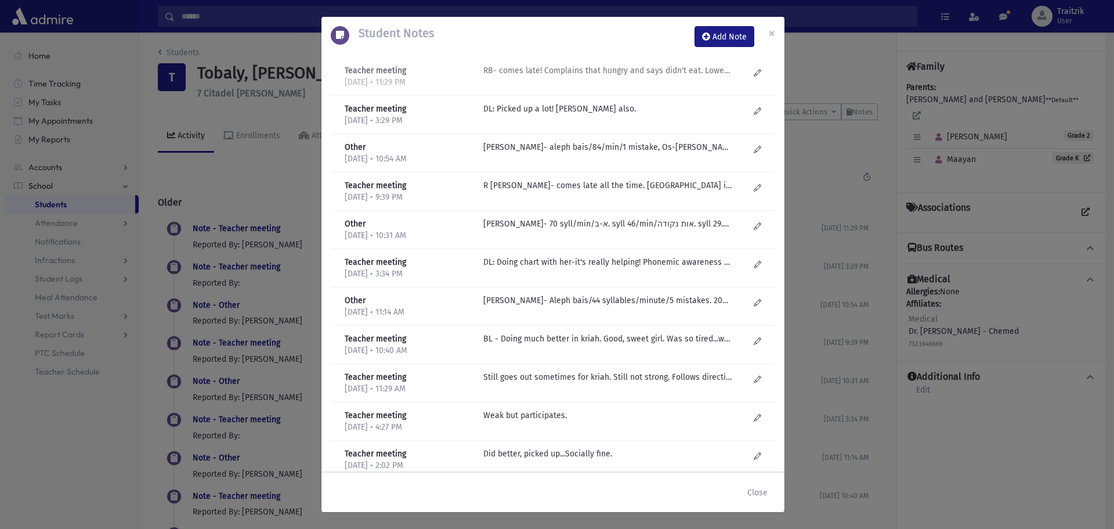
click at [590, 68] on p "RB- comes late! Complains that hungry and says didn't eat. Lowest kriah group. …" at bounding box center [607, 70] width 248 height 12
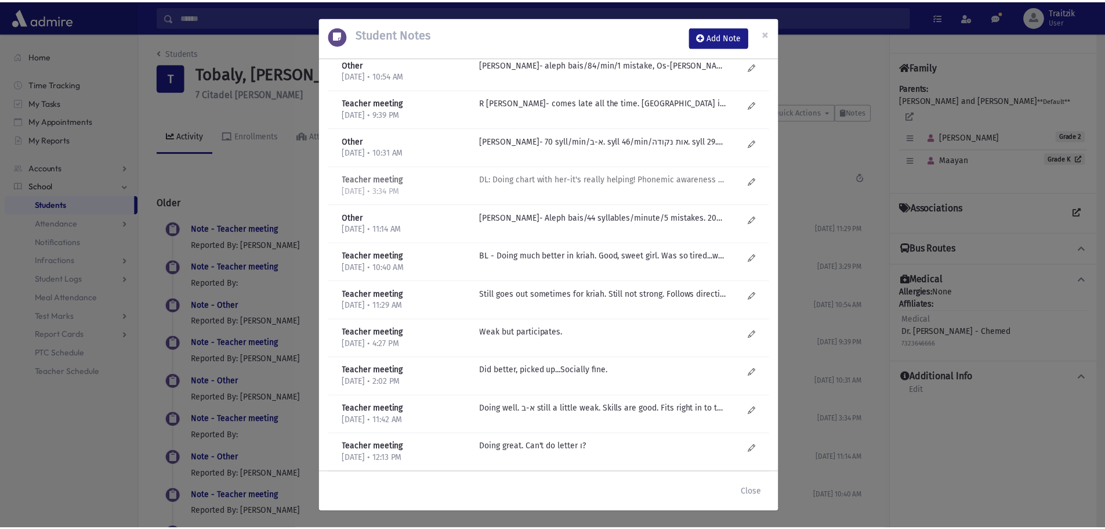
scroll to position [132, 0]
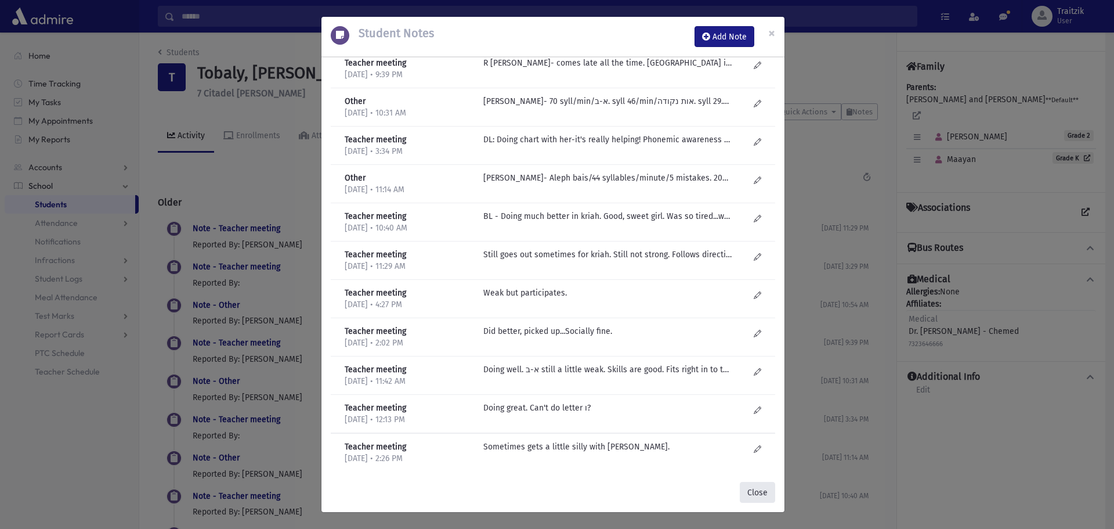
click at [762, 493] on button "Close" at bounding box center [757, 492] width 35 height 21
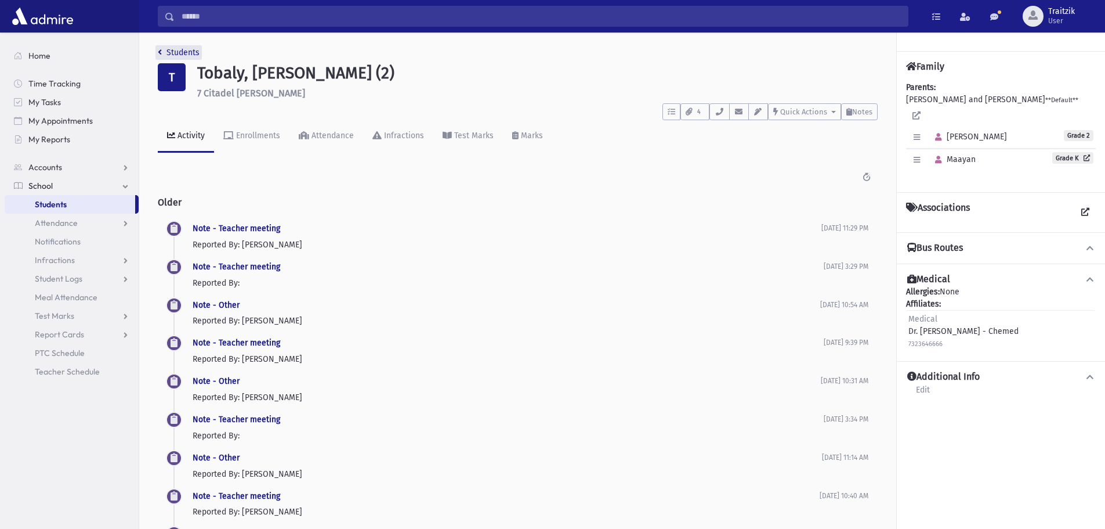
click at [165, 52] on link "Students" at bounding box center [179, 53] width 42 height 10
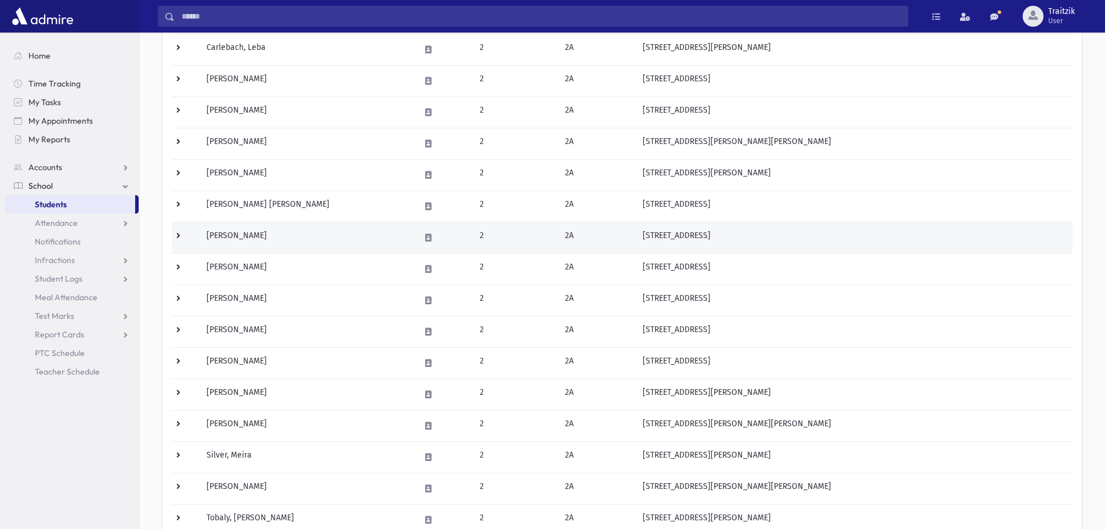
scroll to position [348, 0]
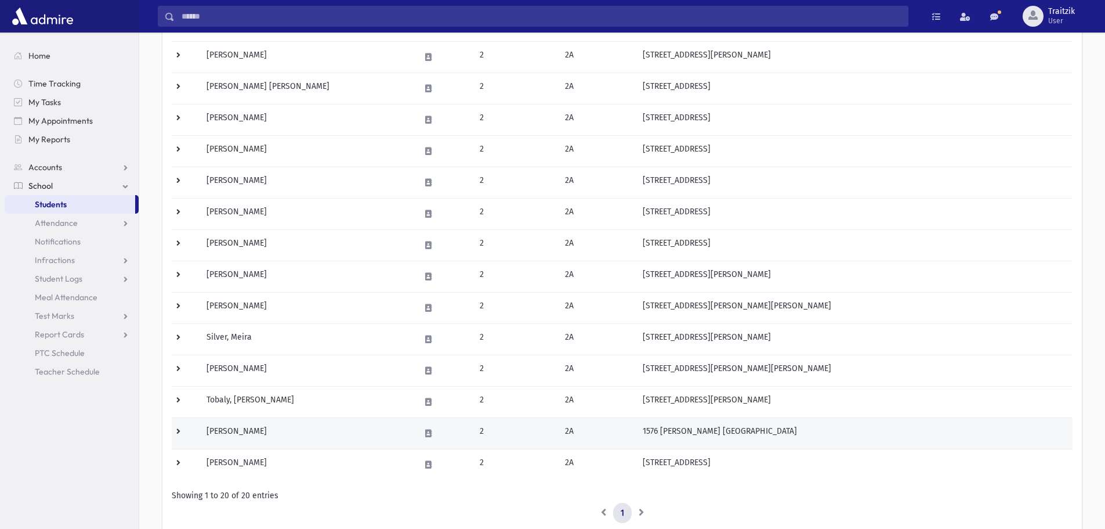
click at [335, 435] on td "Ungar, Tzippy" at bounding box center [307, 432] width 214 height 31
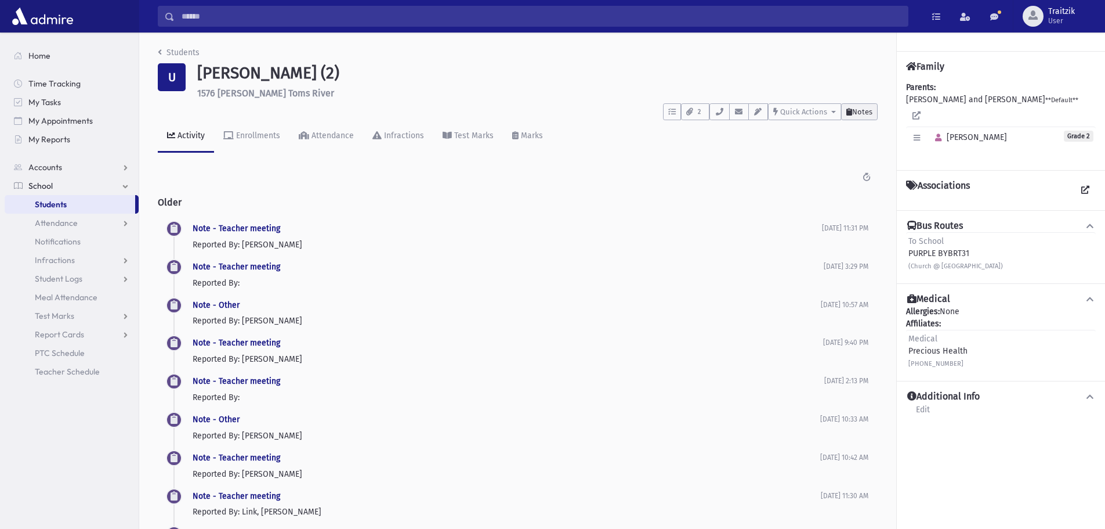
click at [865, 115] on span "Notes" at bounding box center [862, 111] width 20 height 9
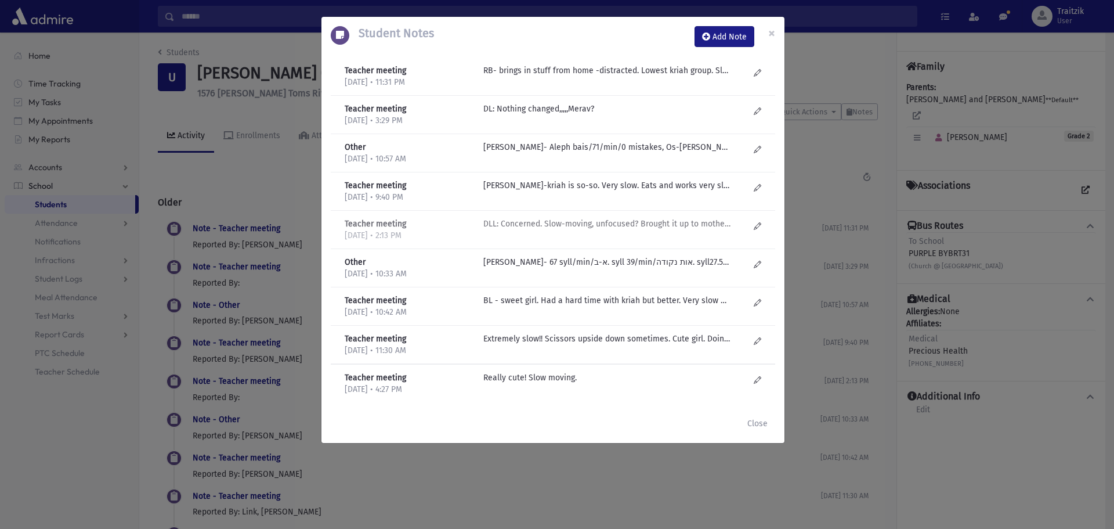
click at [650, 77] on p "DLL: Concerned. Slow-moving, unfocused? Brought it up to mother...." at bounding box center [607, 70] width 248 height 12
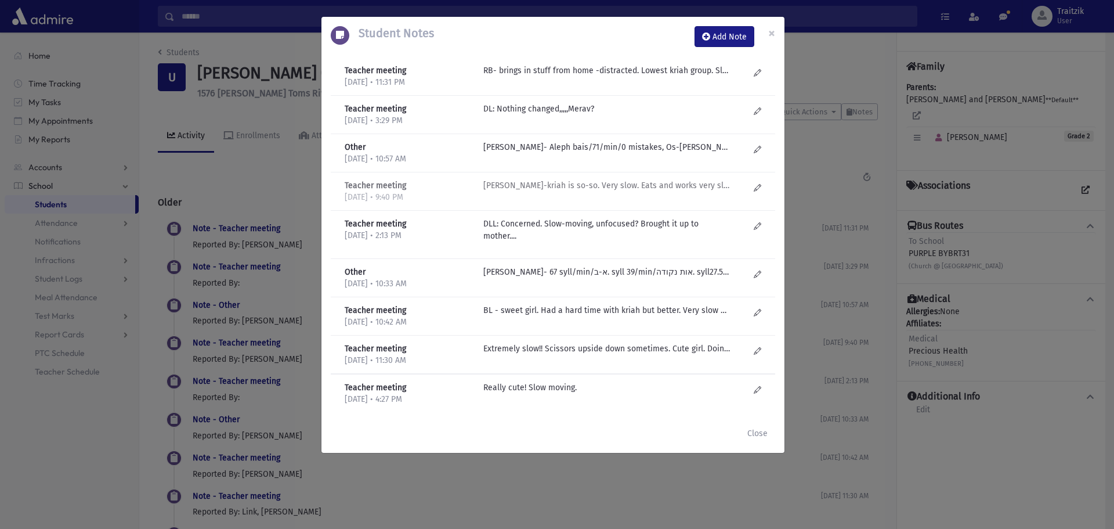
click at [625, 77] on p "R Bachrach-kriah is so-so. Very slow. Eats and works very slowly! Last one by f…" at bounding box center [607, 70] width 248 height 12
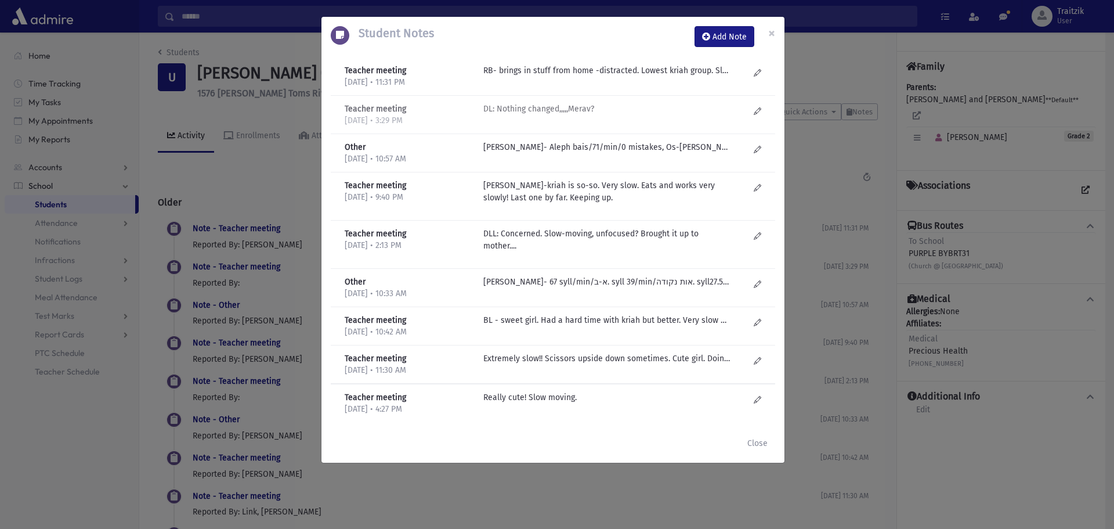
click at [576, 77] on p "DL: Nothing changed,,,,,Merav?" at bounding box center [607, 70] width 248 height 12
click at [573, 70] on p "RB- brings in stuff from home -distracted. Lowest kriah group. Slow moving but …" at bounding box center [607, 70] width 248 height 12
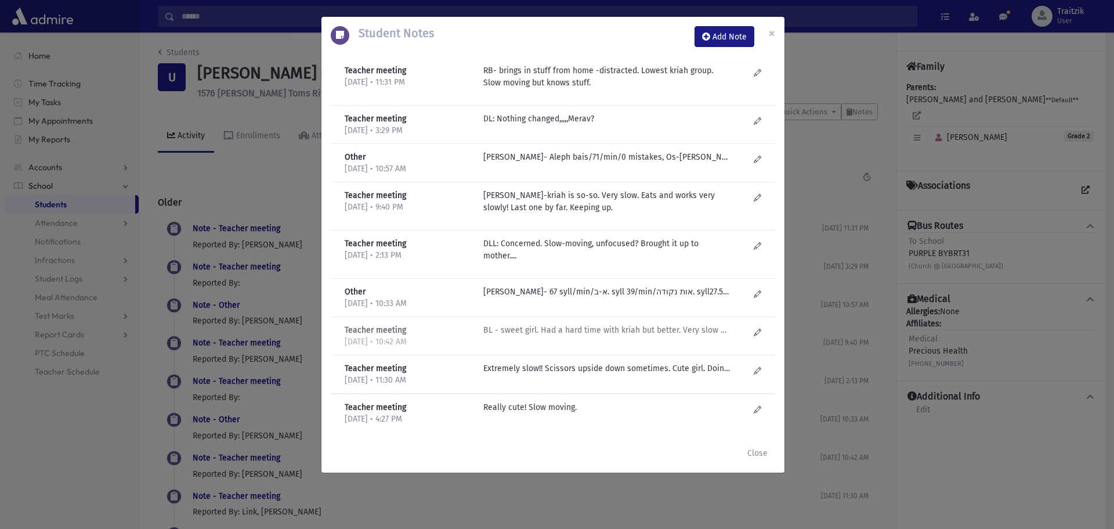
click at [584, 163] on p "BL - sweet girl. Had a hard time with kriah but better. Very slow moving...ever…" at bounding box center [607, 157] width 248 height 12
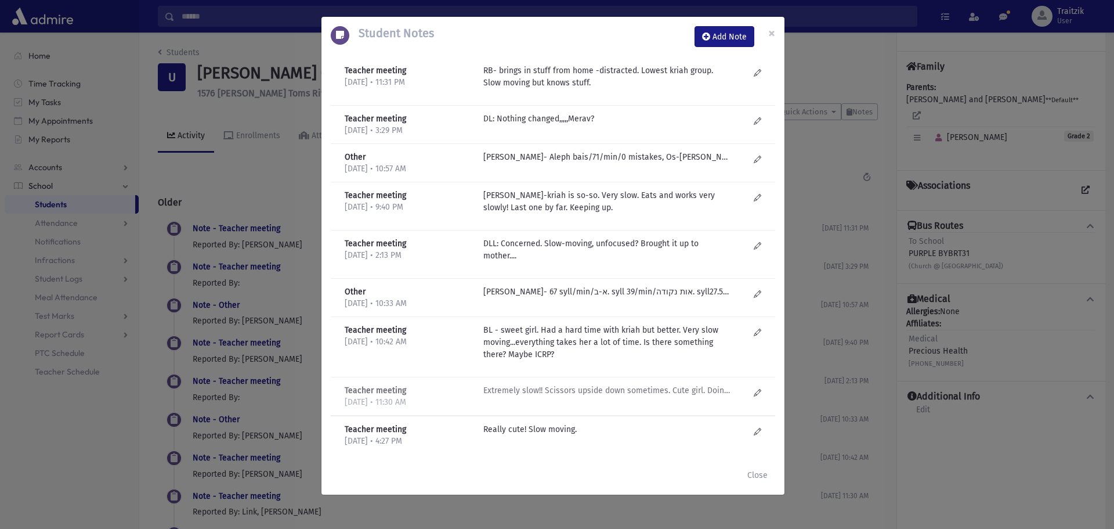
click at [589, 163] on p "Extremely slow!! Scissors upside down sometimes. Cute girl. Doing well." at bounding box center [607, 157] width 248 height 12
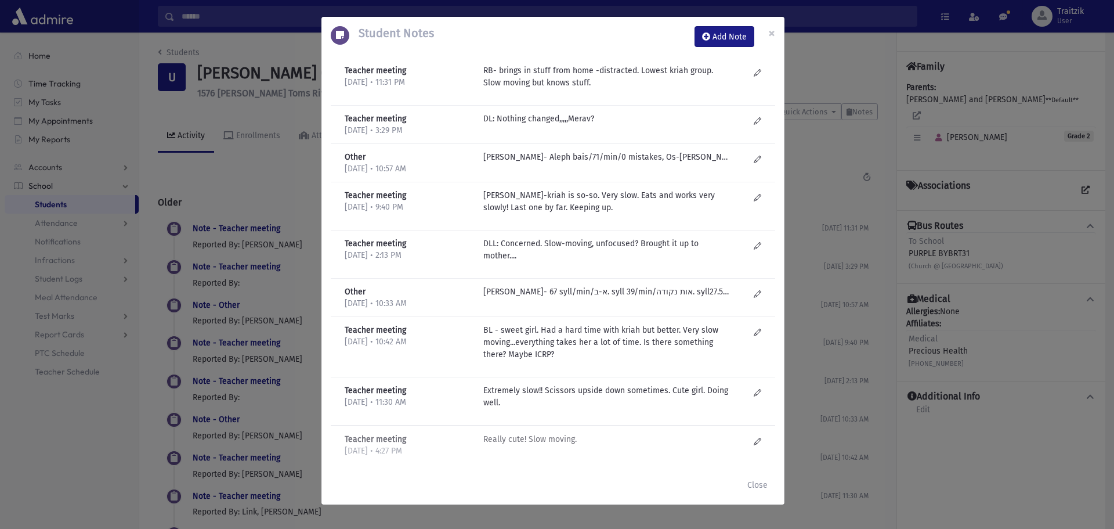
click at [545, 163] on p "Really cute! Slow moving." at bounding box center [607, 157] width 248 height 12
click at [764, 483] on button "Close" at bounding box center [757, 484] width 35 height 21
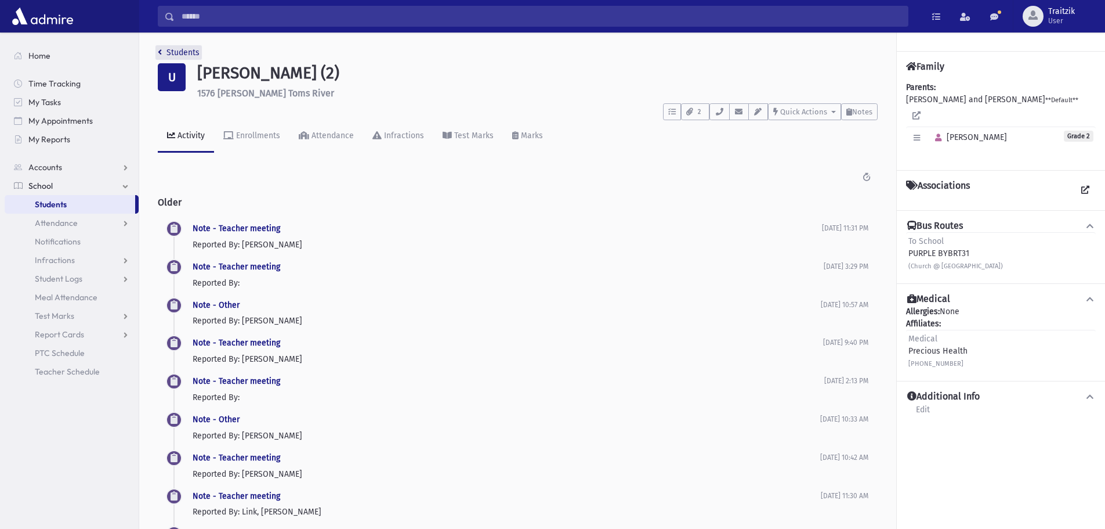
click at [165, 48] on link "Students" at bounding box center [179, 53] width 42 height 10
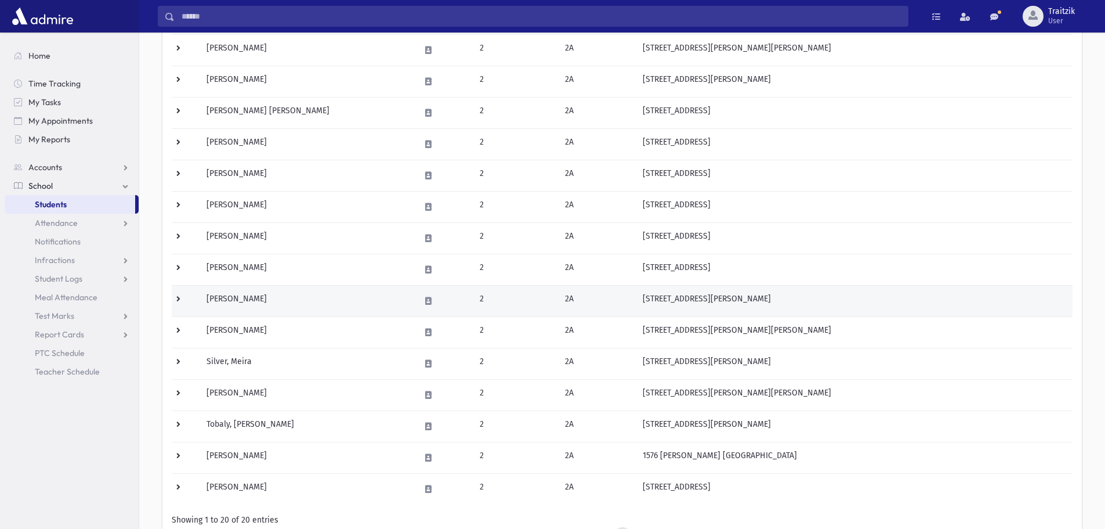
scroll to position [348, 0]
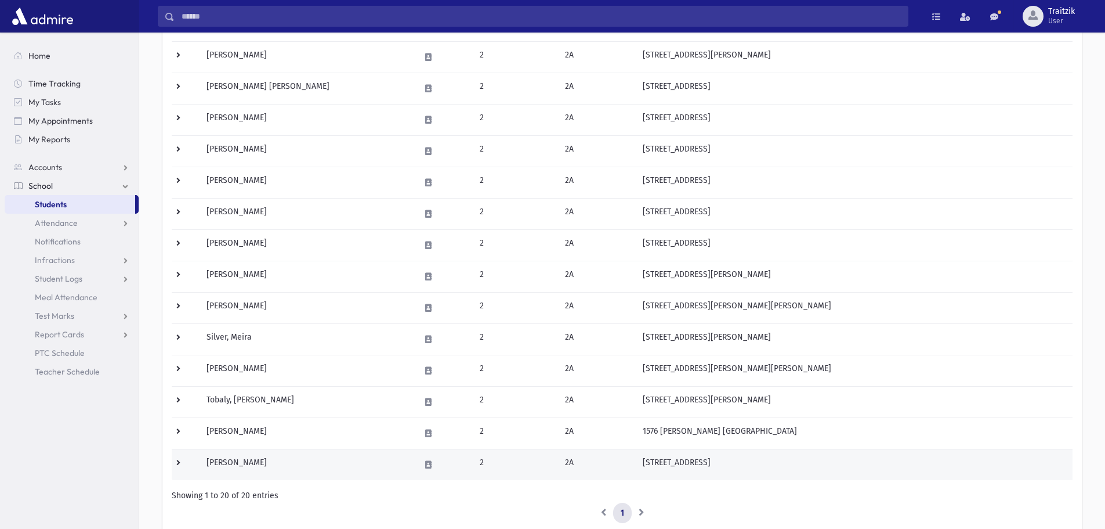
click at [253, 470] on td "Wyler, Nava" at bounding box center [307, 464] width 214 height 31
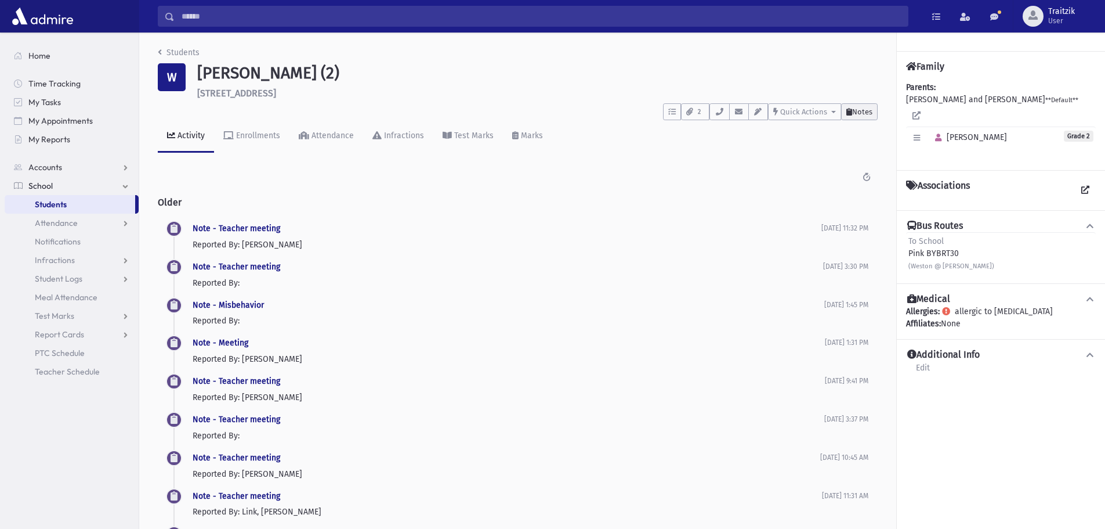
click at [843, 115] on button "Notes" at bounding box center [859, 111] width 37 height 17
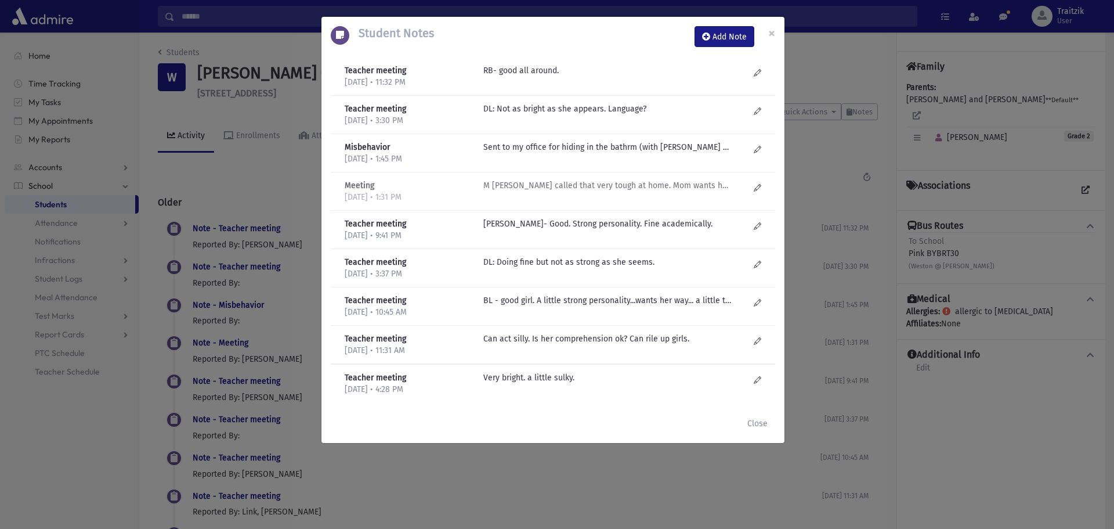
click at [649, 77] on p "M Kaisman- Mom called that very tough at home. Mom wants help! Really strugglin…" at bounding box center [607, 70] width 248 height 12
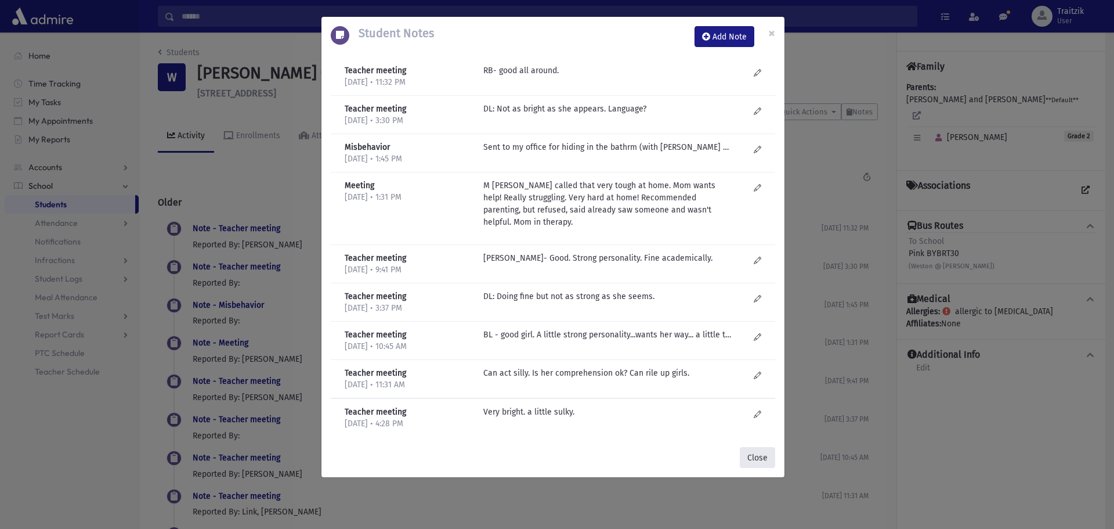
click at [753, 454] on button "Close" at bounding box center [757, 457] width 35 height 21
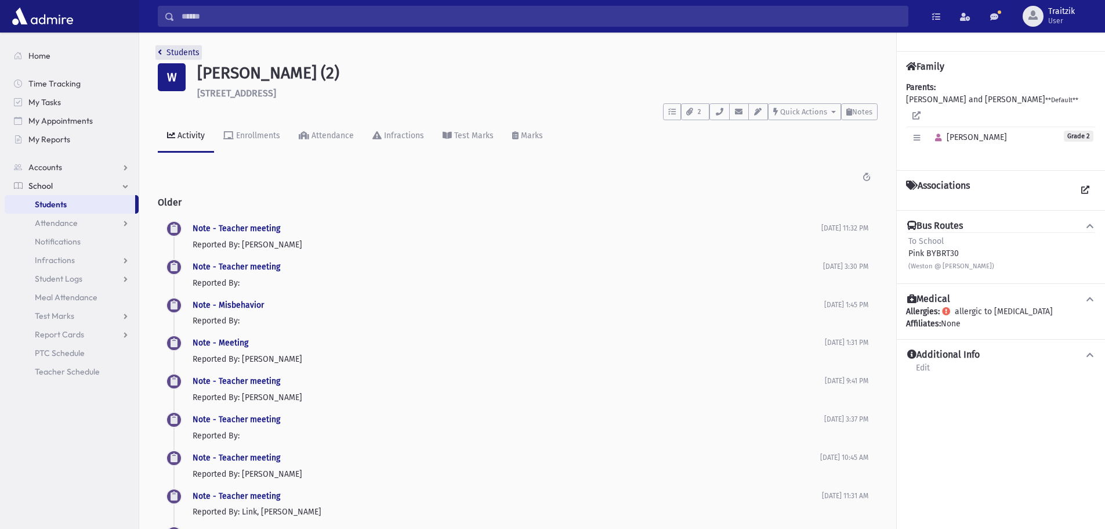
click at [163, 53] on link "Students" at bounding box center [179, 53] width 42 height 10
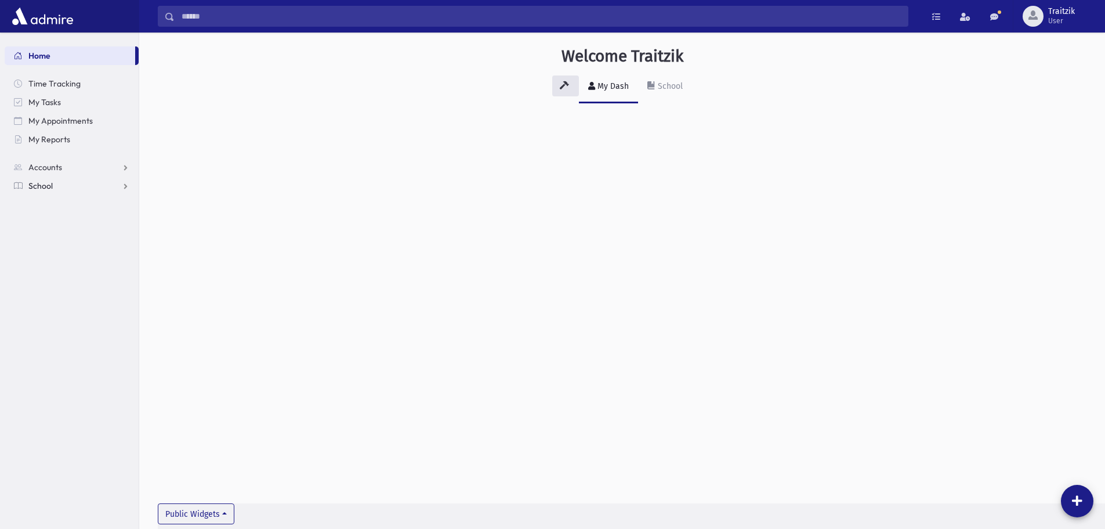
click at [48, 183] on span "School" at bounding box center [40, 185] width 24 height 10
click at [57, 205] on span "Students" at bounding box center [51, 204] width 32 height 10
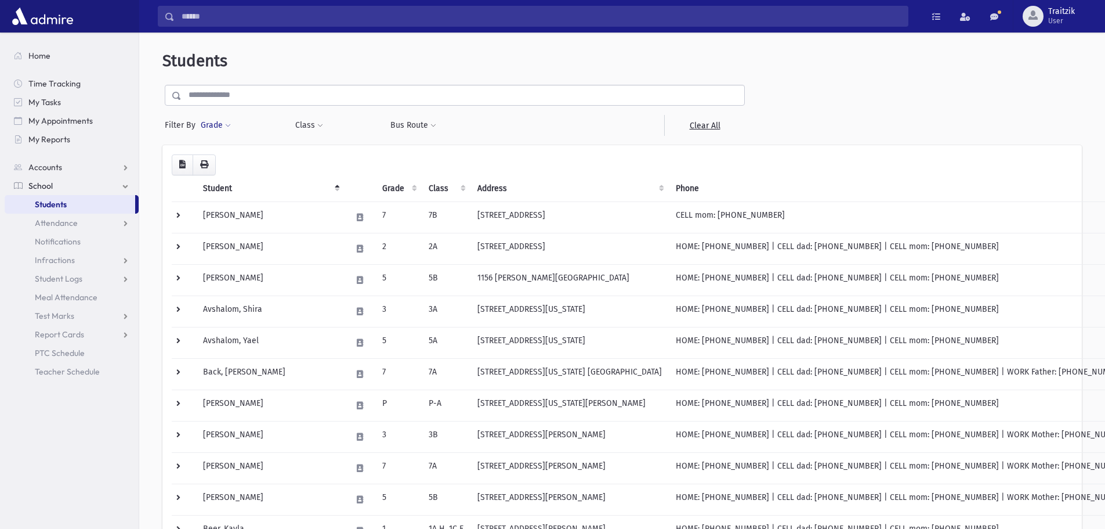
click at [228, 124] on span at bounding box center [228, 125] width 6 height 7
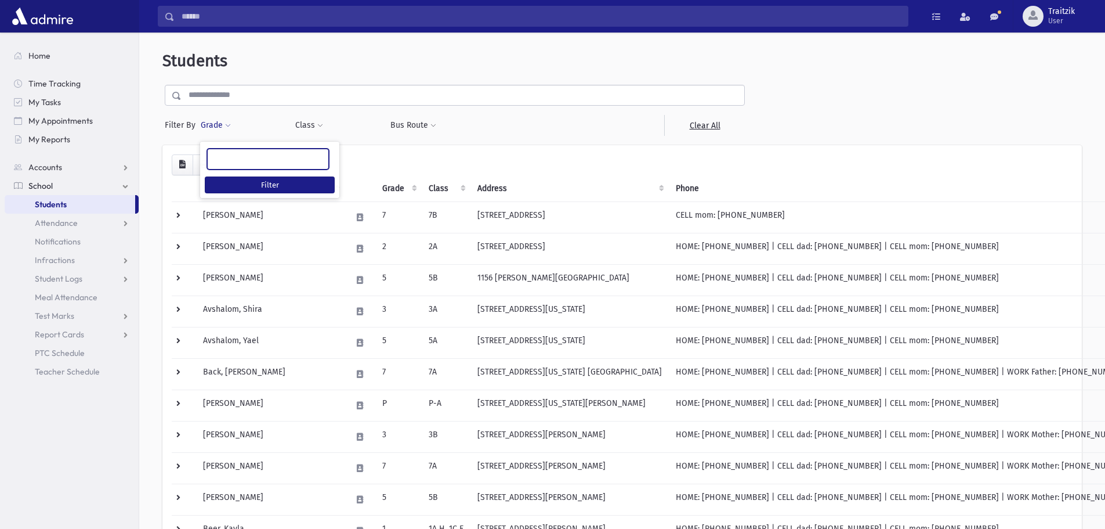
click at [254, 158] on ul at bounding box center [268, 157] width 121 height 17
type input "*"
select select "*"
click at [317, 125] on span at bounding box center [320, 125] width 6 height 7
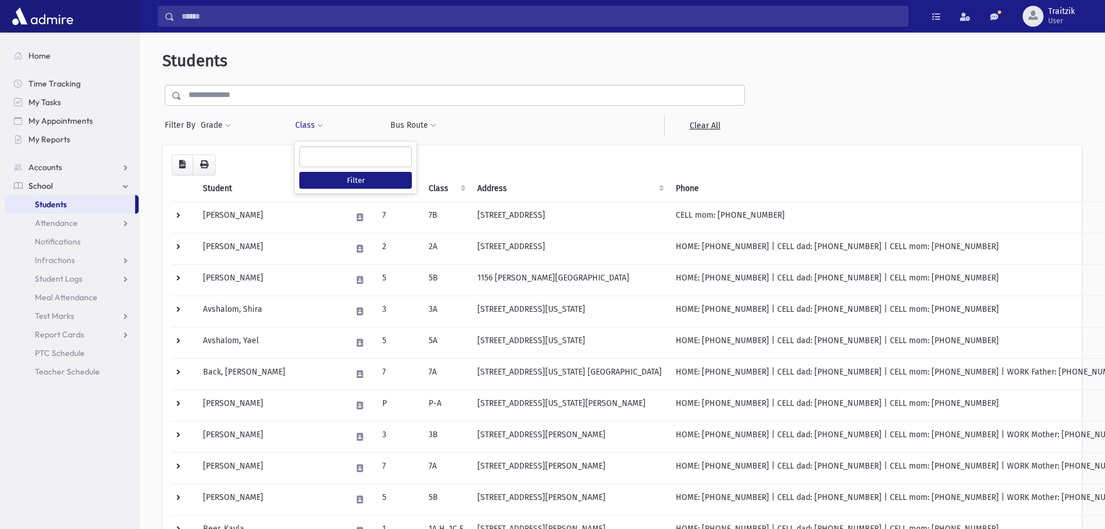
click at [323, 155] on ul at bounding box center [355, 155] width 111 height 17
type input "**"
select select "**"
click at [319, 176] on button "Filter" at bounding box center [355, 180] width 113 height 17
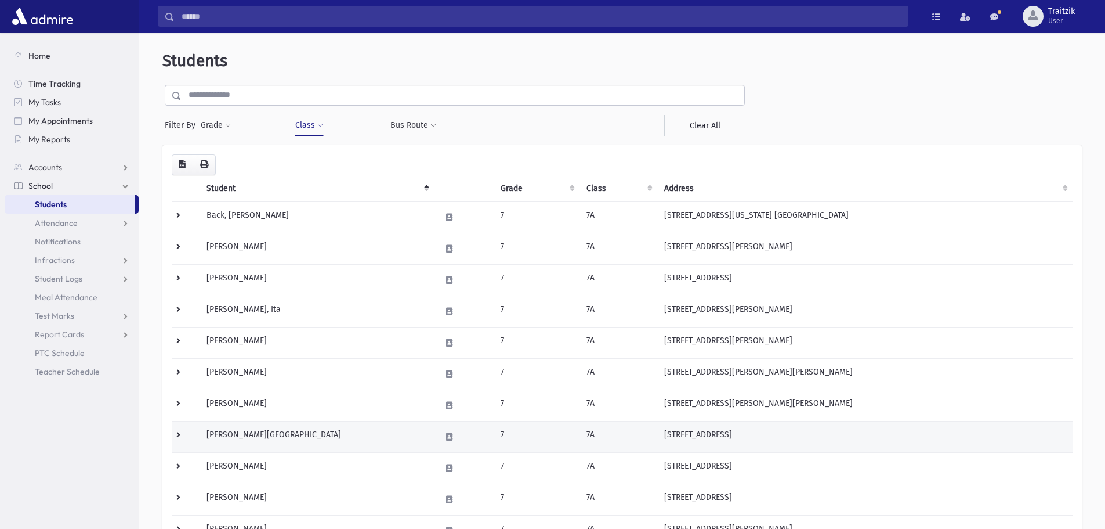
click at [298, 435] on td "Haltovsky, Hadassah" at bounding box center [317, 436] width 234 height 31
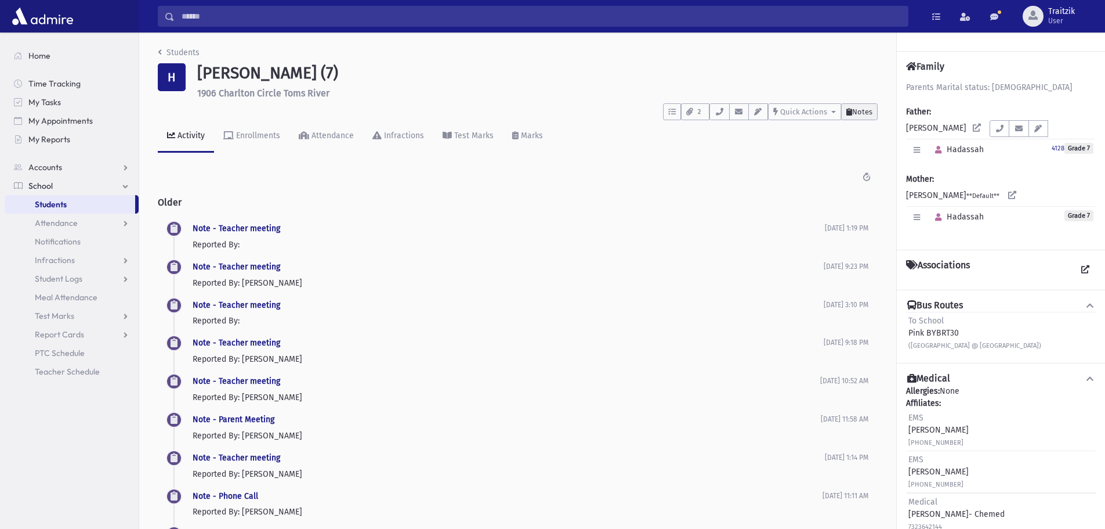
click at [853, 111] on span "Notes" at bounding box center [862, 111] width 20 height 9
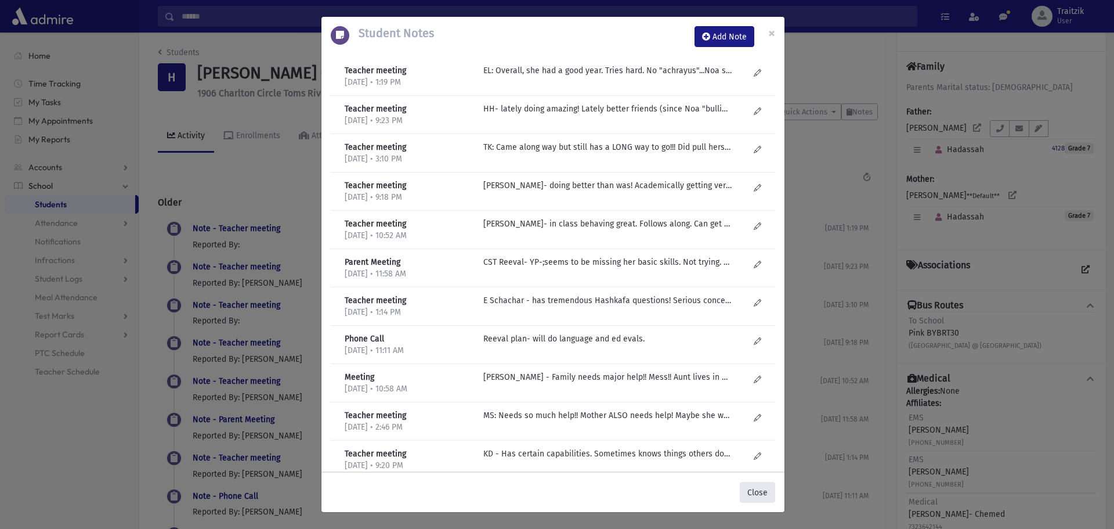
click at [765, 488] on button "Close" at bounding box center [757, 492] width 35 height 21
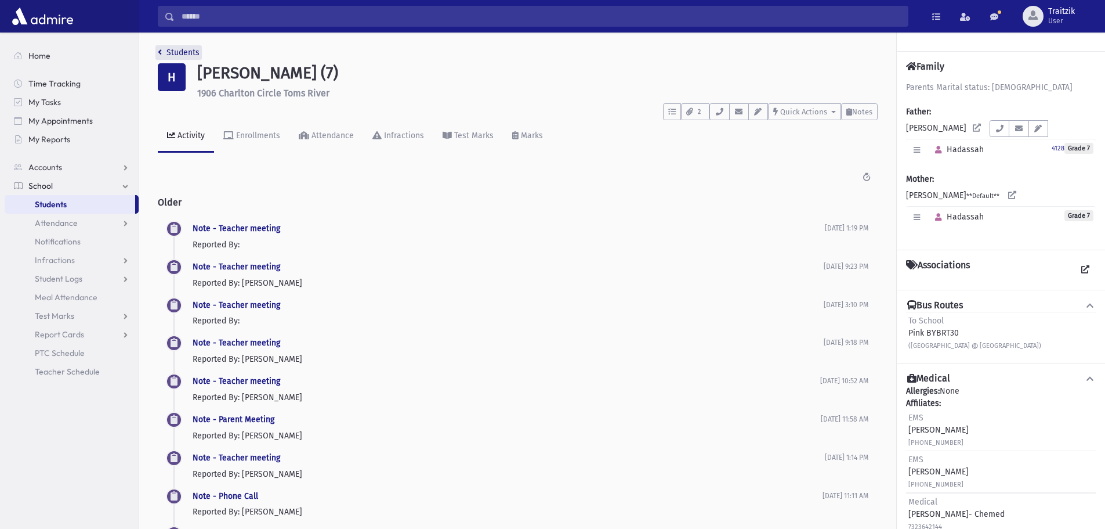
click at [162, 50] on link "Students" at bounding box center [179, 53] width 42 height 10
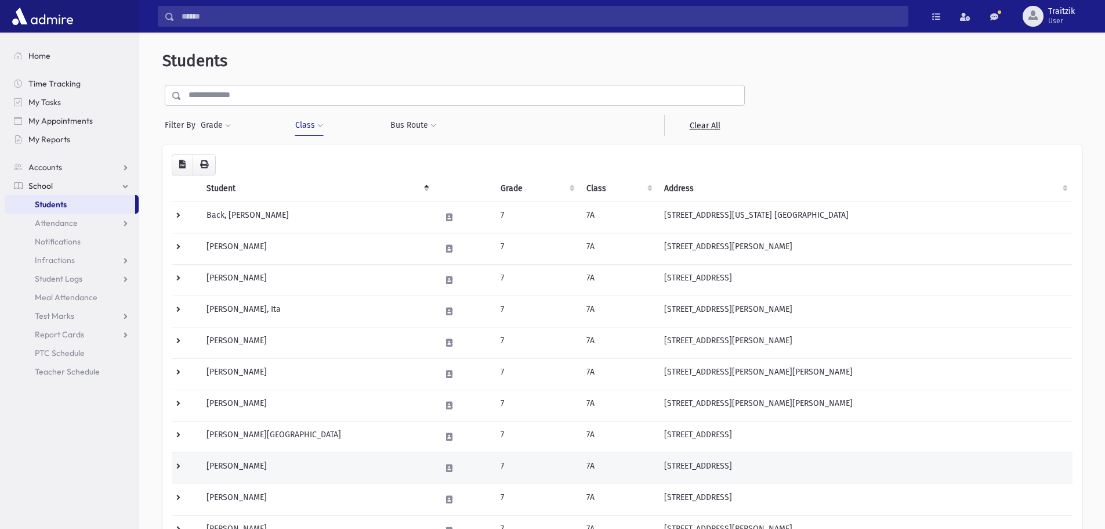
click at [295, 473] on td "Kaplan, Aliza" at bounding box center [317, 467] width 234 height 31
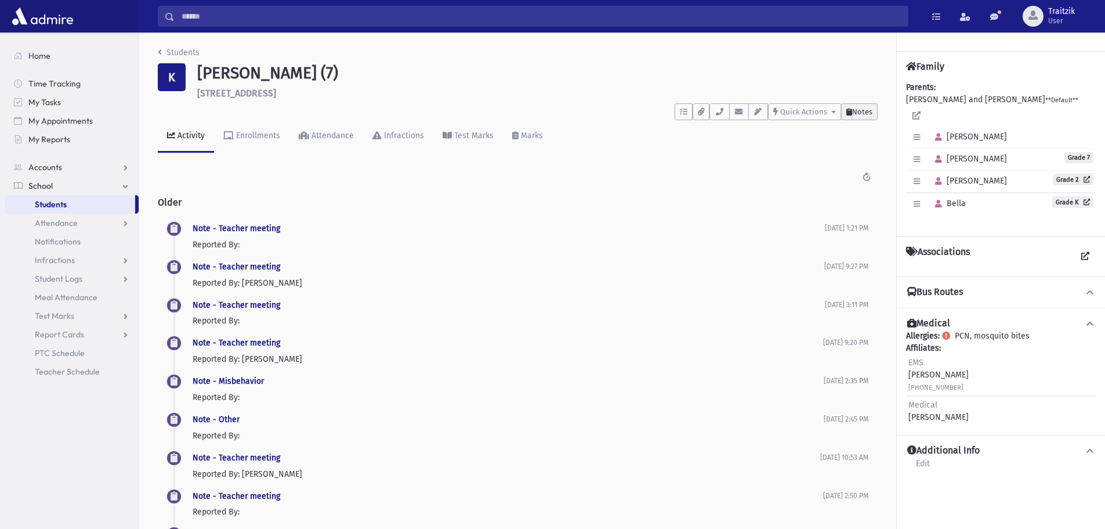
click at [853, 114] on span "Notes" at bounding box center [862, 111] width 20 height 9
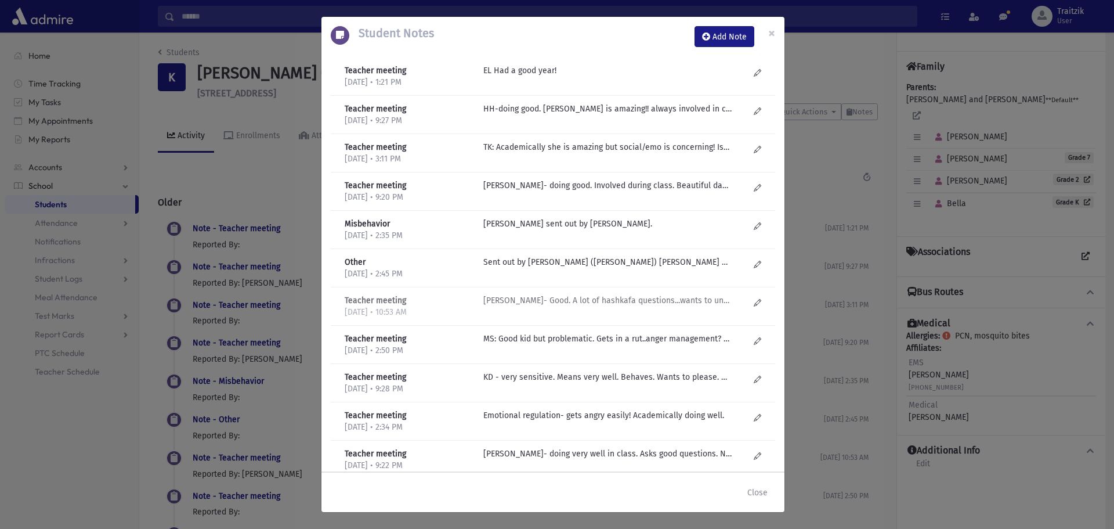
click at [666, 77] on p "H Helberg- Good. A lot of hashkafa questions...wants to understand things. Very…" at bounding box center [607, 70] width 248 height 12
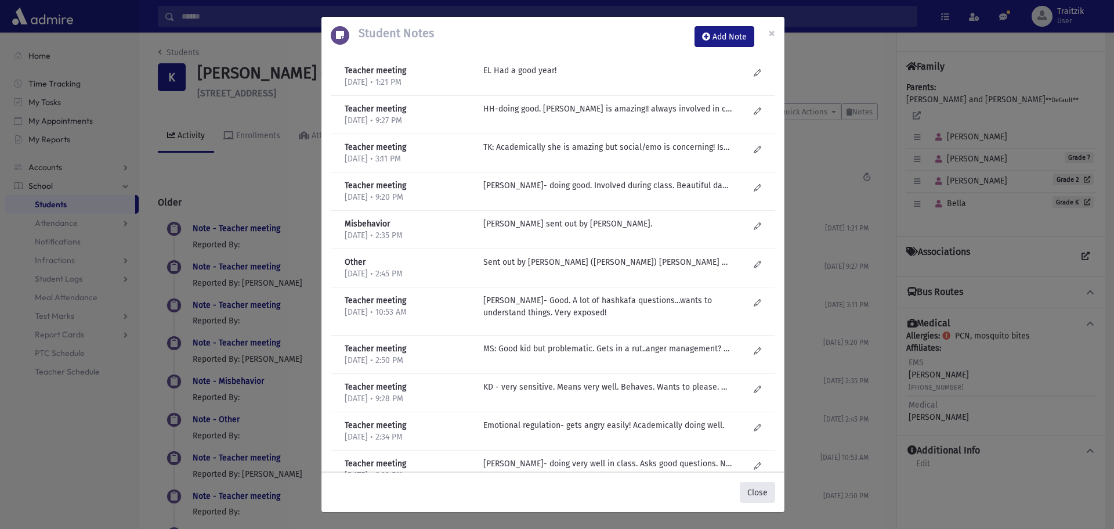
click at [754, 488] on button "Close" at bounding box center [757, 492] width 35 height 21
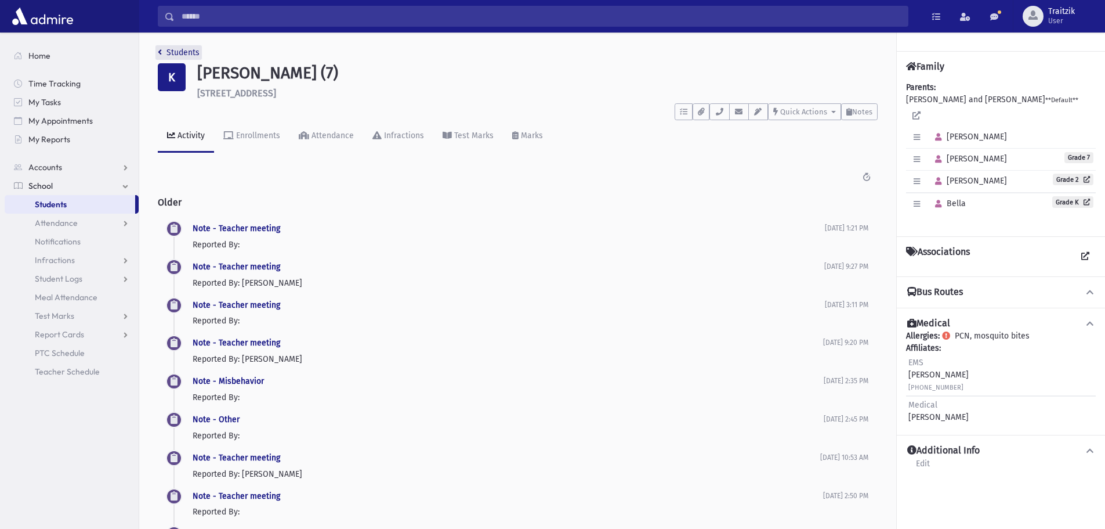
click at [165, 52] on link "Students" at bounding box center [179, 53] width 42 height 10
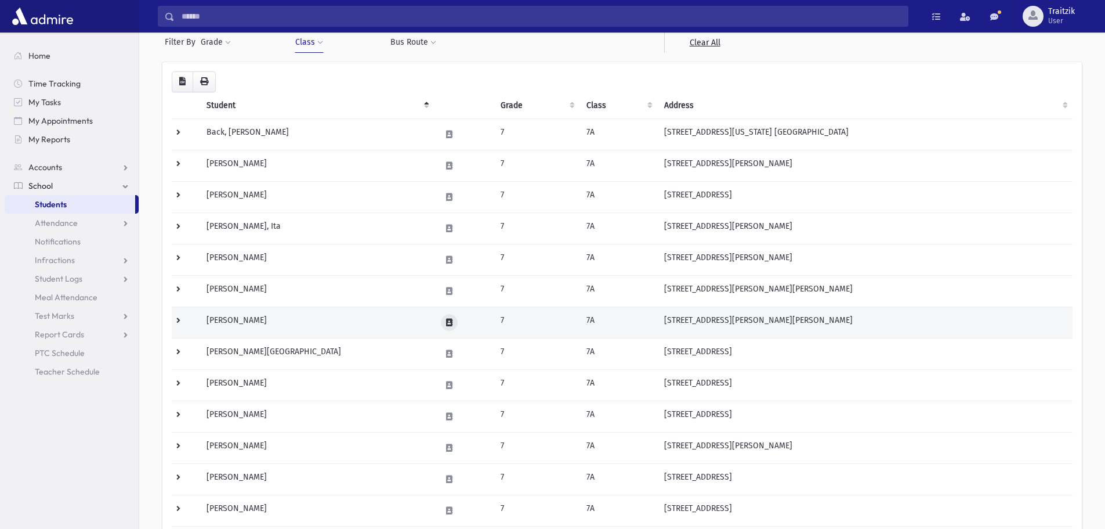
scroll to position [116, 0]
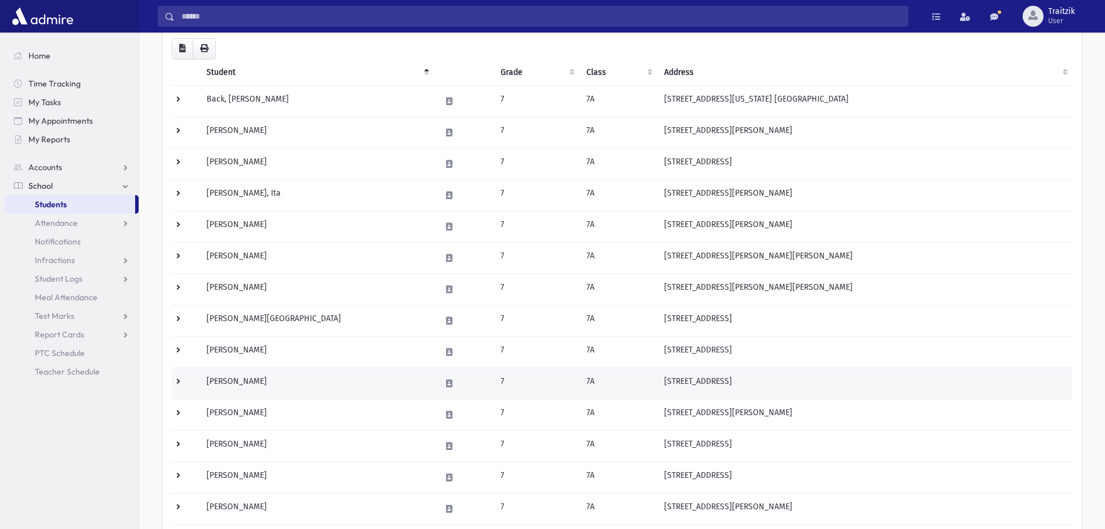
click at [321, 386] on td "[PERSON_NAME]" at bounding box center [317, 382] width 234 height 31
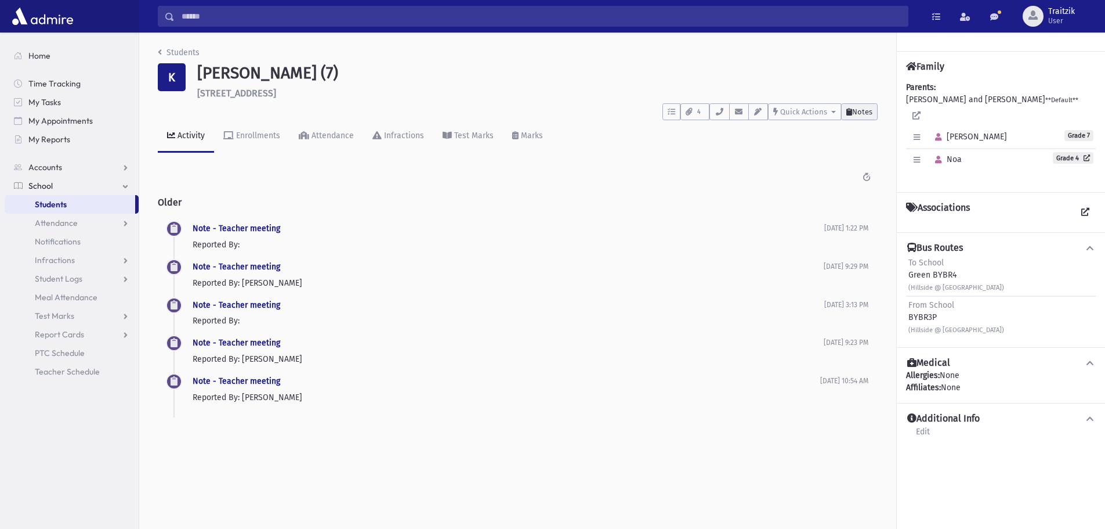
click at [860, 106] on button "Notes" at bounding box center [859, 111] width 37 height 17
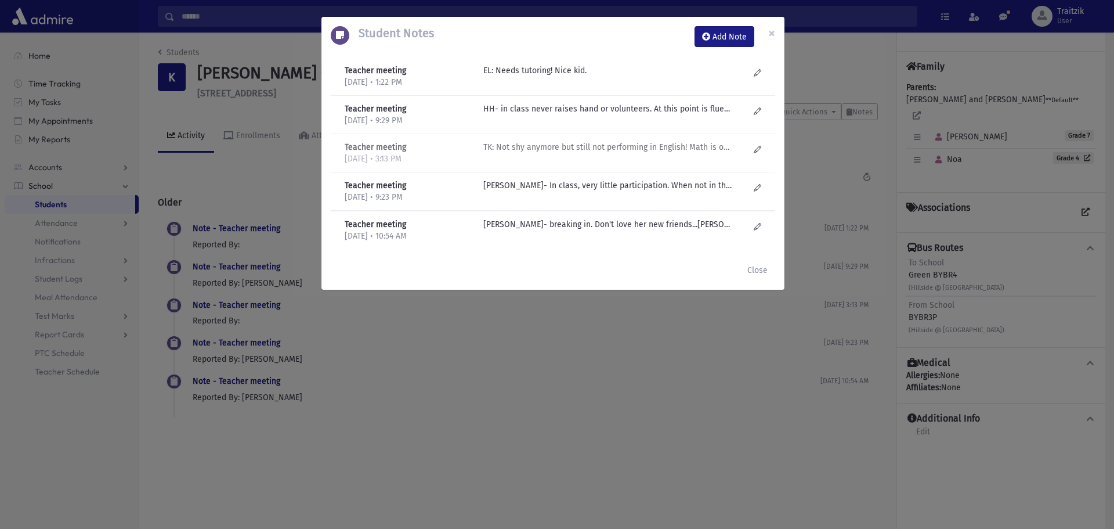
click at [652, 77] on p "TK: Not shy anymore but still not performing in English! Math is ok!!!" at bounding box center [607, 70] width 248 height 12
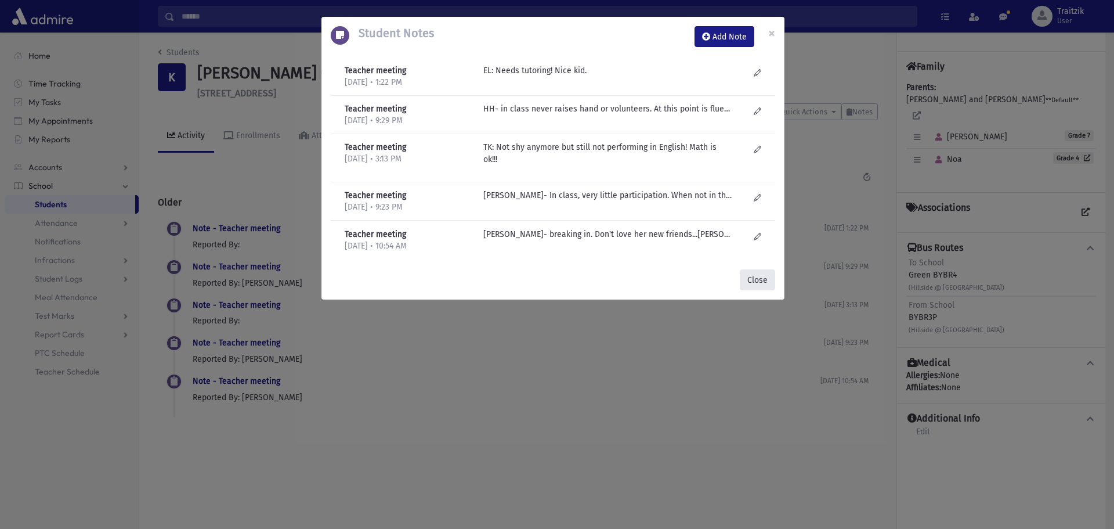
click at [765, 282] on button "Close" at bounding box center [757, 279] width 35 height 21
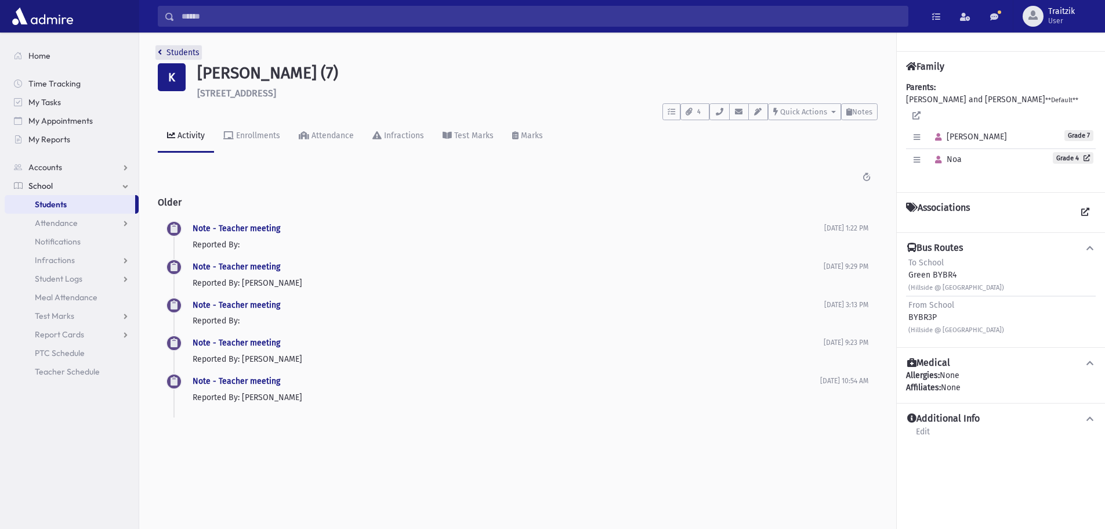
click at [160, 50] on icon "breadcrumb" at bounding box center [160, 52] width 4 height 8
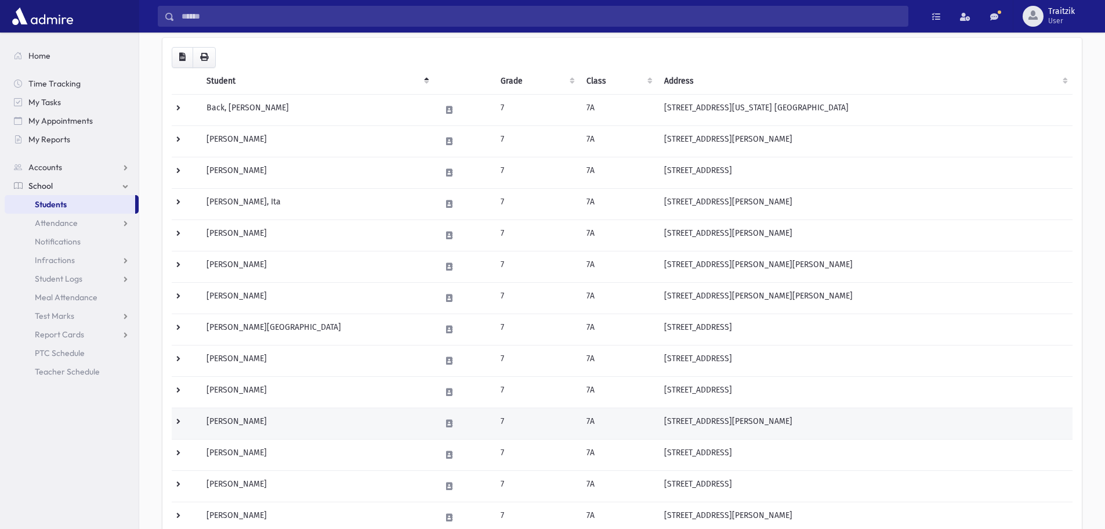
scroll to position [116, 0]
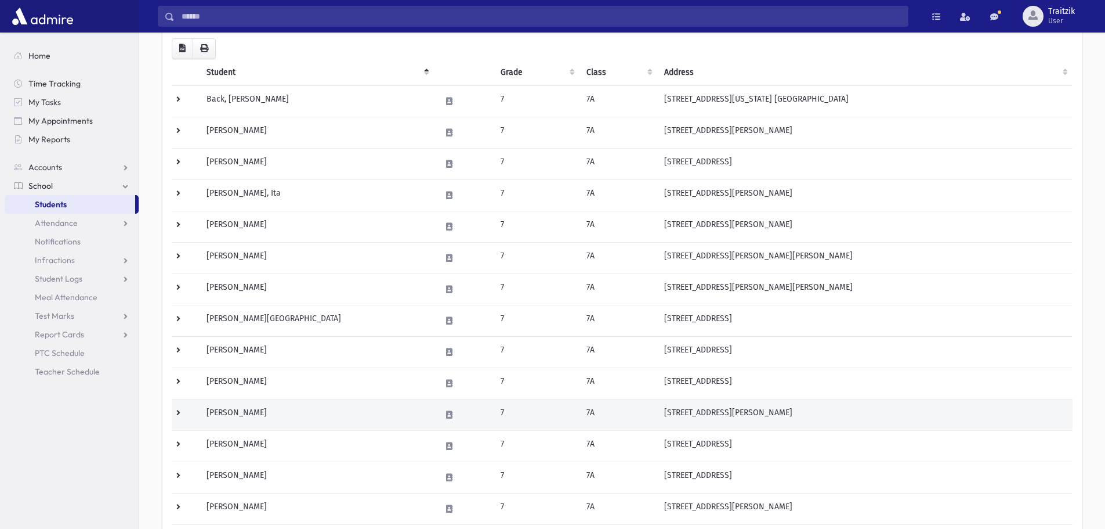
click at [360, 412] on td "[PERSON_NAME]" at bounding box center [317, 414] width 234 height 31
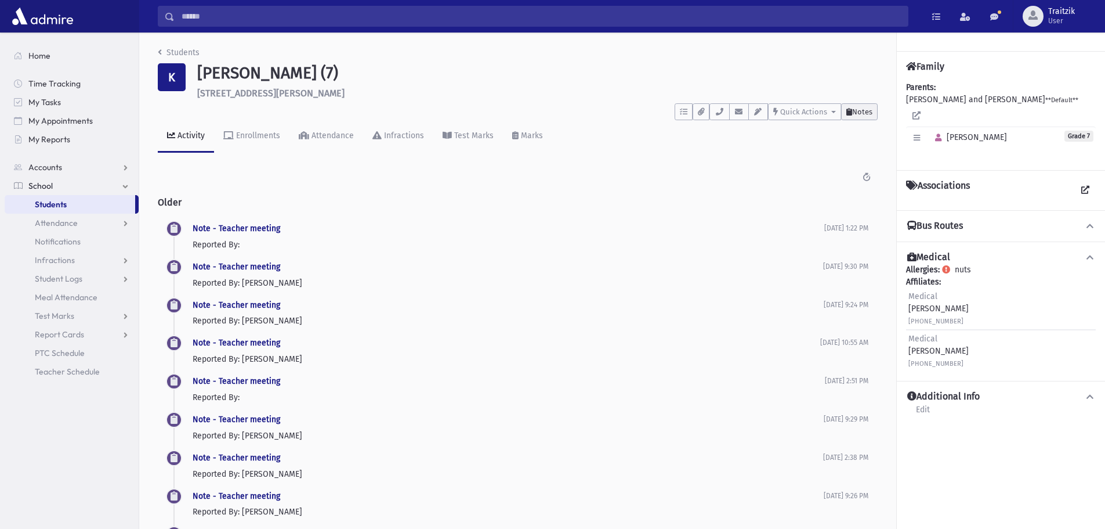
click at [862, 114] on span "Notes" at bounding box center [862, 111] width 20 height 9
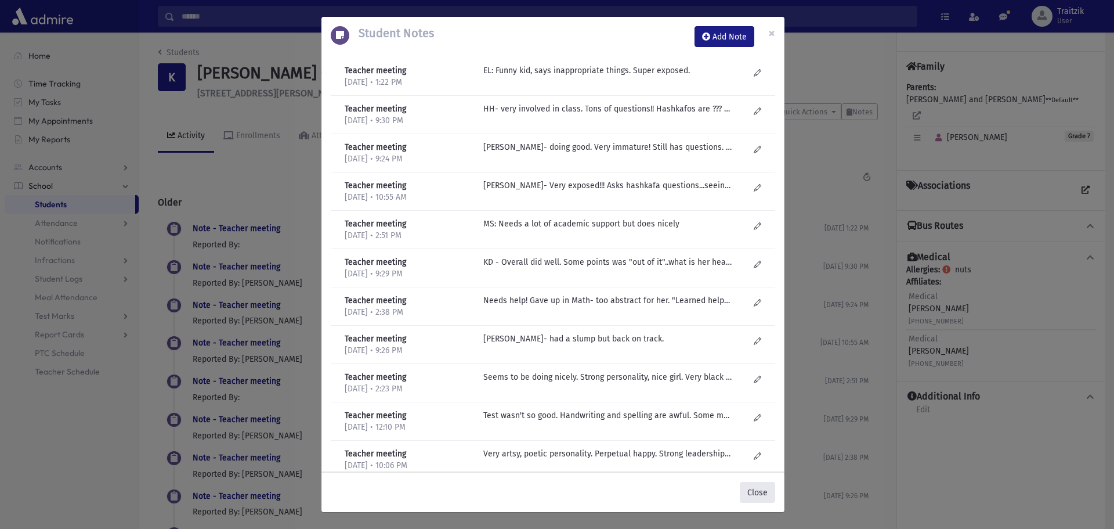
click at [757, 489] on button "Close" at bounding box center [757, 492] width 35 height 21
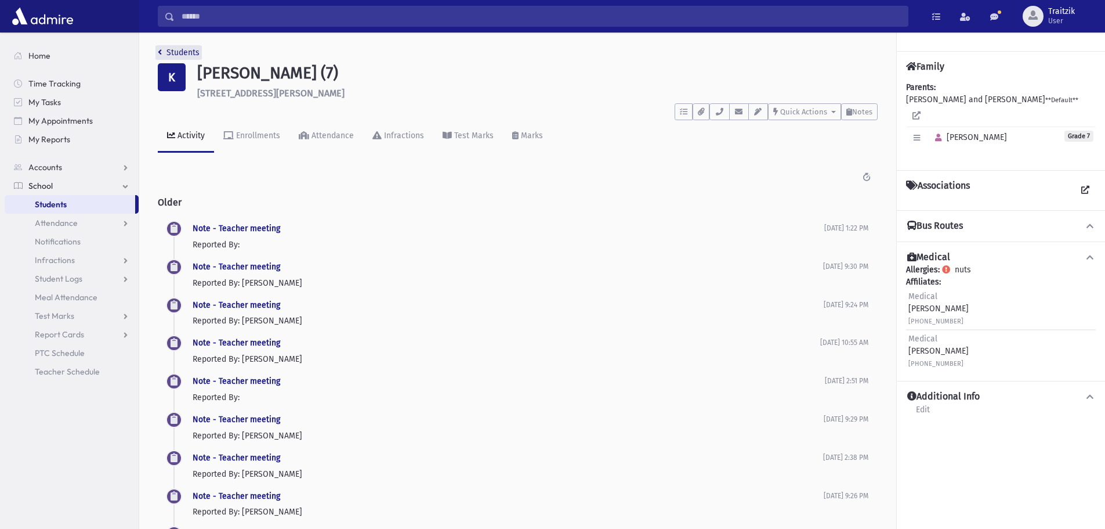
click at [163, 52] on link "Students" at bounding box center [179, 53] width 42 height 10
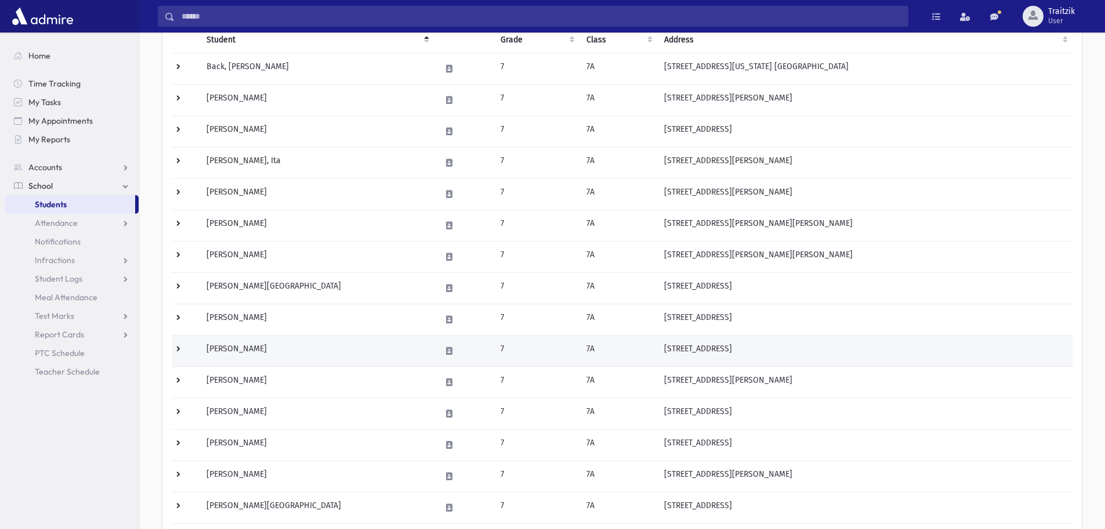
scroll to position [174, 0]
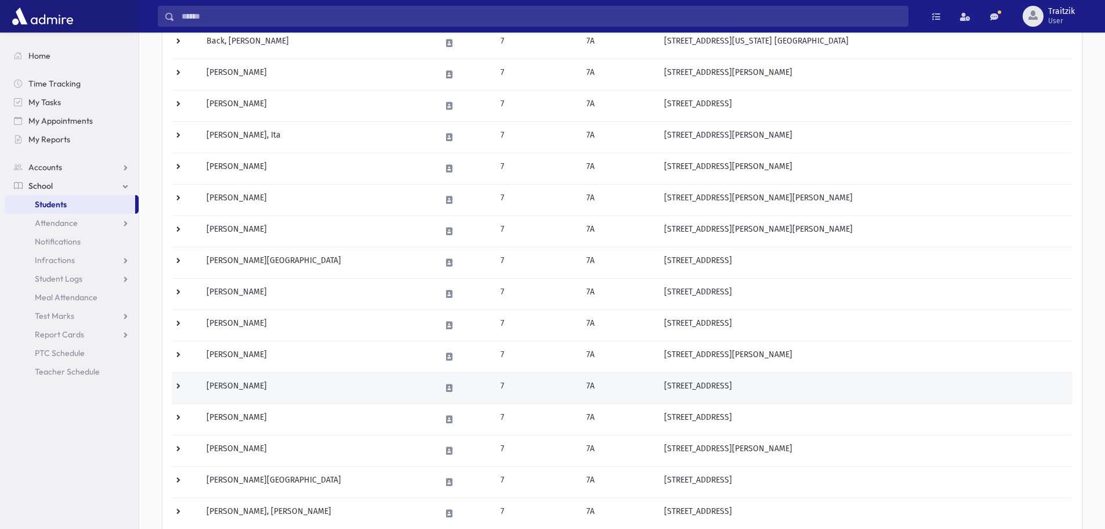
click at [388, 379] on td "Moerman, Rikki" at bounding box center [317, 387] width 234 height 31
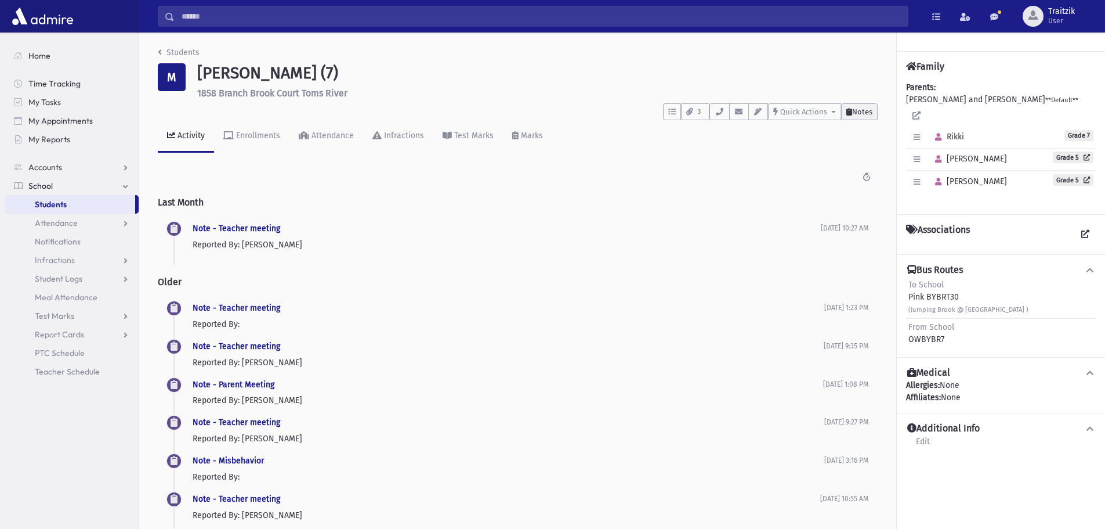
click at [865, 113] on span "Notes" at bounding box center [862, 111] width 20 height 9
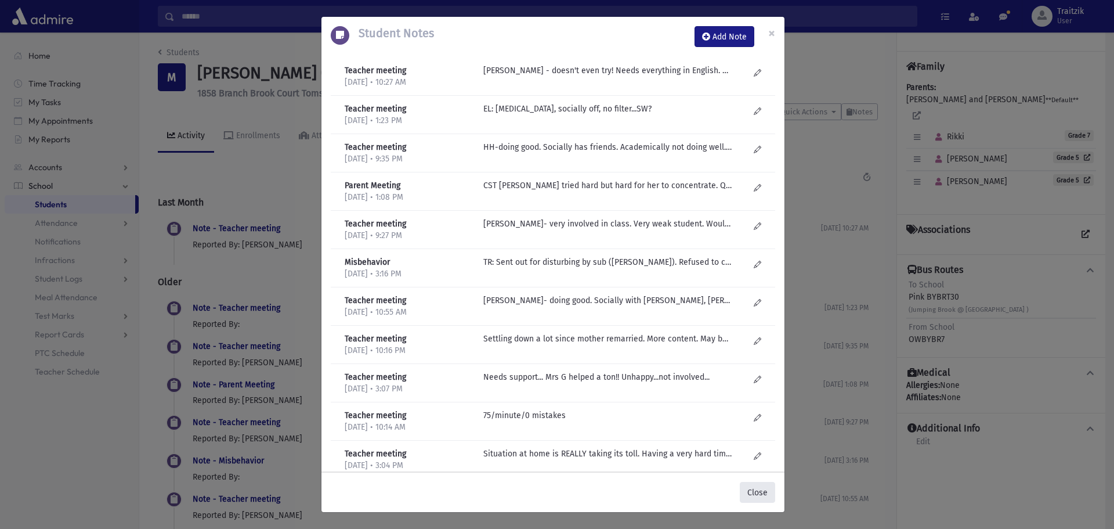
click at [759, 498] on button "Close" at bounding box center [757, 492] width 35 height 21
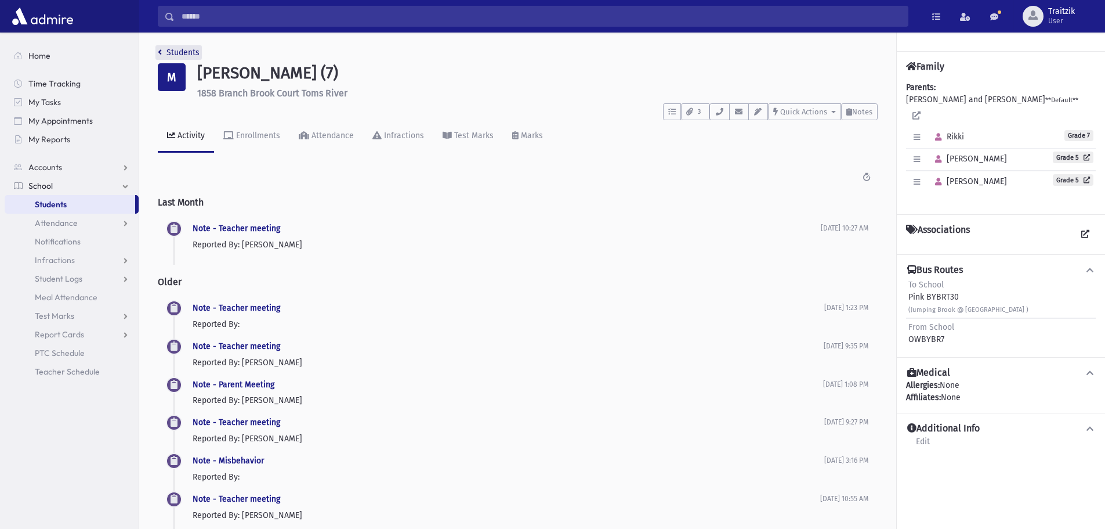
click at [159, 51] on icon "breadcrumb" at bounding box center [160, 52] width 4 height 8
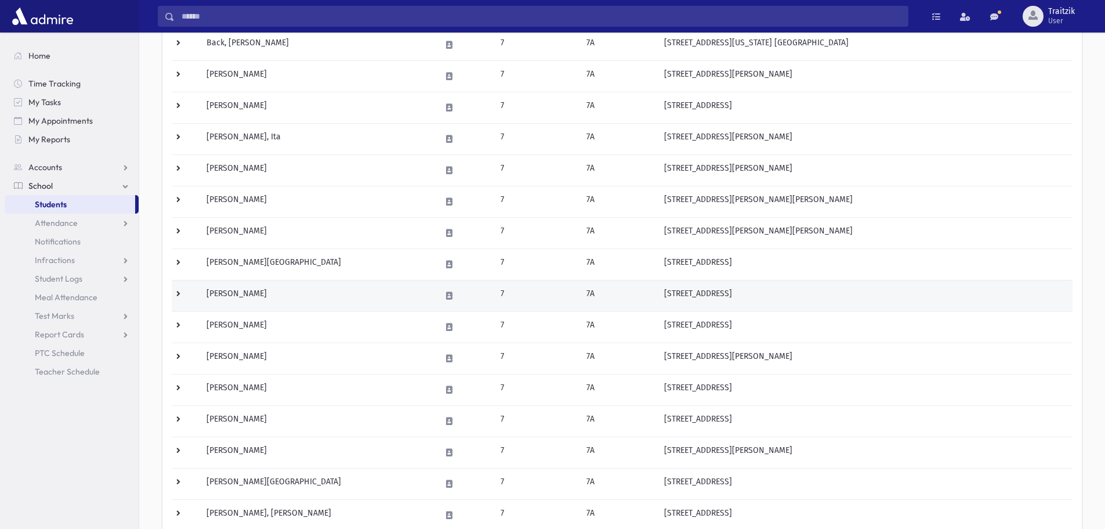
scroll to position [174, 0]
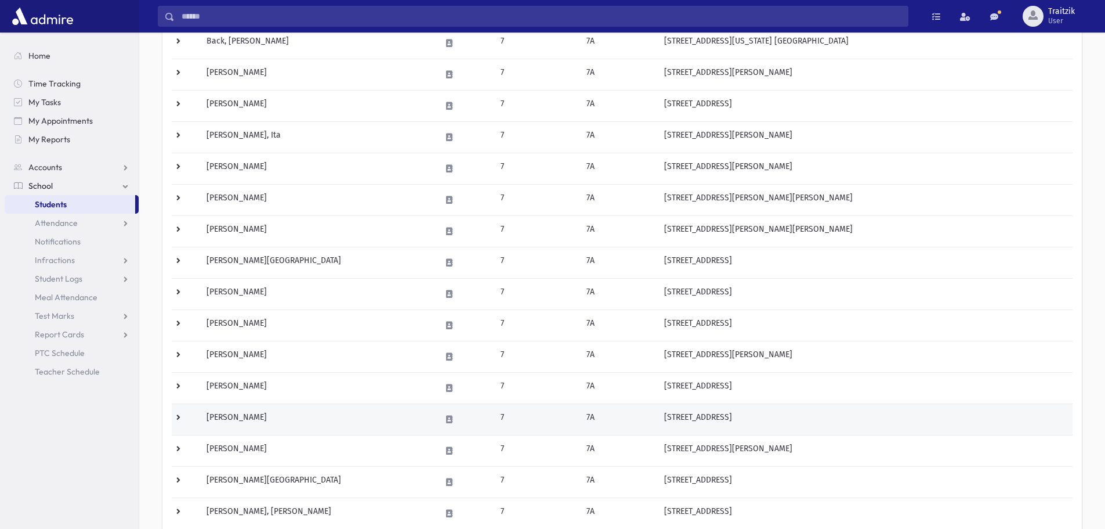
click at [335, 418] on td "[PERSON_NAME]" at bounding box center [317, 418] width 234 height 31
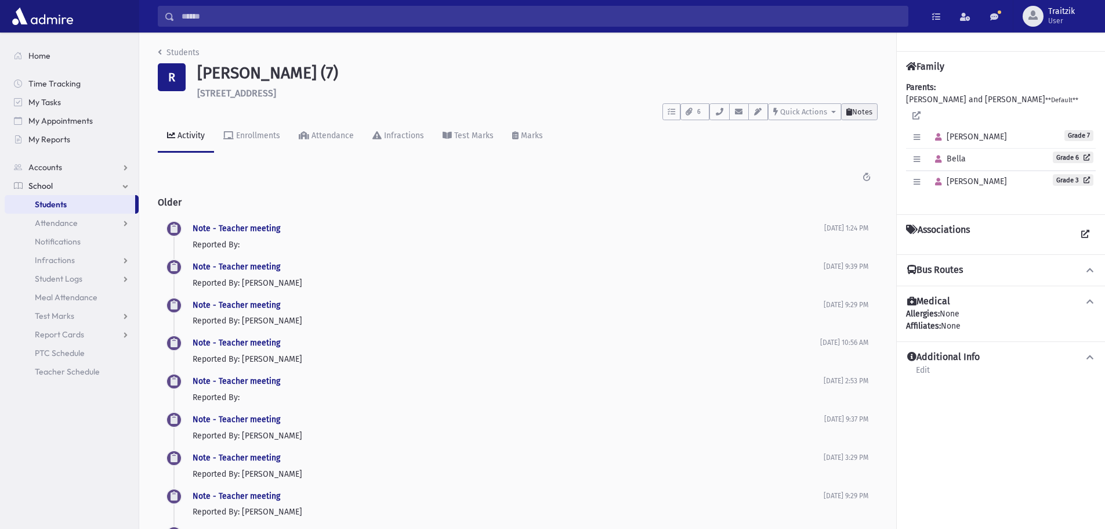
click at [859, 114] on span "Notes" at bounding box center [862, 111] width 20 height 9
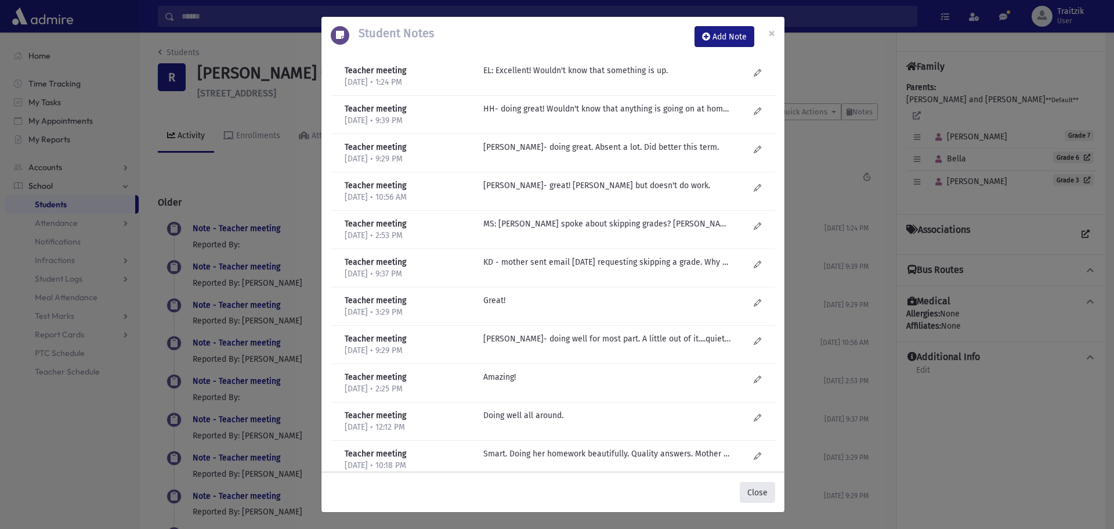
click at [759, 484] on button "Close" at bounding box center [757, 492] width 35 height 21
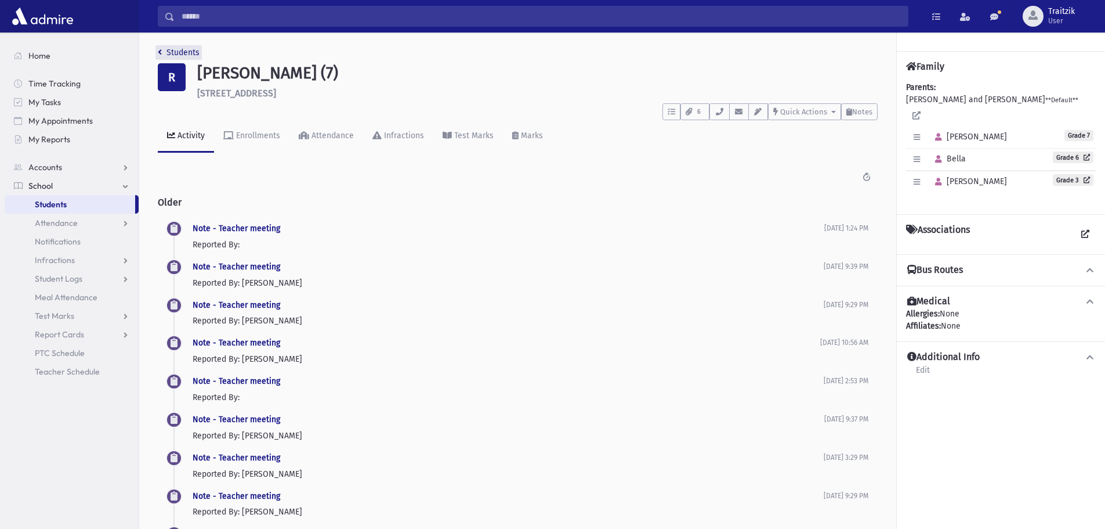
click at [161, 53] on icon "breadcrumb" at bounding box center [160, 52] width 4 height 8
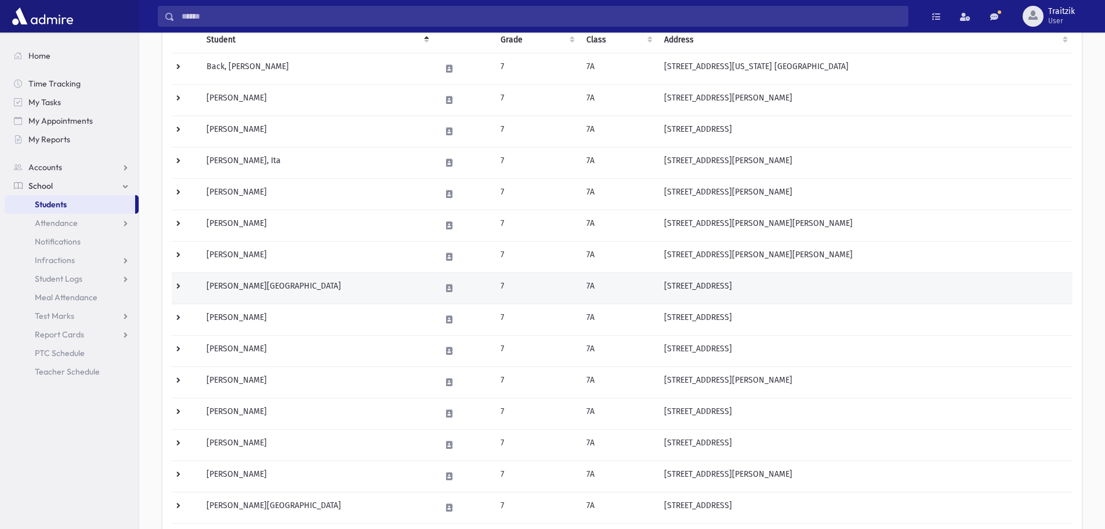
scroll to position [174, 0]
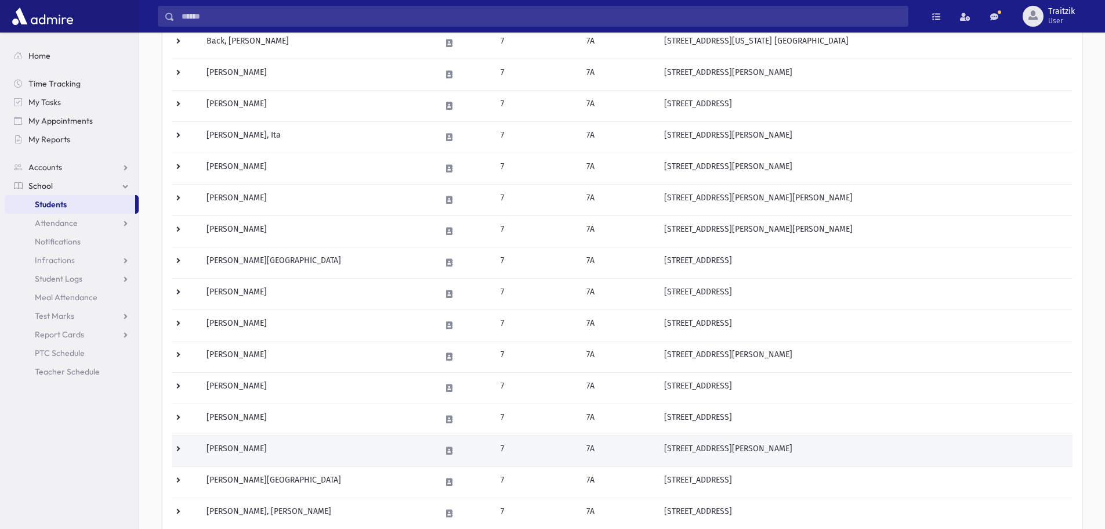
click at [306, 455] on td "Rosenzweig, Noa" at bounding box center [317, 450] width 234 height 31
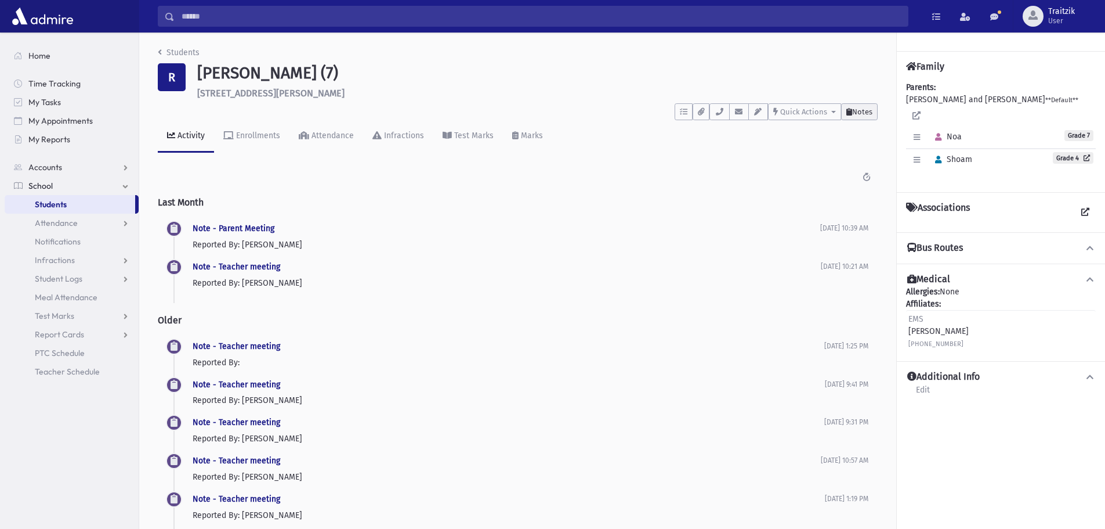
click at [859, 115] on span "Notes" at bounding box center [862, 111] width 20 height 9
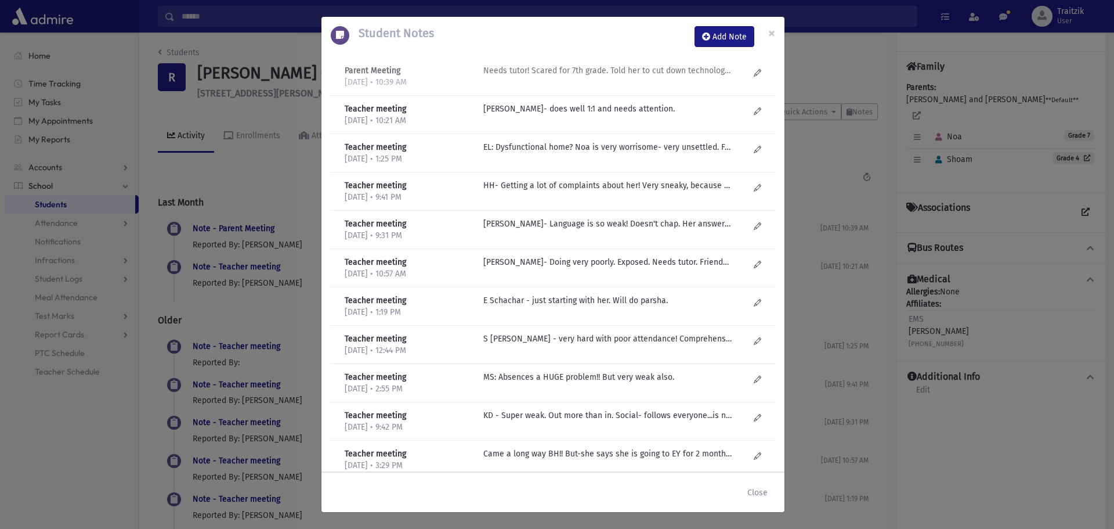
click at [628, 71] on p "Needs tutor! Scared for 7th grade. Told her to cut down technology. Social....n…" at bounding box center [607, 70] width 248 height 12
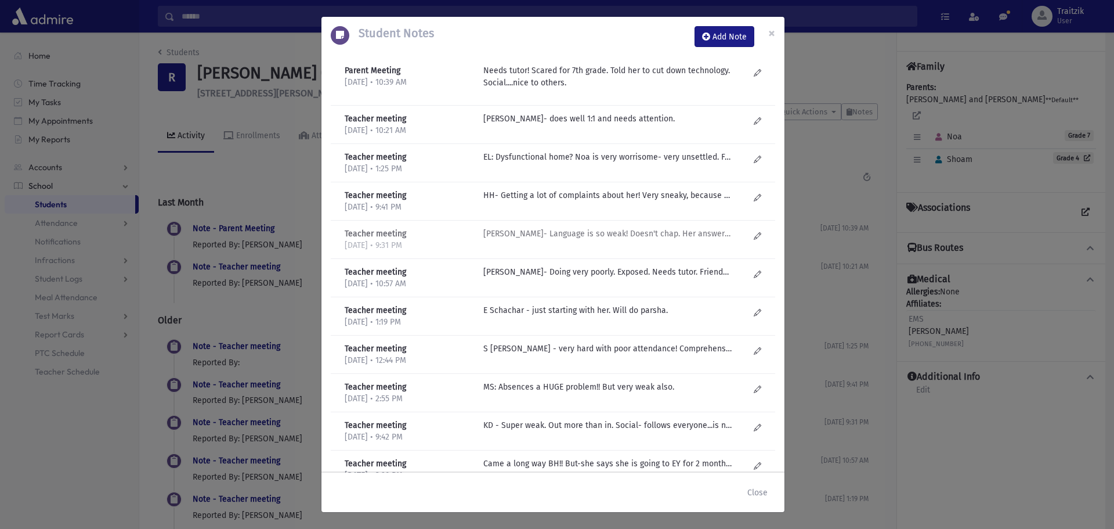
click at [605, 125] on p "H Helberg- Language is so weak! Doesn't chap. Her answers are so off, sounds li…" at bounding box center [607, 119] width 248 height 12
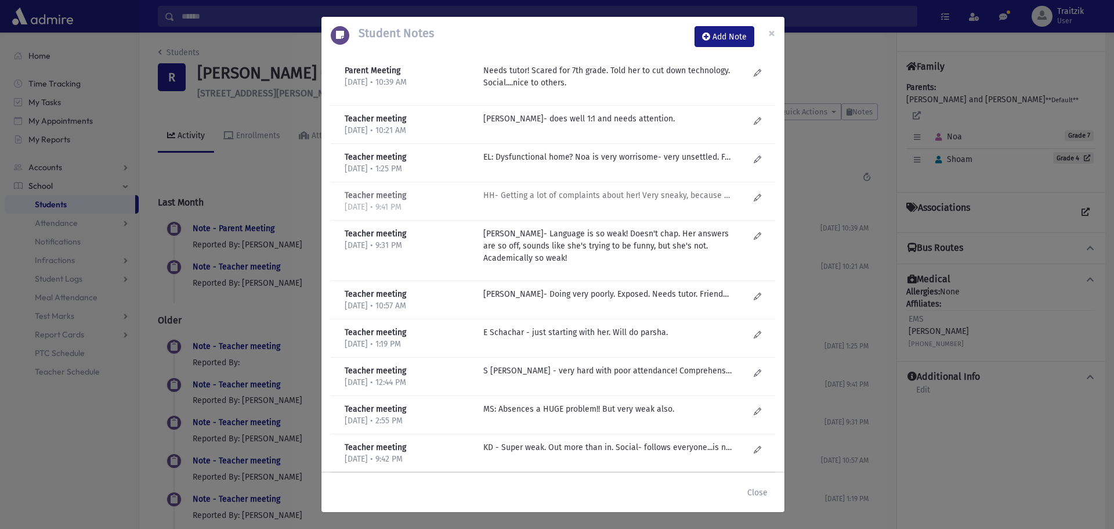
click at [609, 125] on p "HH- Getting a lot of complaints about her! Very sneaky, because Morah watches a…" at bounding box center [607, 119] width 248 height 12
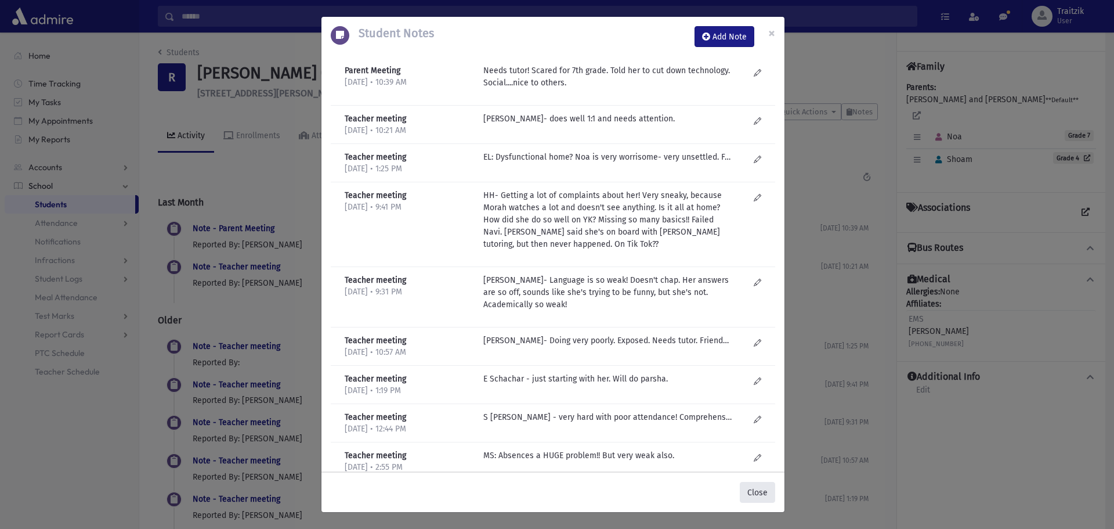
click at [764, 492] on button "Close" at bounding box center [757, 492] width 35 height 21
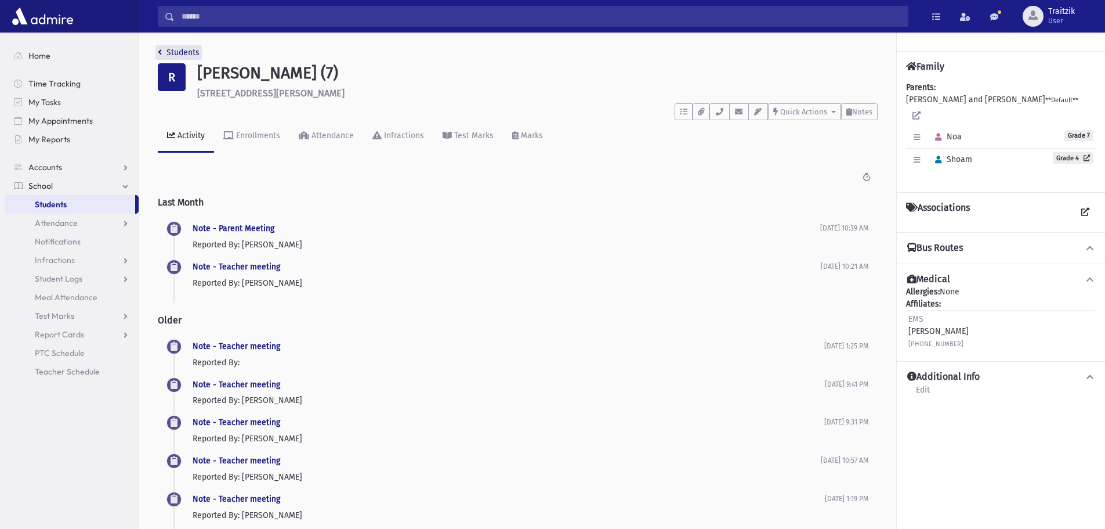
click at [162, 49] on link "Students" at bounding box center [179, 53] width 42 height 10
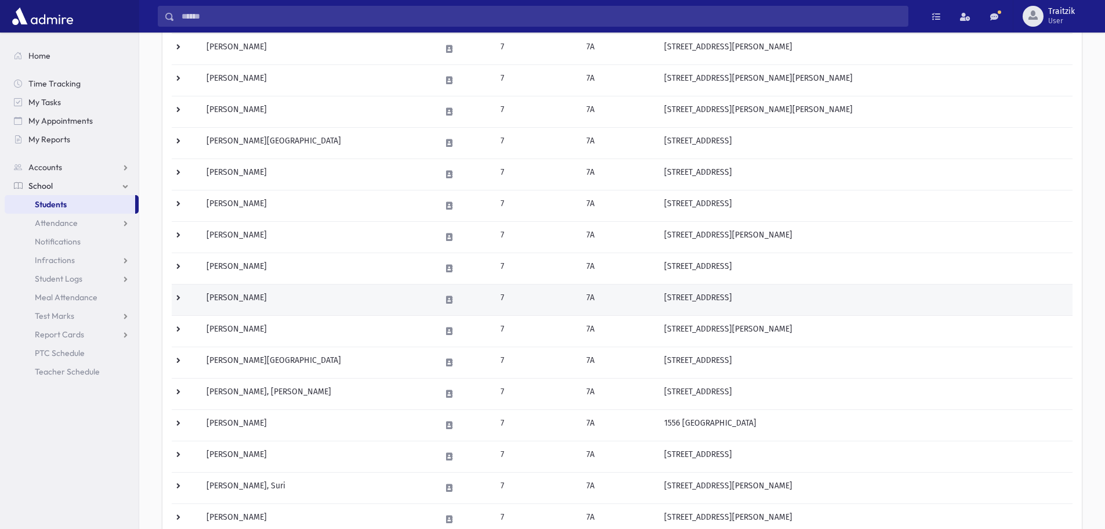
scroll to position [348, 0]
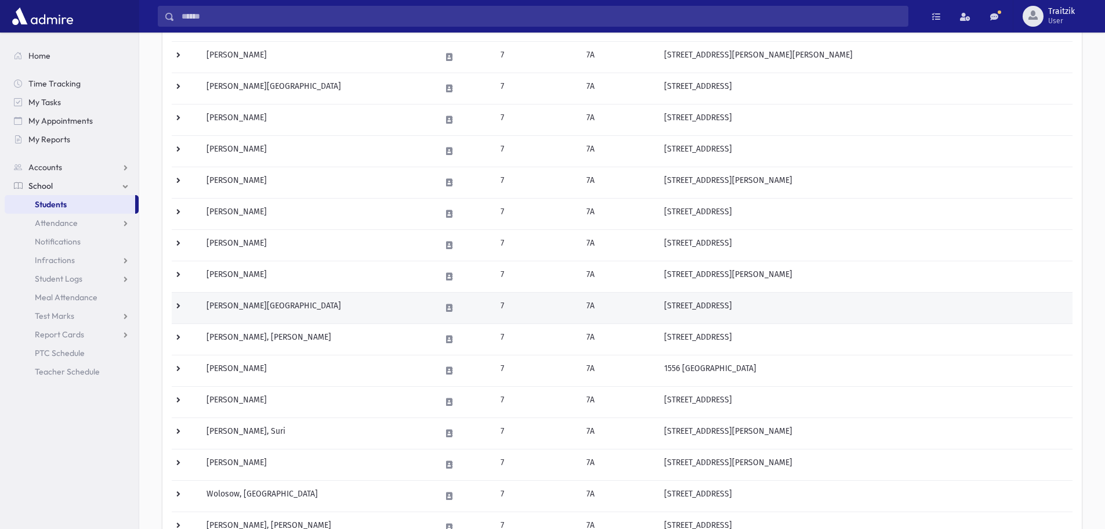
click at [282, 316] on td "[PERSON_NAME][GEOGRAPHIC_DATA]" at bounding box center [317, 307] width 234 height 31
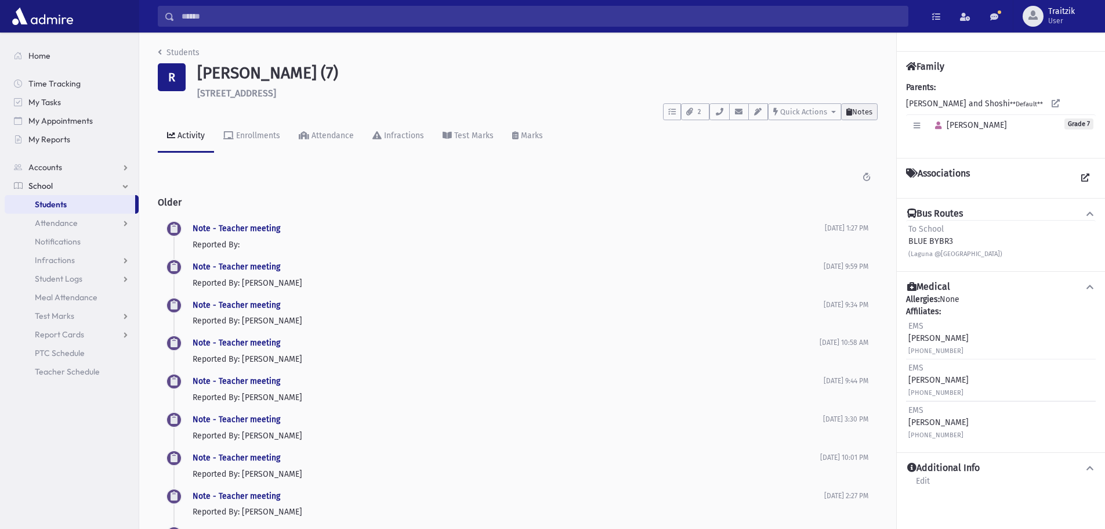
click at [854, 118] on button "Notes" at bounding box center [859, 111] width 37 height 17
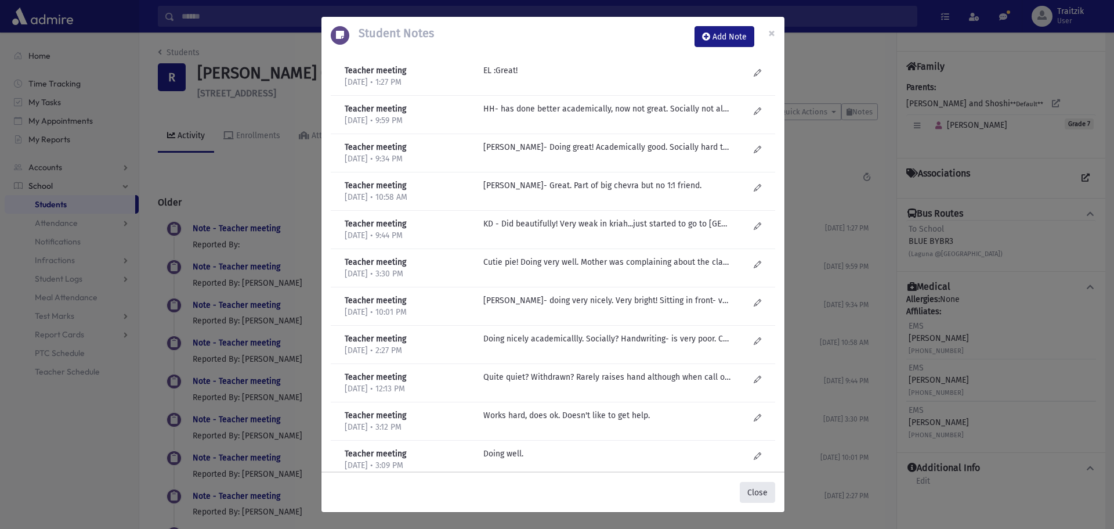
click at [764, 483] on button "Close" at bounding box center [757, 492] width 35 height 21
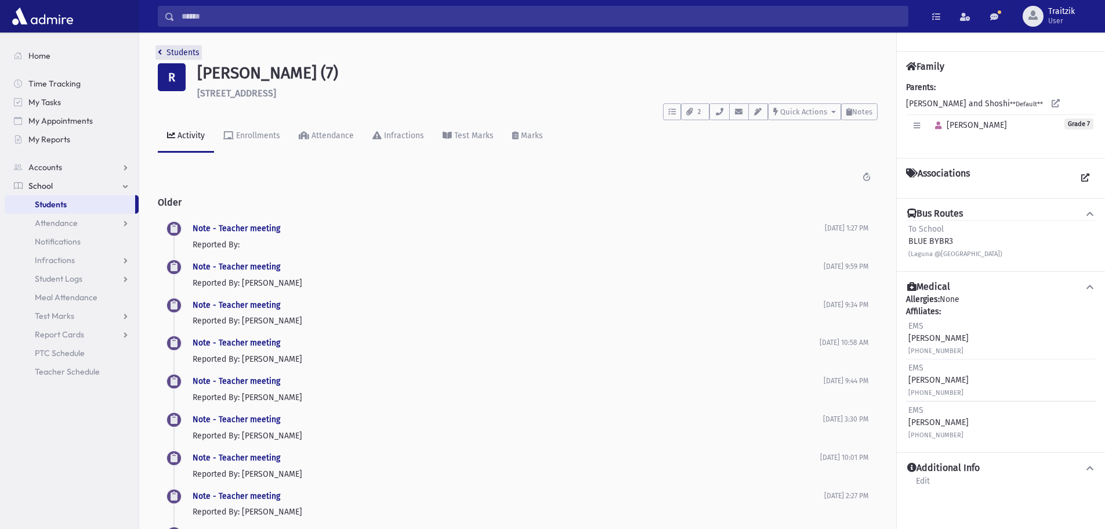
click at [161, 57] on link "Students" at bounding box center [179, 53] width 42 height 10
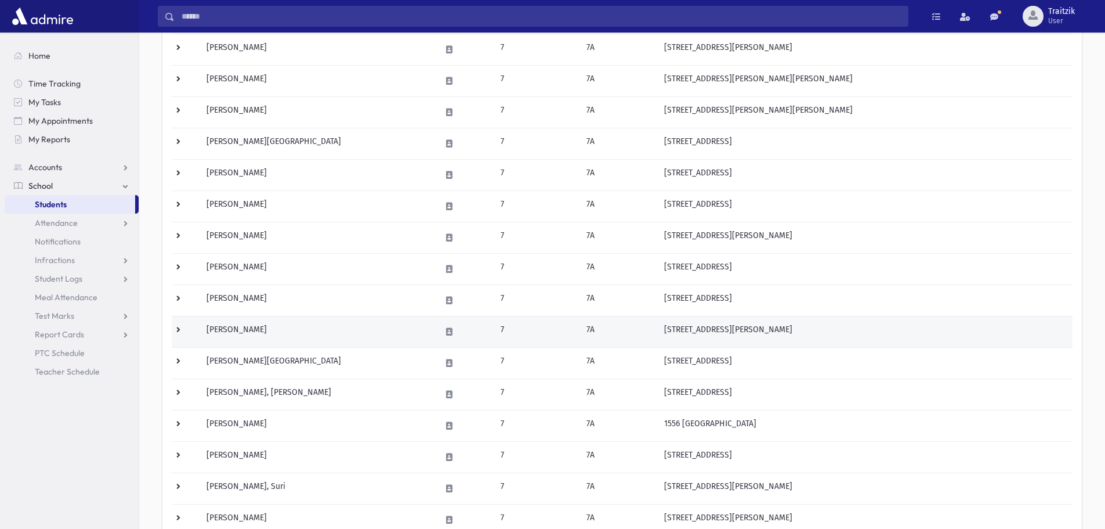
scroll to position [348, 0]
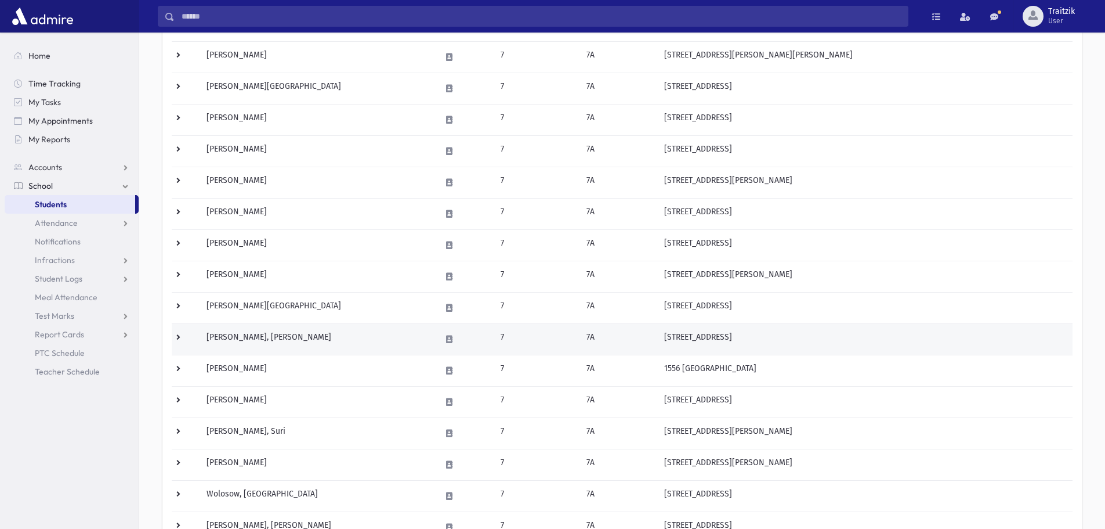
click at [327, 341] on td "[PERSON_NAME], [PERSON_NAME]" at bounding box center [317, 338] width 234 height 31
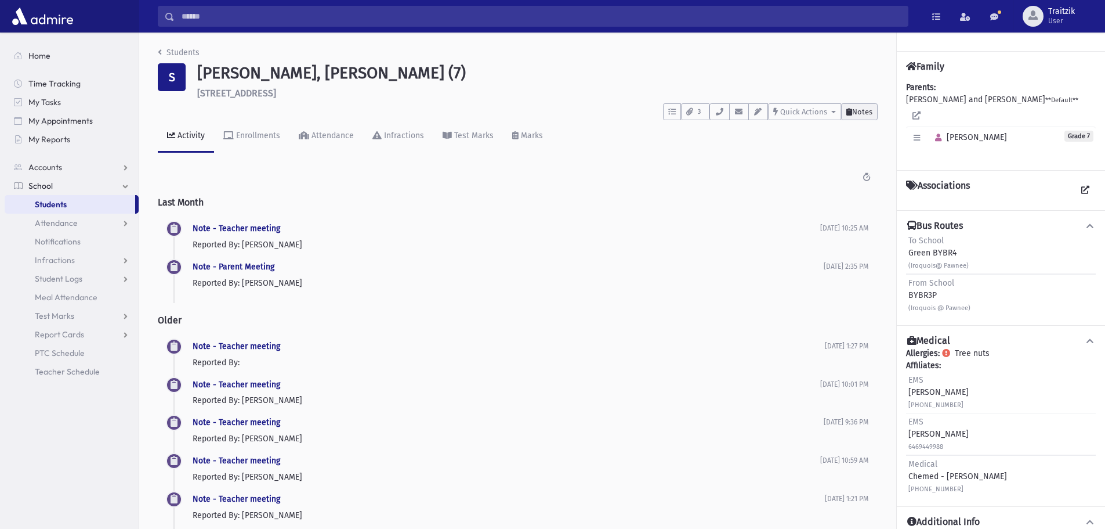
click at [853, 109] on span "Notes" at bounding box center [862, 111] width 20 height 9
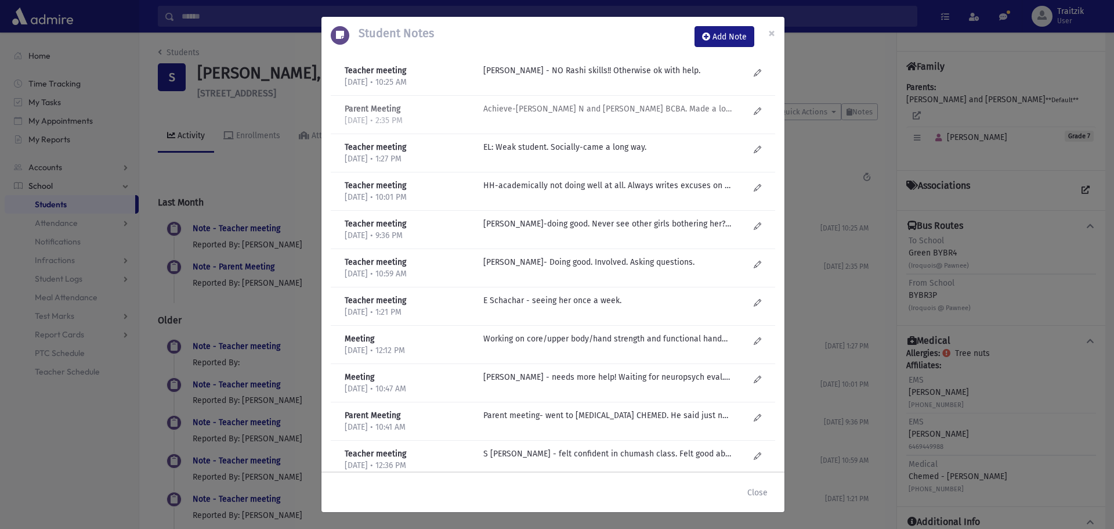
click at [628, 77] on p "Achieve-Malky N and Yael Scheinberg BCBA. Made a lot of progress. Pullout 1:1 f…" at bounding box center [607, 70] width 248 height 12
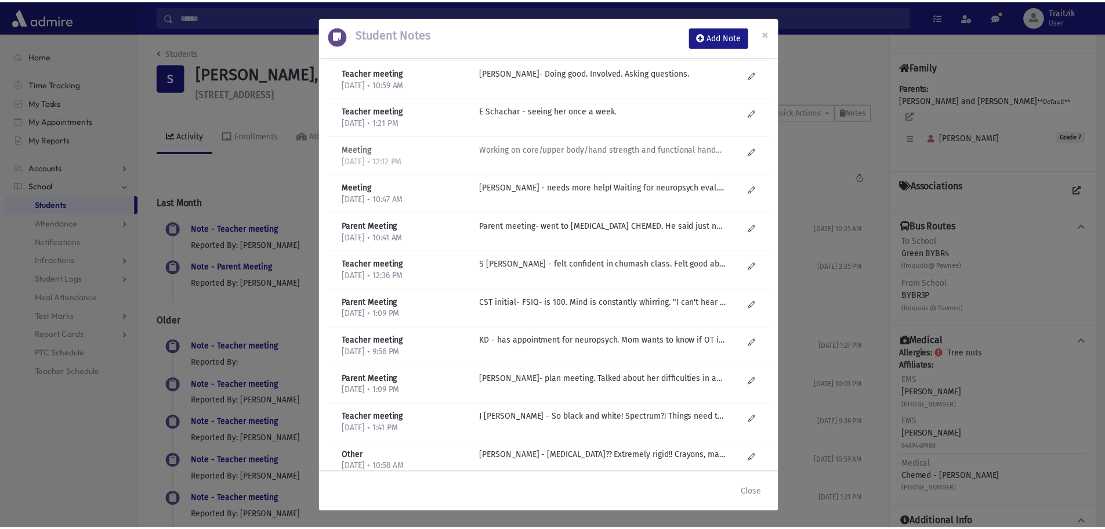
scroll to position [232, 0]
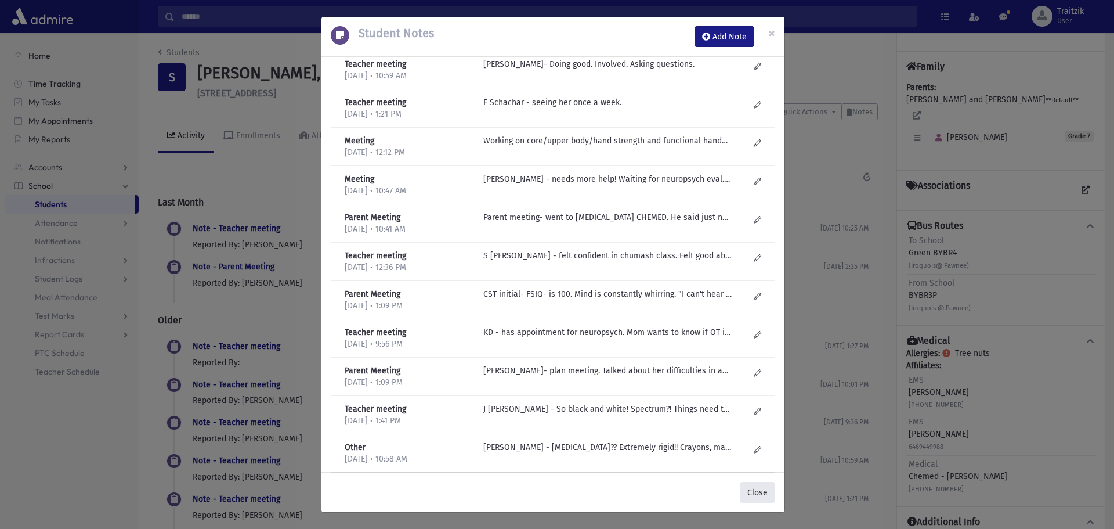
click at [766, 492] on button "Close" at bounding box center [757, 492] width 35 height 21
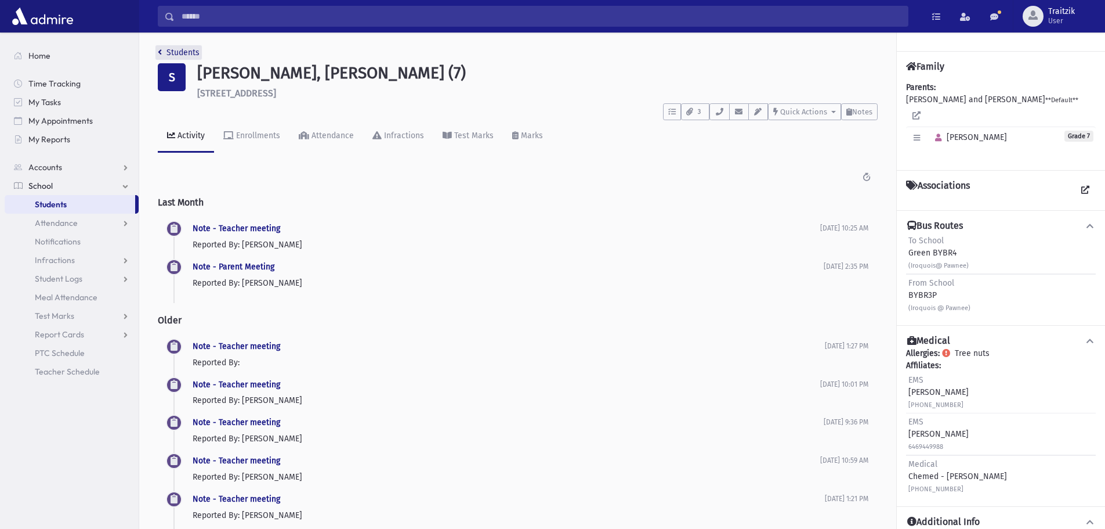
click at [161, 52] on link "Students" at bounding box center [179, 53] width 42 height 10
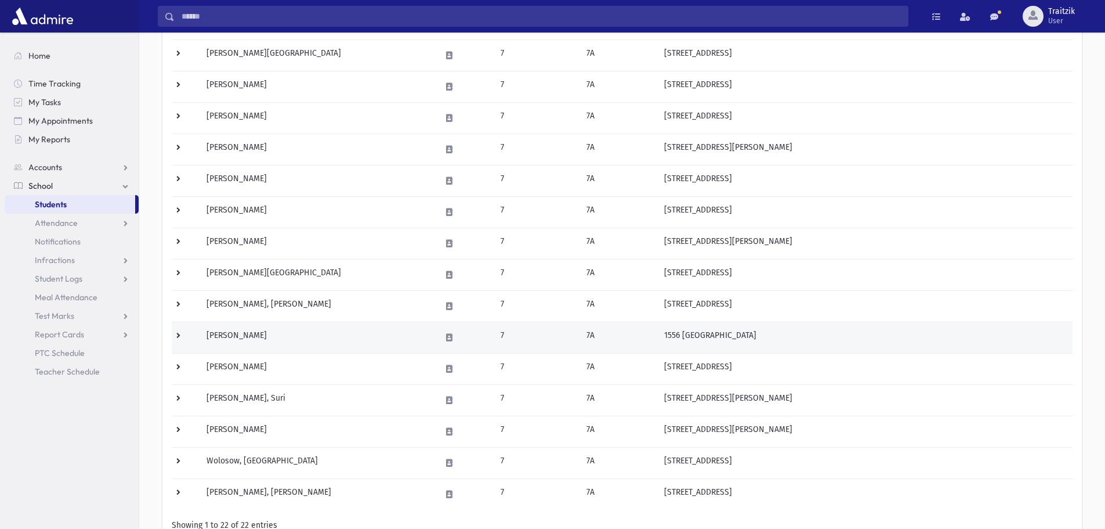
scroll to position [406, 0]
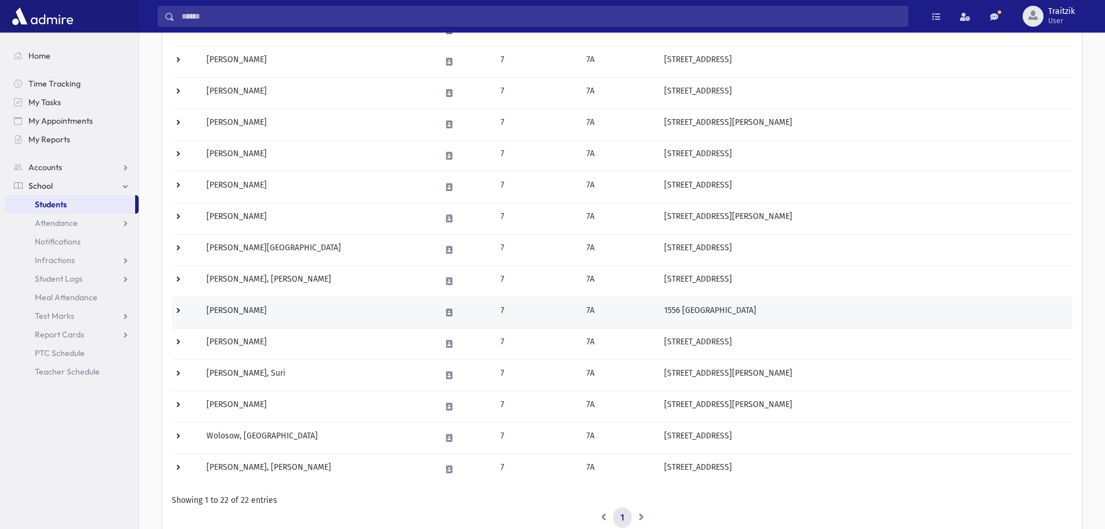
click at [276, 317] on td "[PERSON_NAME]" at bounding box center [317, 311] width 234 height 31
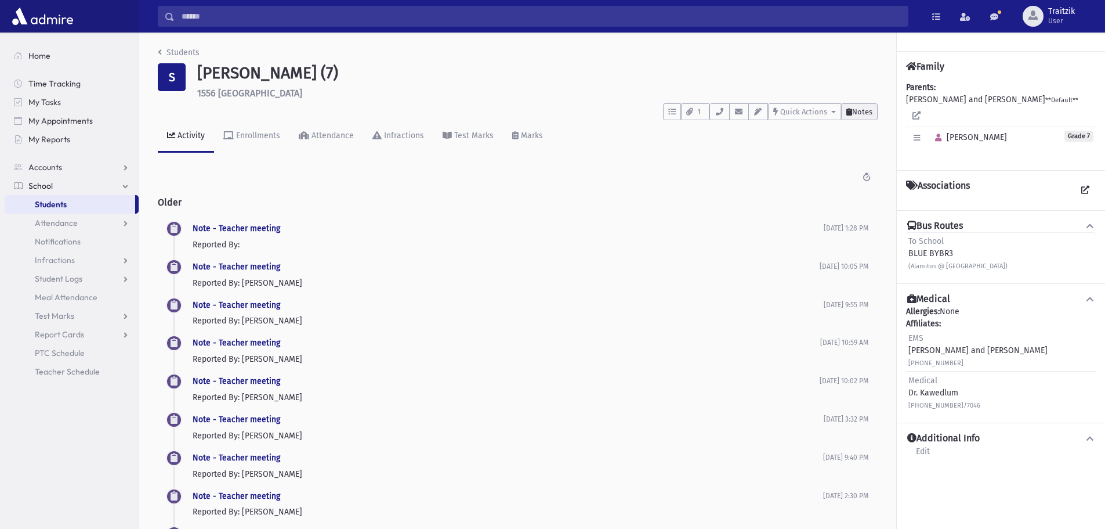
click at [855, 111] on span "Notes" at bounding box center [862, 111] width 20 height 9
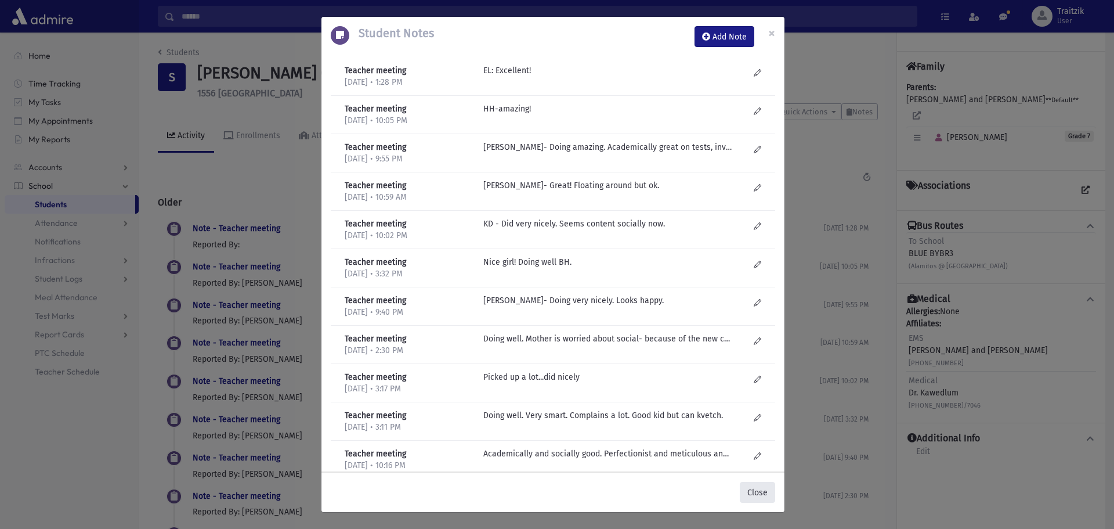
click at [762, 486] on button "Close" at bounding box center [757, 492] width 35 height 21
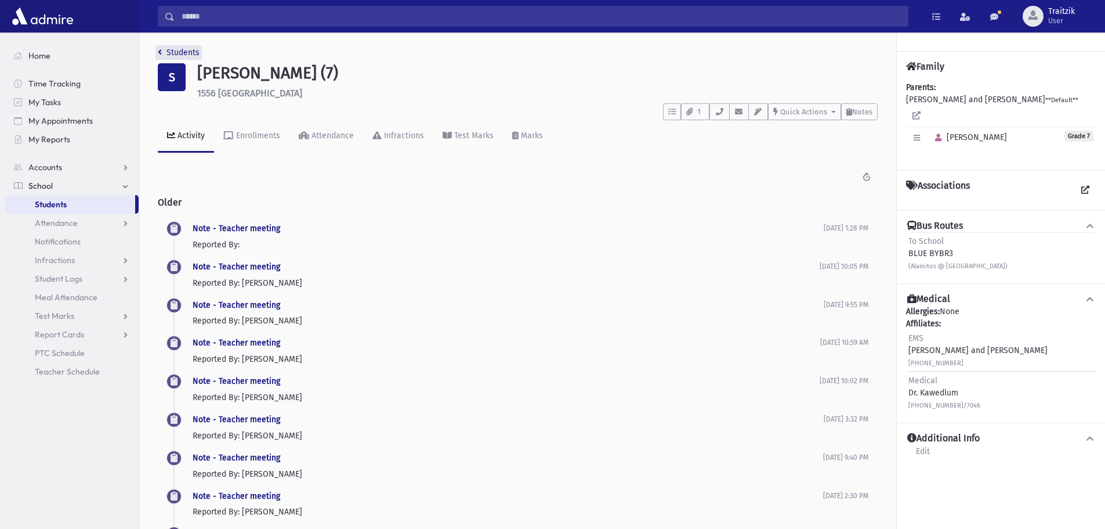
click at [164, 53] on link "Students" at bounding box center [179, 53] width 42 height 10
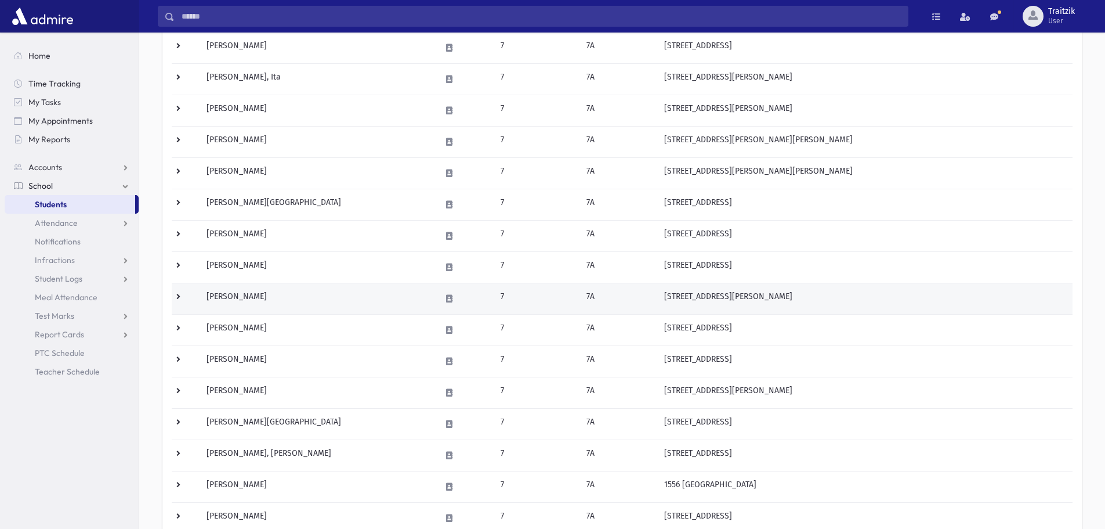
scroll to position [290, 0]
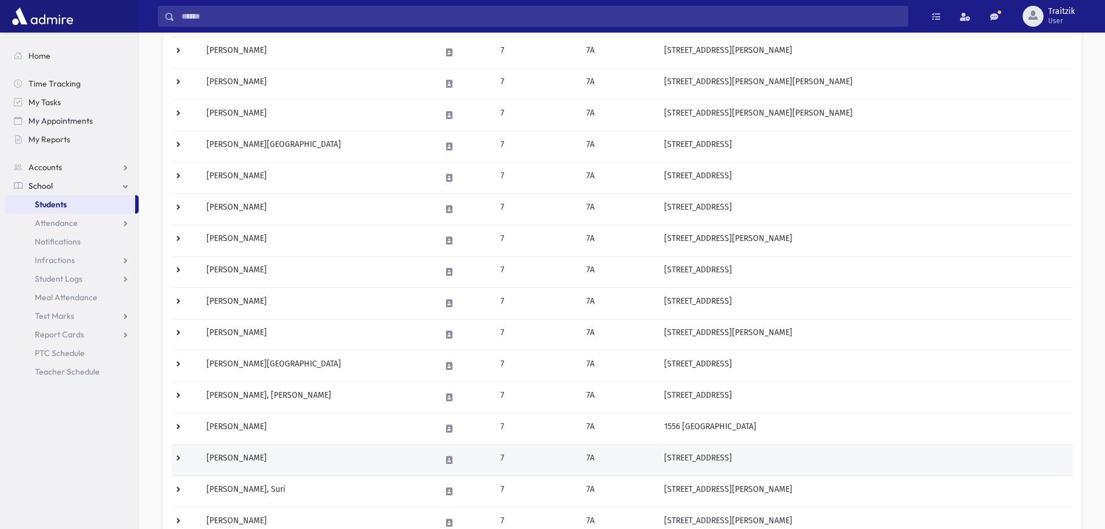
click at [281, 458] on td "Volovik, Rochel" at bounding box center [317, 459] width 234 height 31
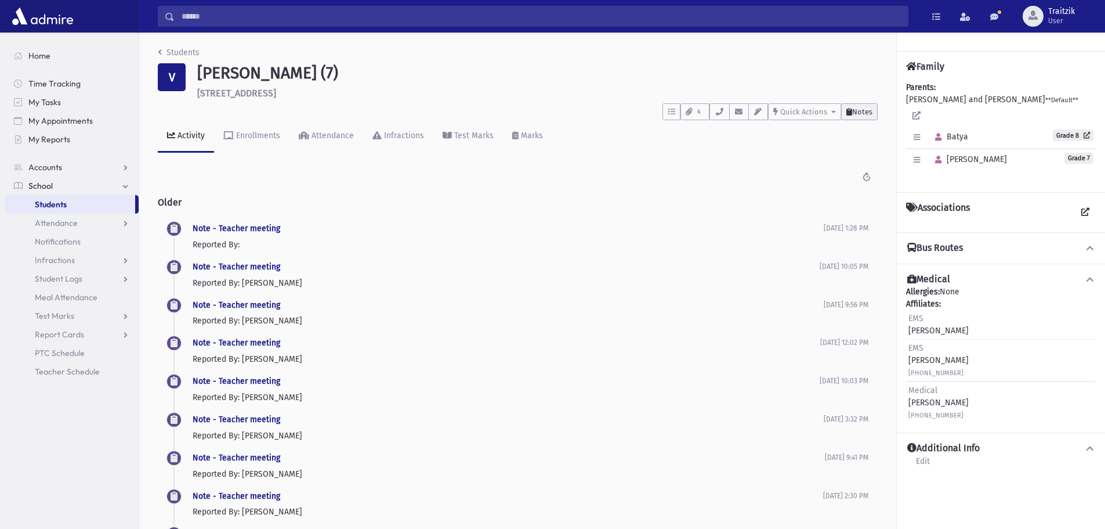
click at [870, 113] on span "Notes" at bounding box center [862, 111] width 20 height 9
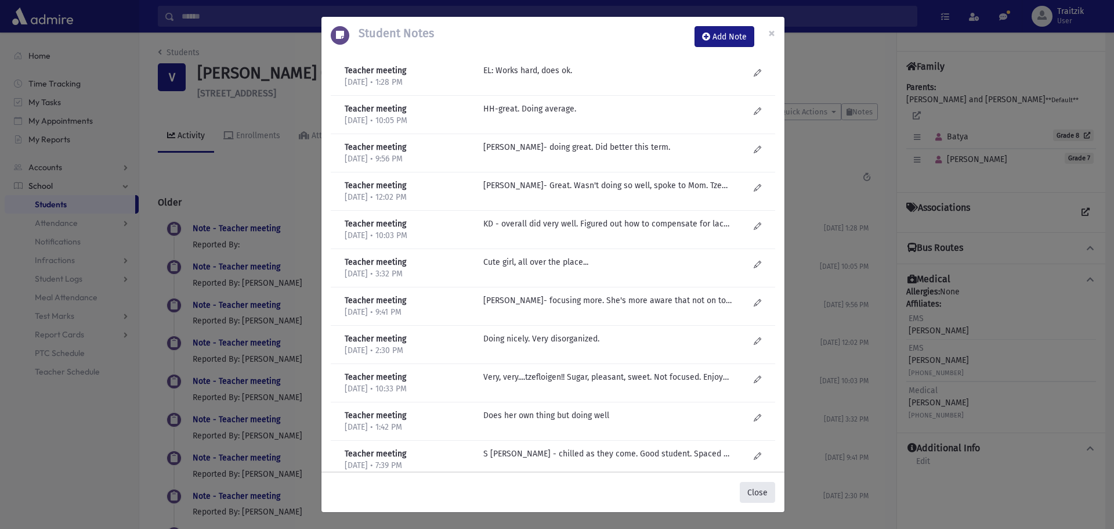
click at [757, 489] on button "Close" at bounding box center [757, 492] width 35 height 21
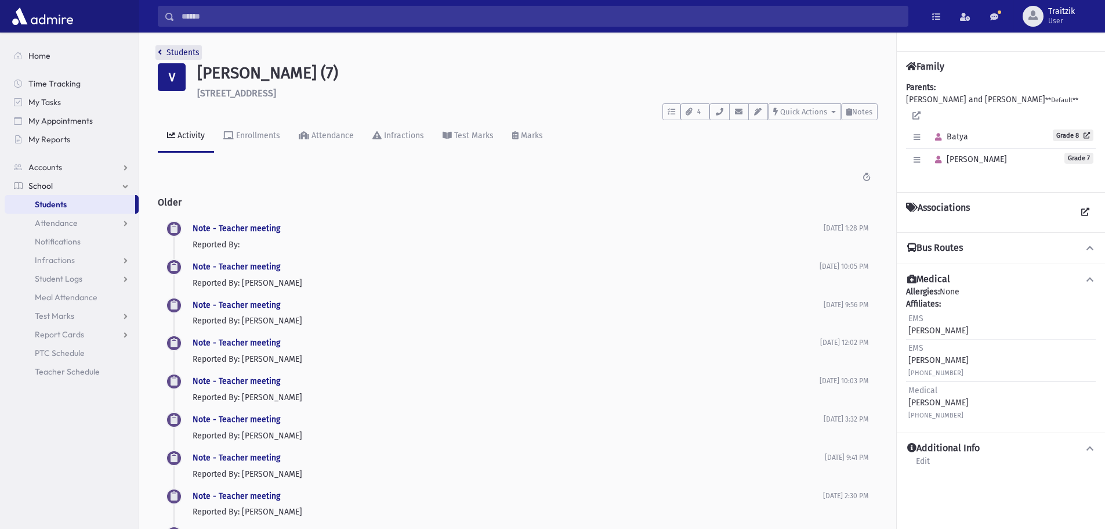
click at [158, 53] on icon "breadcrumb" at bounding box center [160, 52] width 4 height 8
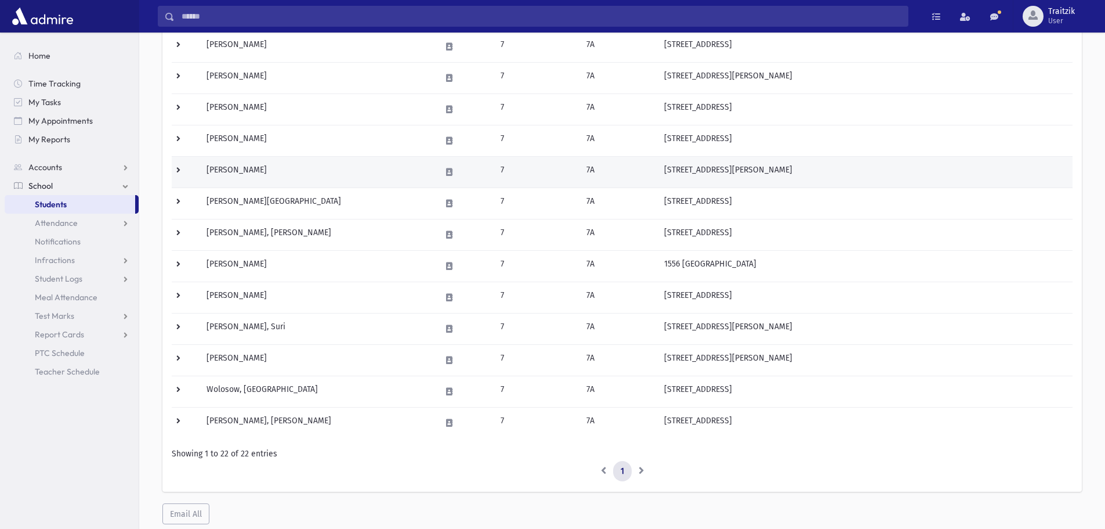
scroll to position [488, 0]
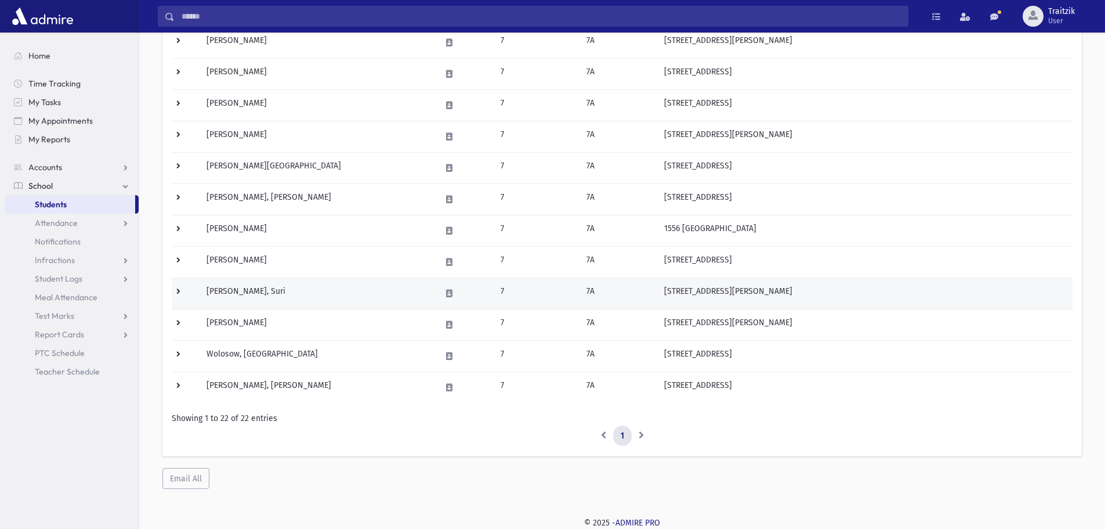
click at [294, 293] on td "[PERSON_NAME], Suri" at bounding box center [317, 292] width 234 height 31
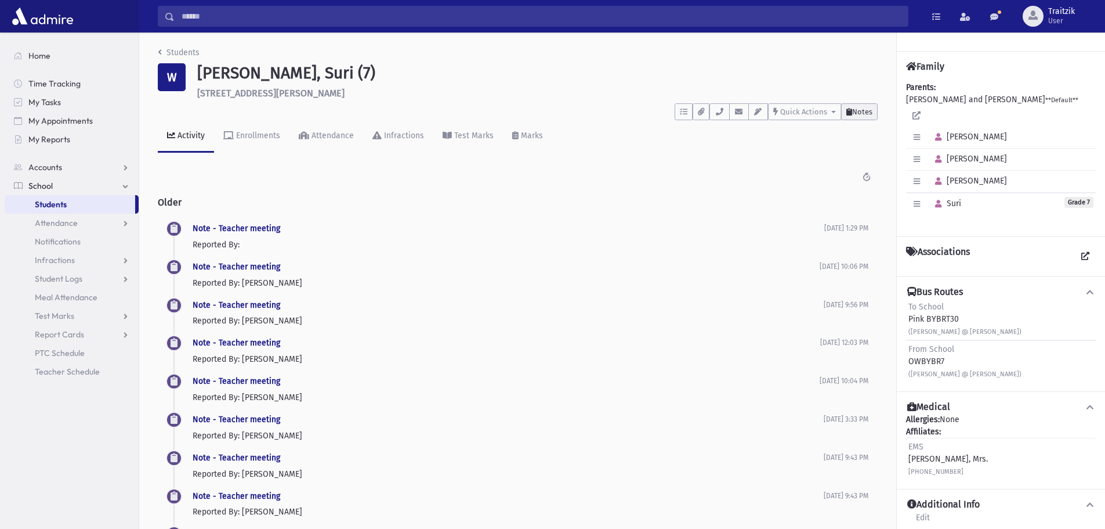
click at [858, 112] on span "Notes" at bounding box center [862, 111] width 20 height 9
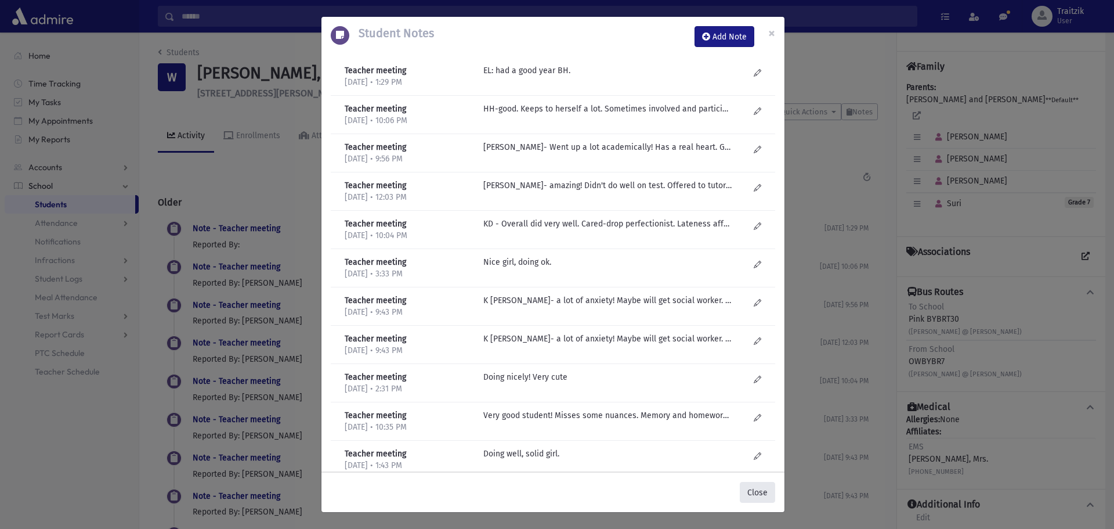
click at [762, 500] on button "Close" at bounding box center [757, 492] width 35 height 21
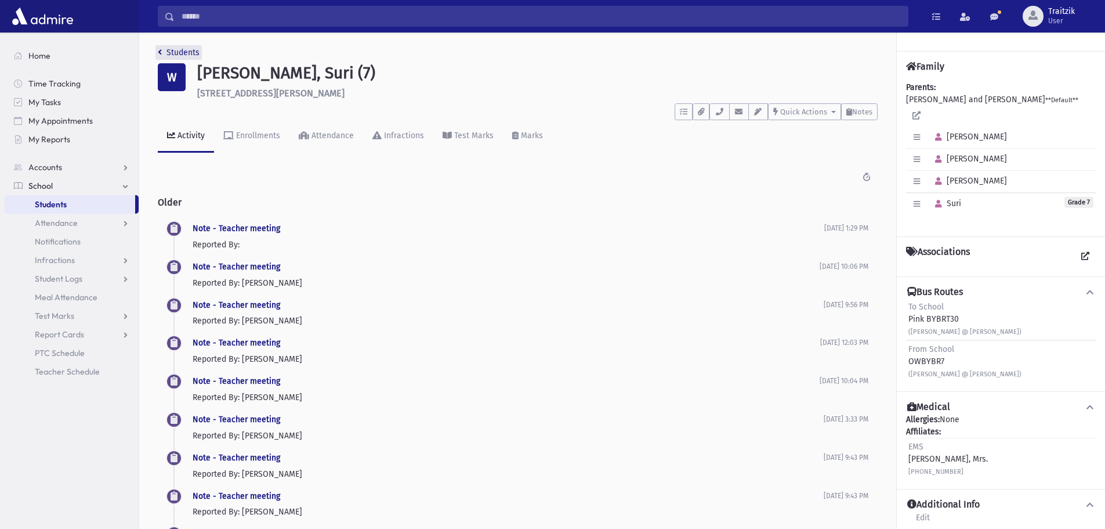
click at [165, 55] on link "Students" at bounding box center [179, 53] width 42 height 10
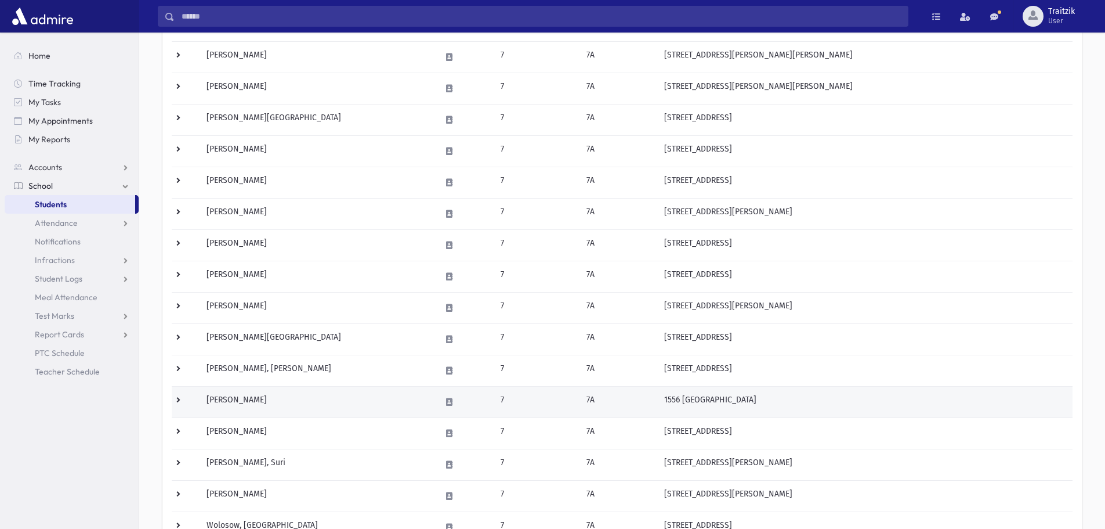
scroll to position [379, 0]
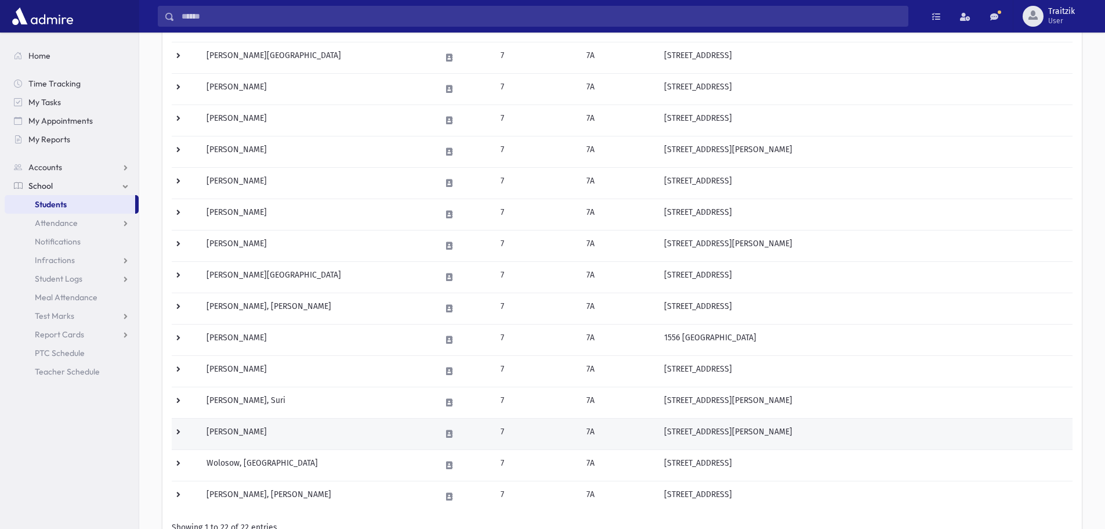
click at [256, 434] on td "Wenger, Atara" at bounding box center [317, 433] width 234 height 31
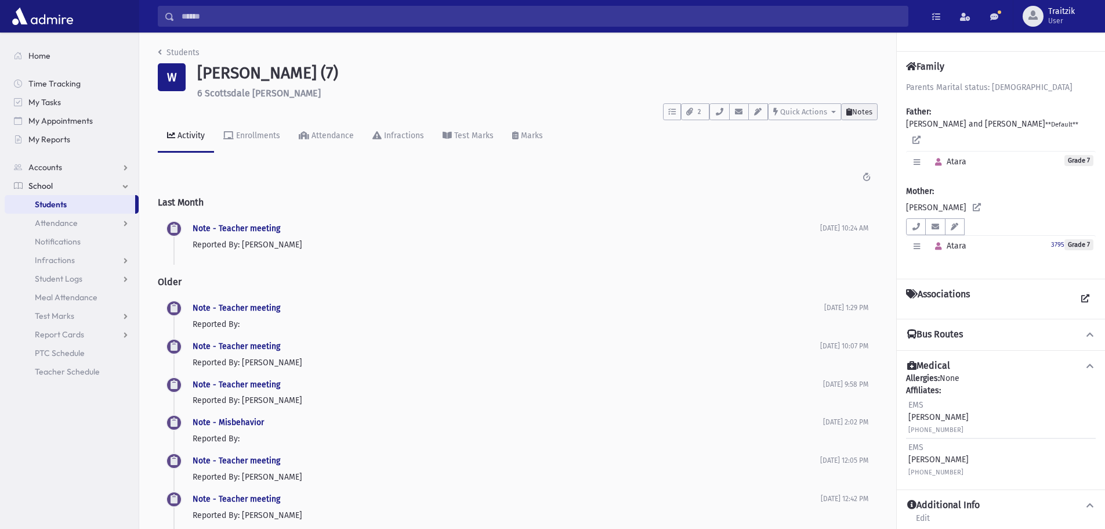
click at [862, 108] on span "Notes" at bounding box center [862, 111] width 20 height 9
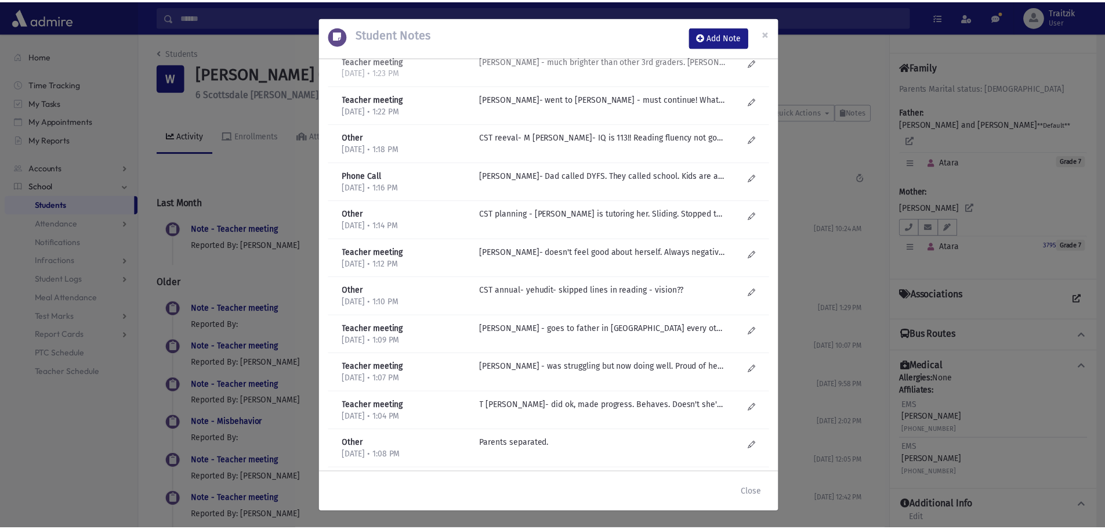
scroll to position [638, 0]
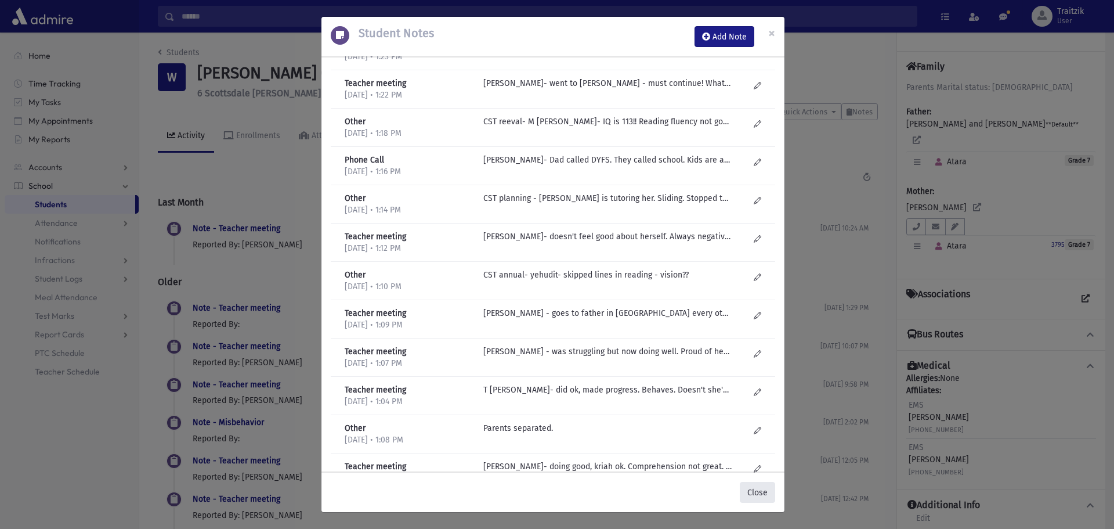
click at [758, 493] on button "Close" at bounding box center [757, 492] width 35 height 21
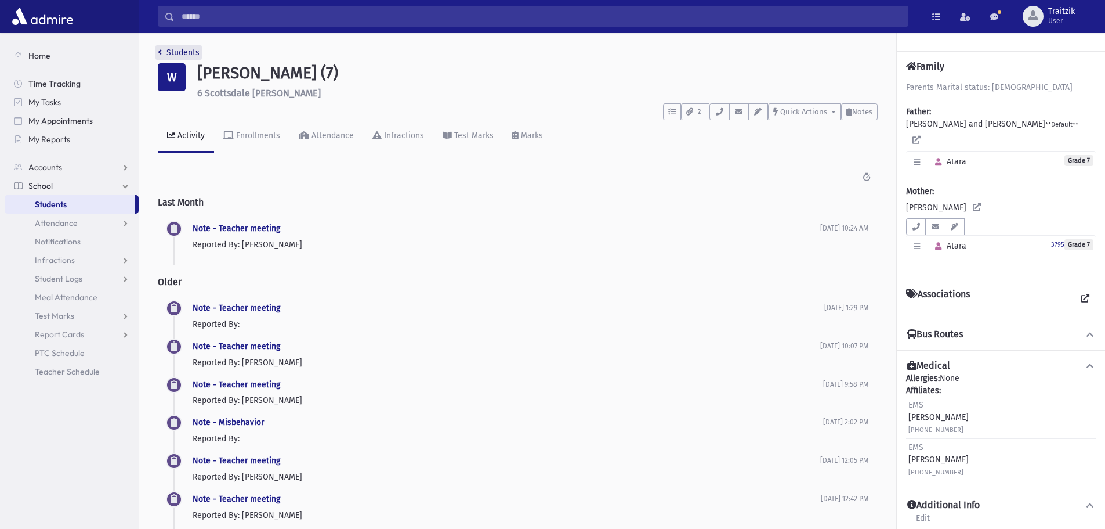
click at [160, 52] on icon "breadcrumb" at bounding box center [160, 52] width 4 height 8
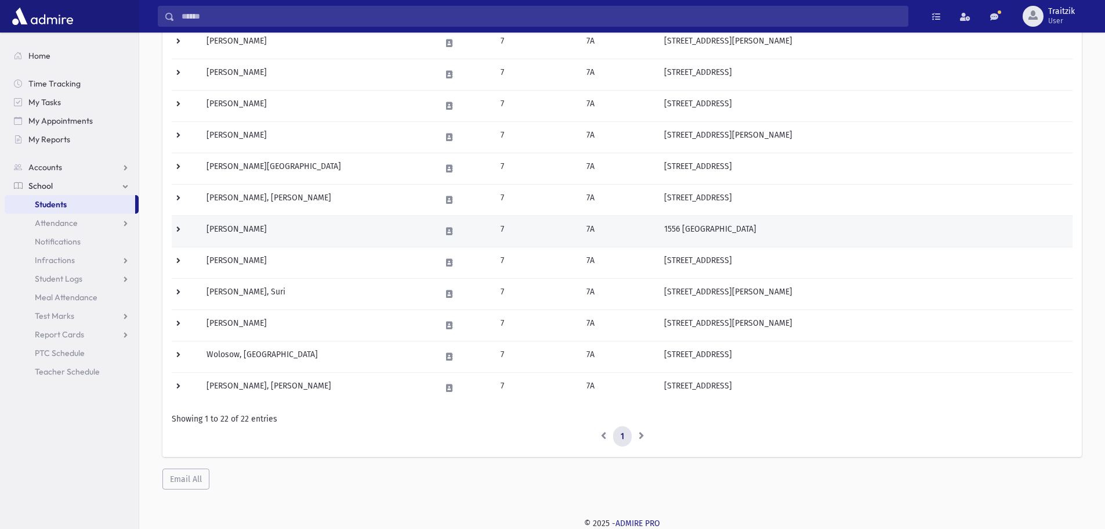
scroll to position [488, 0]
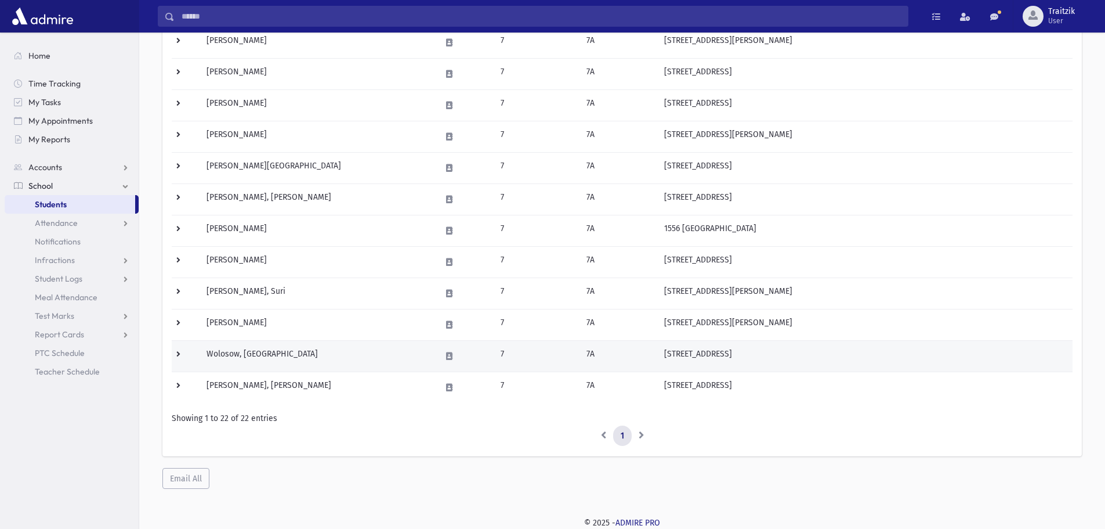
click at [288, 360] on td "Wolosow, [GEOGRAPHIC_DATA]" at bounding box center [317, 355] width 234 height 31
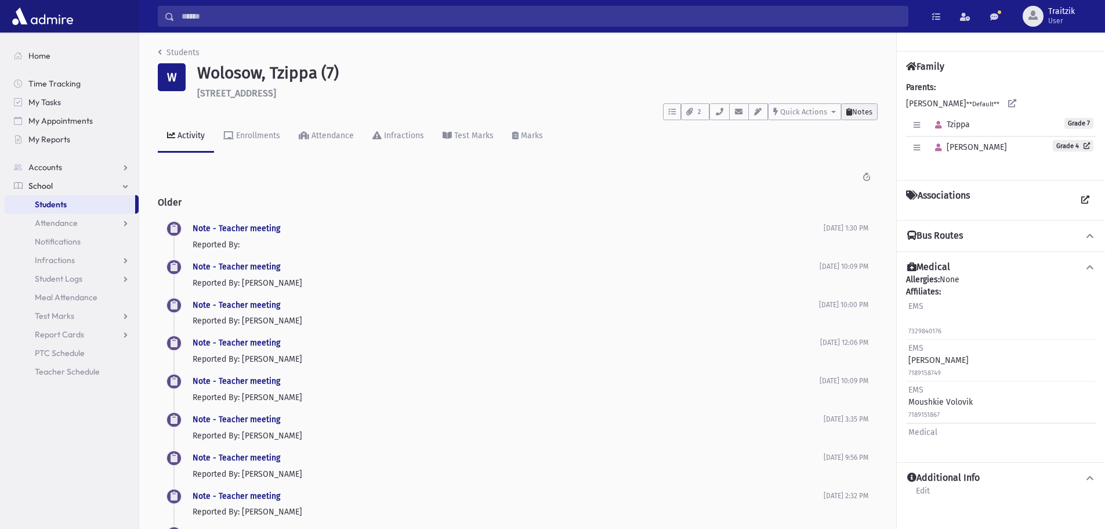
click at [860, 114] on span "Notes" at bounding box center [862, 111] width 20 height 9
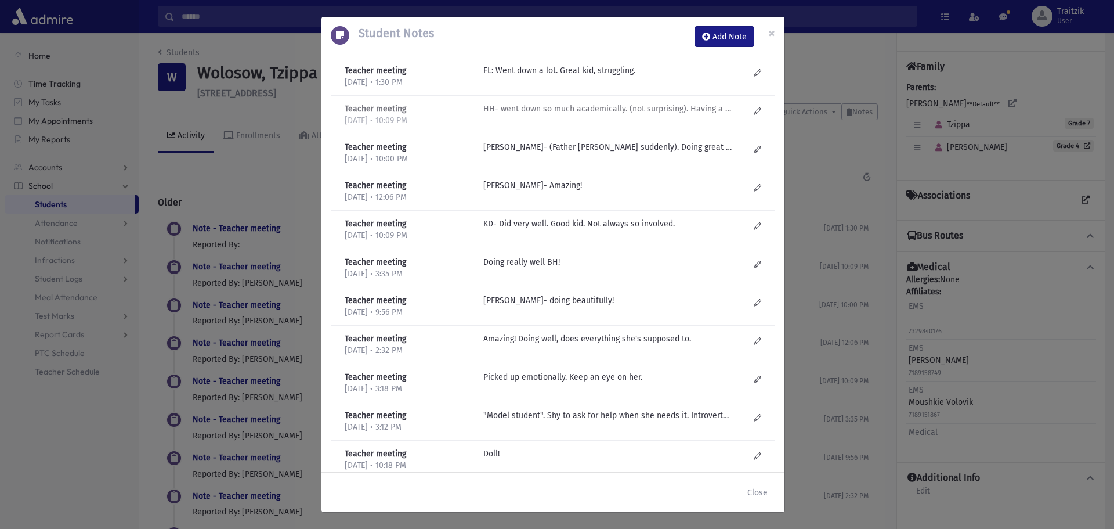
click at [605, 77] on p "HH- went down so much academically. (not surprising). Having a hard time. Frien…" at bounding box center [607, 70] width 248 height 12
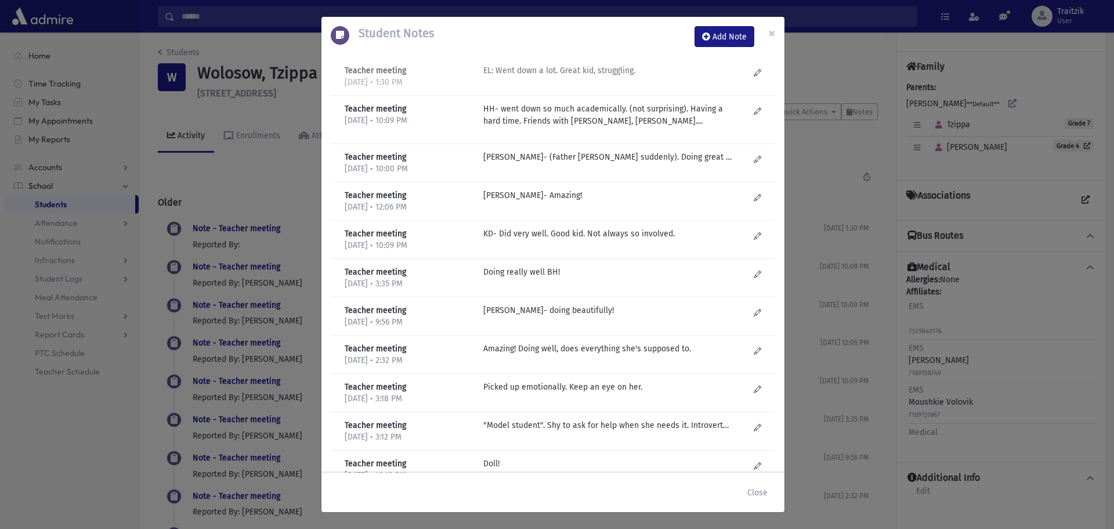
click at [574, 71] on p "EL: Went down a lot. Great kid, struggling." at bounding box center [607, 70] width 248 height 12
click at [577, 155] on p "H Helberg- (Father just niftar suddenly). Doing great academically. Doesn't wan…" at bounding box center [607, 157] width 248 height 12
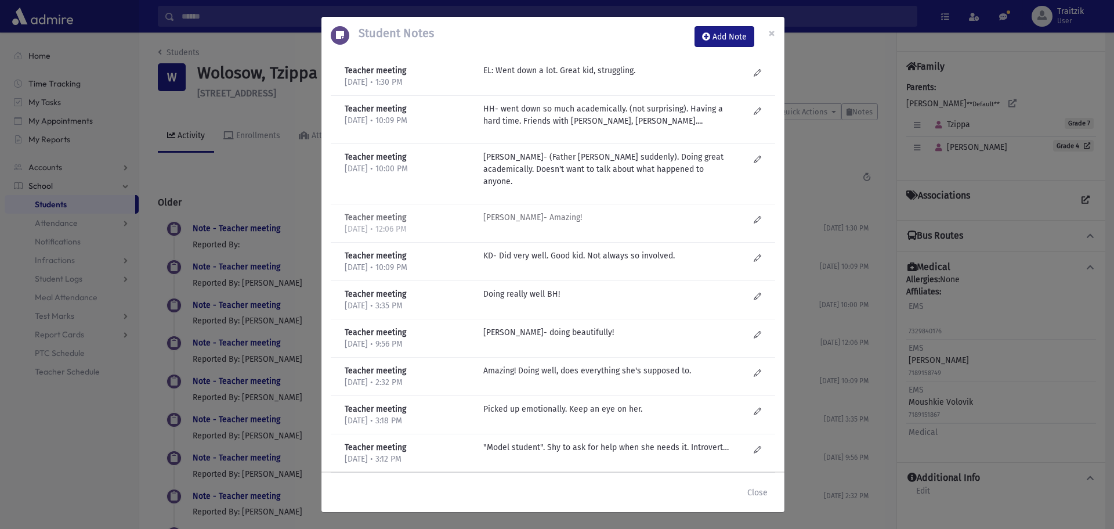
click at [544, 211] on p "H Helberg- Amazing!" at bounding box center [607, 217] width 248 height 12
click at [534, 249] on p "KD- Did very well. Good kid. Not always so involved." at bounding box center [607, 255] width 248 height 12
click at [761, 493] on button "Close" at bounding box center [757, 492] width 35 height 21
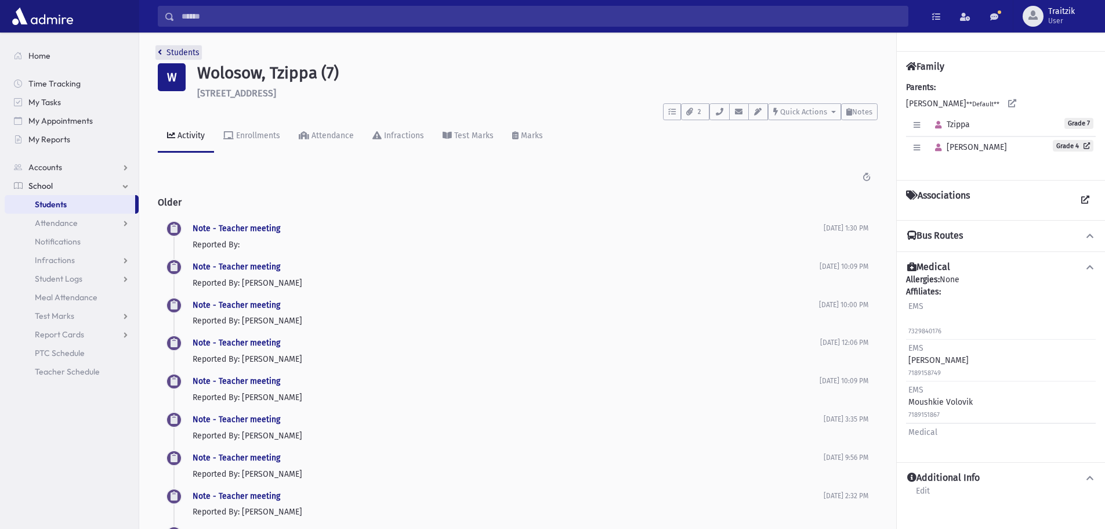
click at [162, 53] on link "Students" at bounding box center [179, 53] width 42 height 10
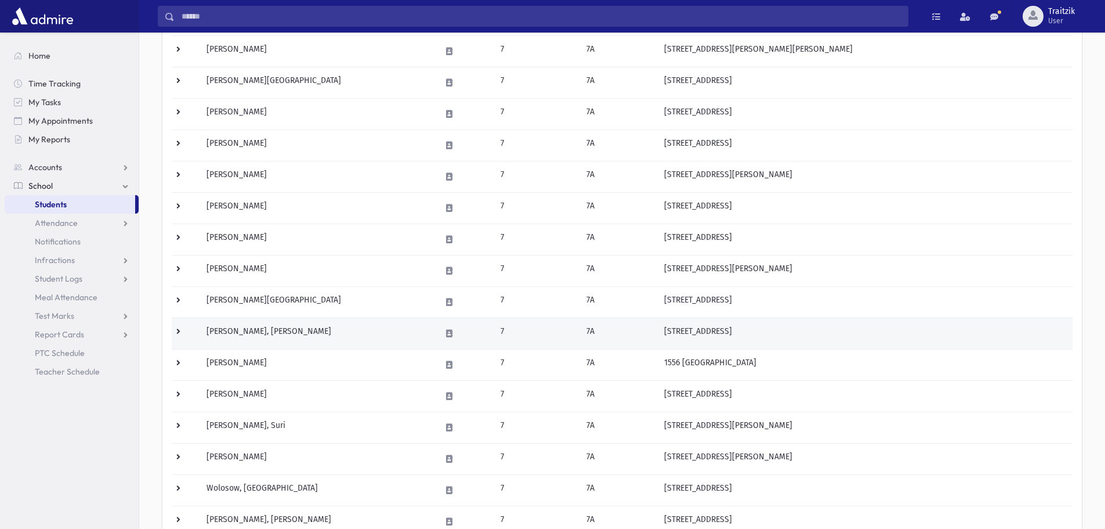
scroll to position [488, 0]
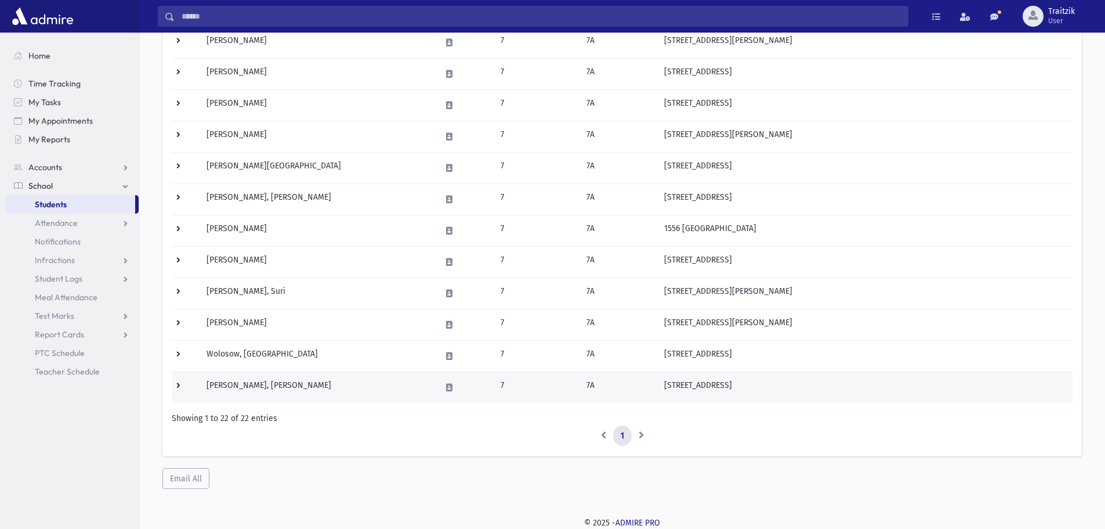
click at [310, 381] on td "Zisovitch, Sara Ahuva" at bounding box center [317, 386] width 234 height 31
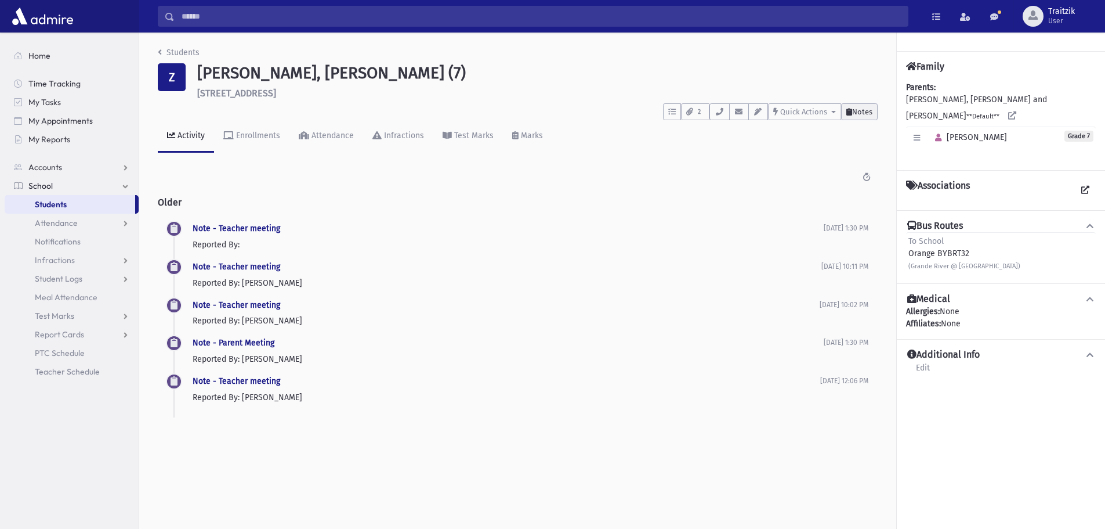
click at [871, 111] on span "Notes" at bounding box center [862, 111] width 20 height 9
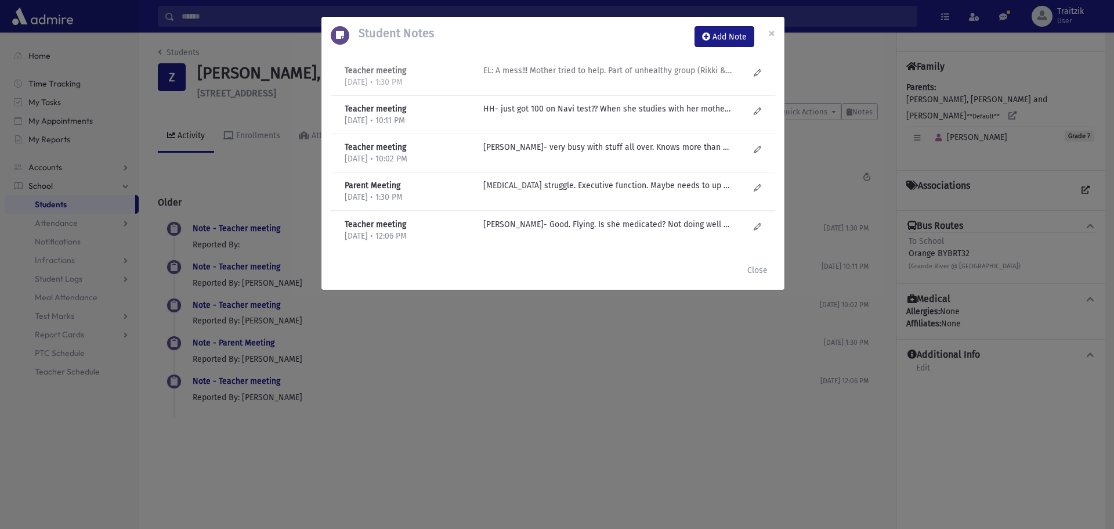
click at [672, 74] on p "EL: A mess!!! Mother tried to help. Part of unhealthy group (Rikki & SY)-very "…" at bounding box center [607, 70] width 248 height 12
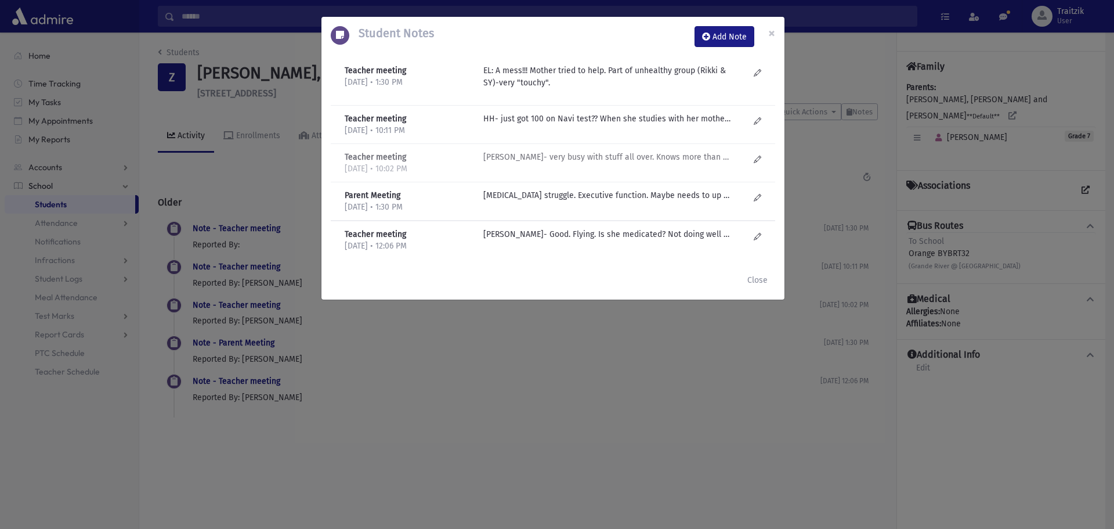
click at [639, 125] on p "[PERSON_NAME]- very busy with stuff all over. Knows more than appears. Sometime…" at bounding box center [607, 119] width 248 height 12
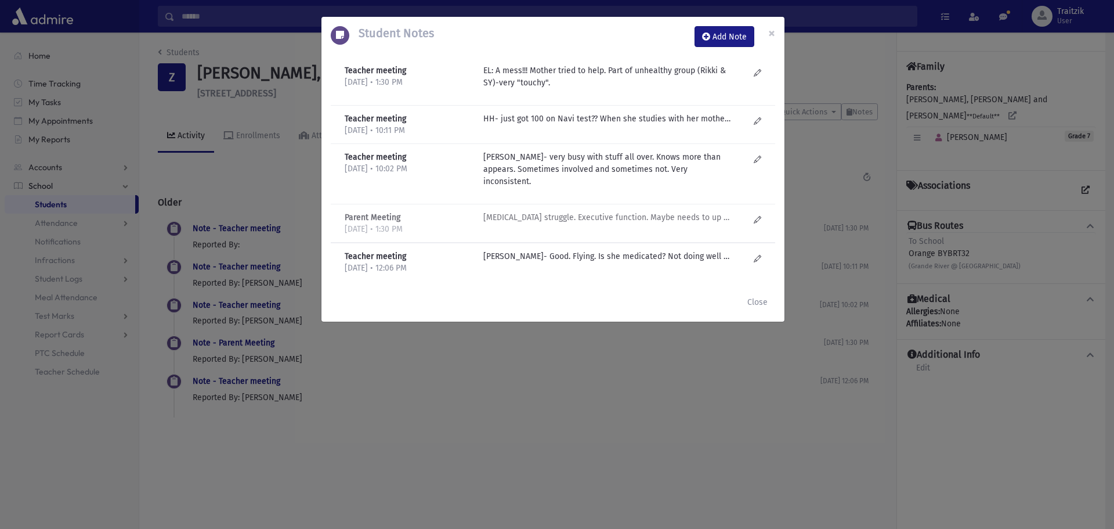
click at [622, 125] on p "[MEDICAL_DATA] struggle. Executive function. Maybe needs to up her meds? [MEDIC…" at bounding box center [607, 119] width 248 height 12
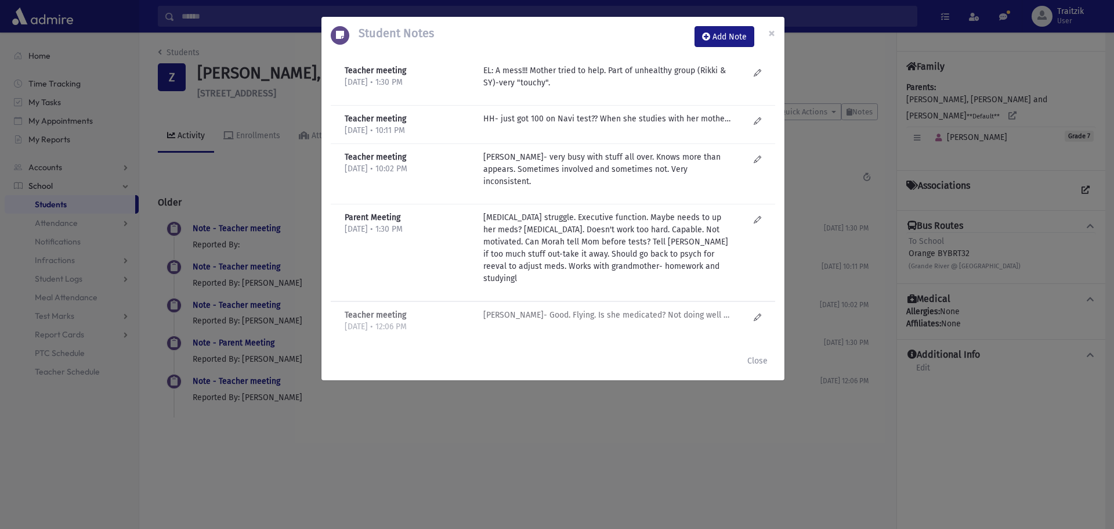
click at [618, 309] on div "[PERSON_NAME]- Good. Flying. Is she medicated? Not doing well academically. Nee…" at bounding box center [616, 321] width 277 height 24
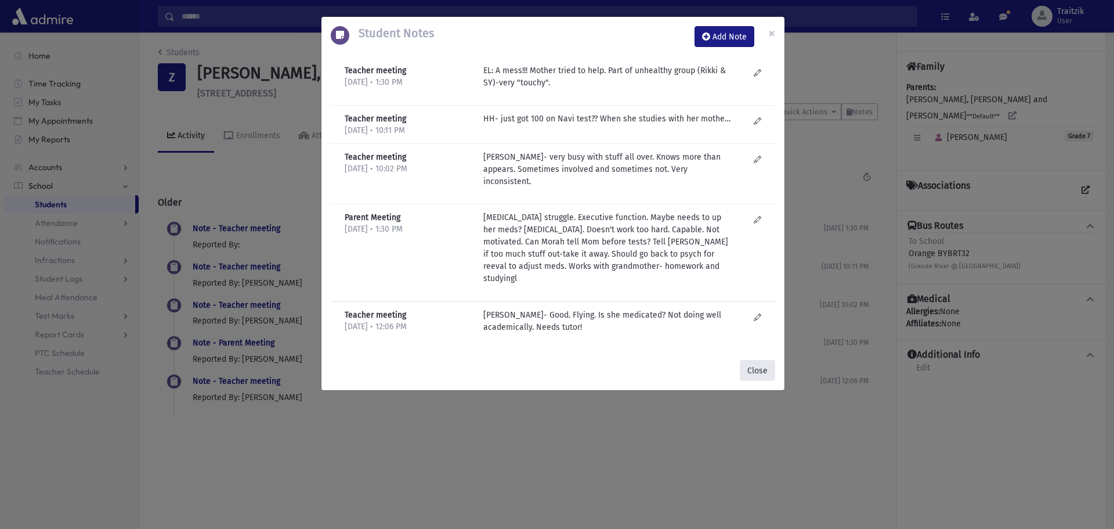
click at [761, 360] on button "Close" at bounding box center [757, 370] width 35 height 21
